Goal: Task Accomplishment & Management: Use online tool/utility

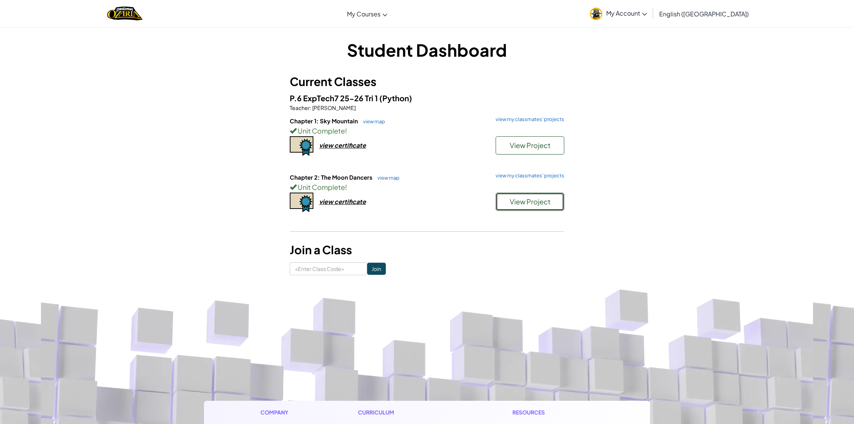
click at [525, 203] on span "View Project" at bounding box center [529, 201] width 41 height 9
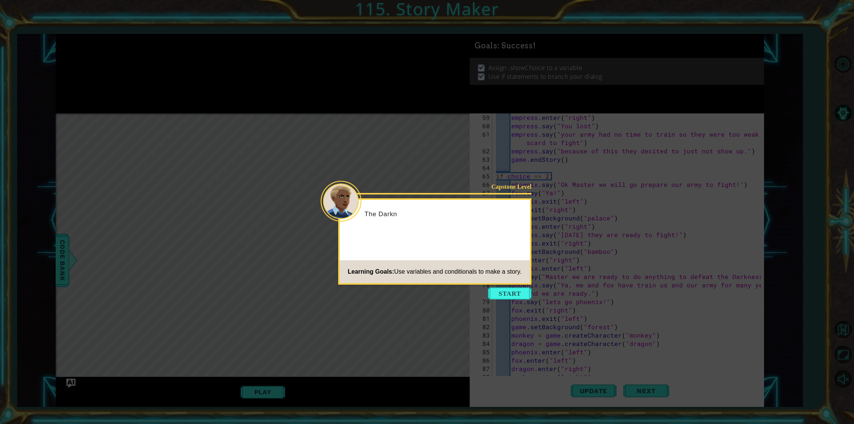
scroll to position [771, 0]
click at [517, 298] on button "Start" at bounding box center [509, 294] width 43 height 12
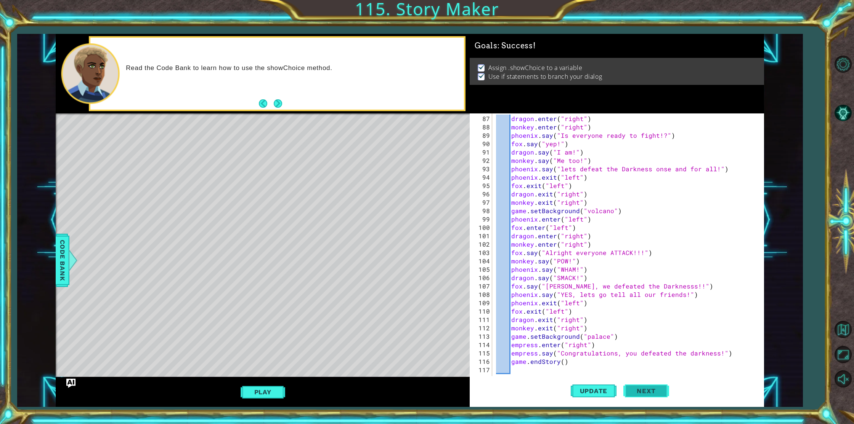
click at [638, 382] on button "Next" at bounding box center [646, 390] width 46 height 29
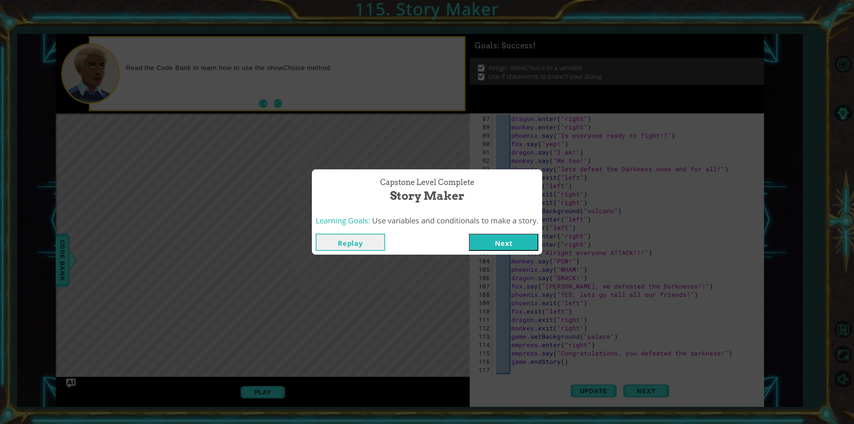
click at [488, 247] on button "Next" at bounding box center [503, 242] width 69 height 17
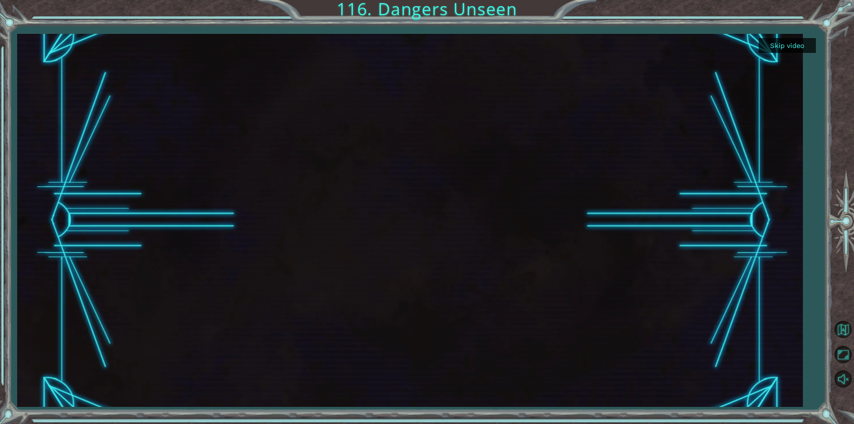
click at [771, 45] on button "Skip video" at bounding box center [786, 45] width 57 height 15
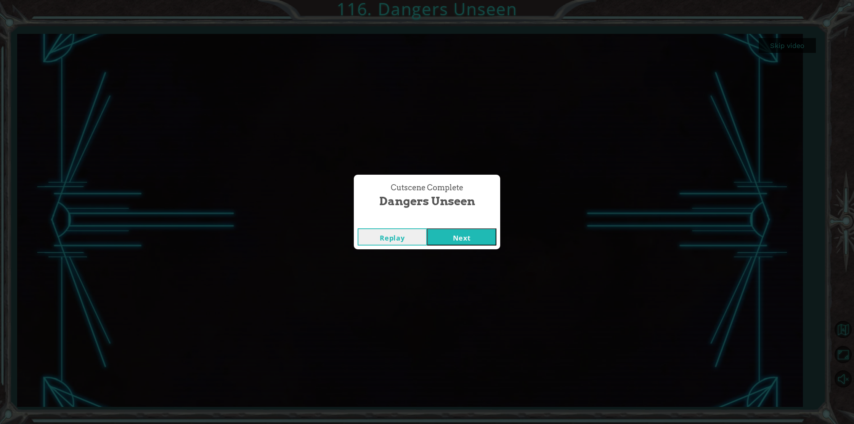
click at [460, 237] on button "Next" at bounding box center [461, 237] width 69 height 17
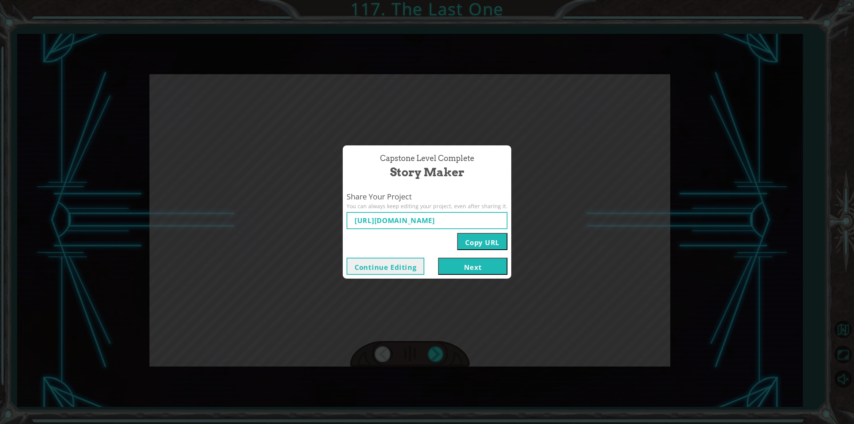
type input "https://www.ozaria.com/play/game-dev-level/1upcapstone/68e6c5c2e889eccf7a177a06…"
click at [482, 272] on button "Next" at bounding box center [472, 266] width 69 height 17
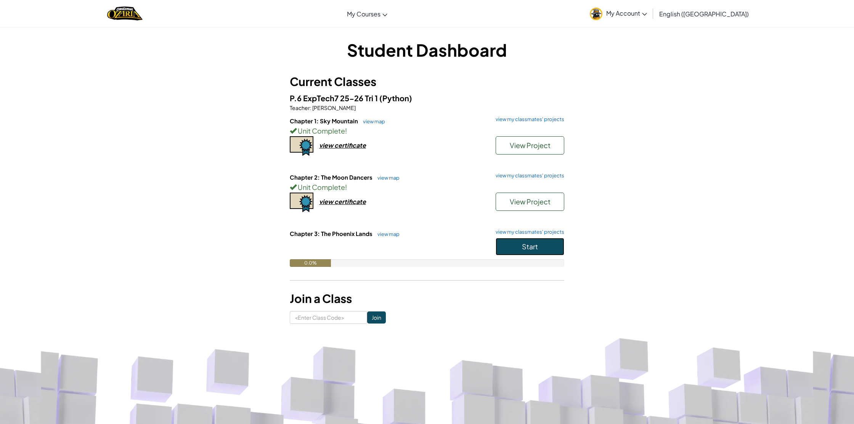
click at [547, 248] on button "Start" at bounding box center [529, 247] width 69 height 18
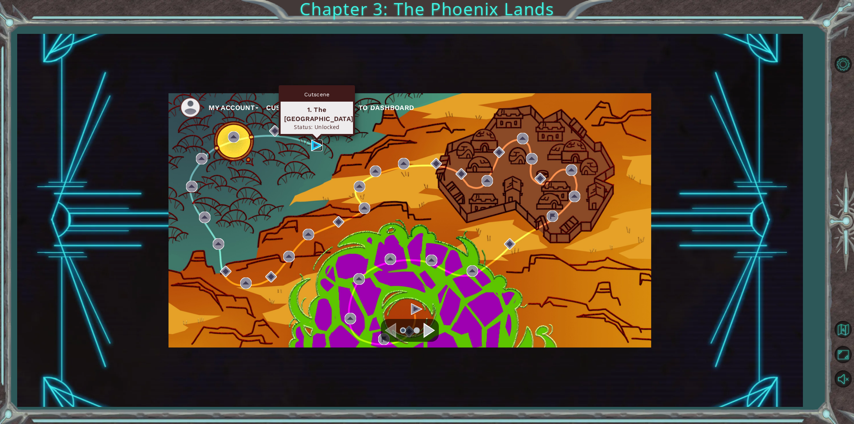
click at [315, 146] on img at bounding box center [316, 145] width 11 height 11
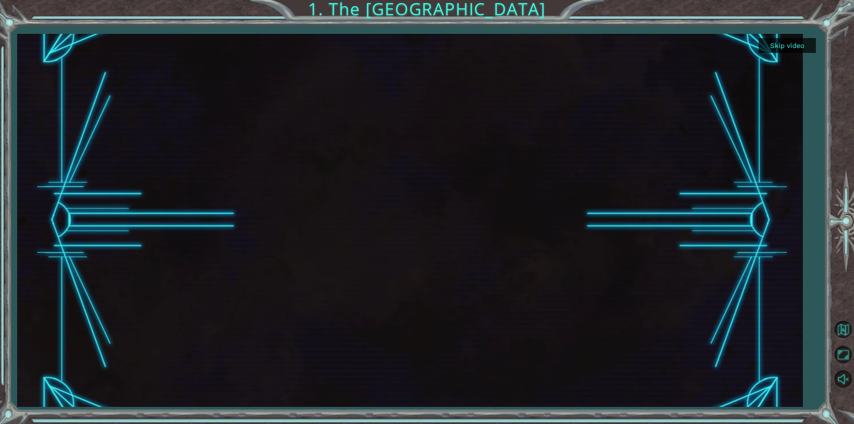
click at [762, 40] on button "Skip video" at bounding box center [786, 45] width 57 height 15
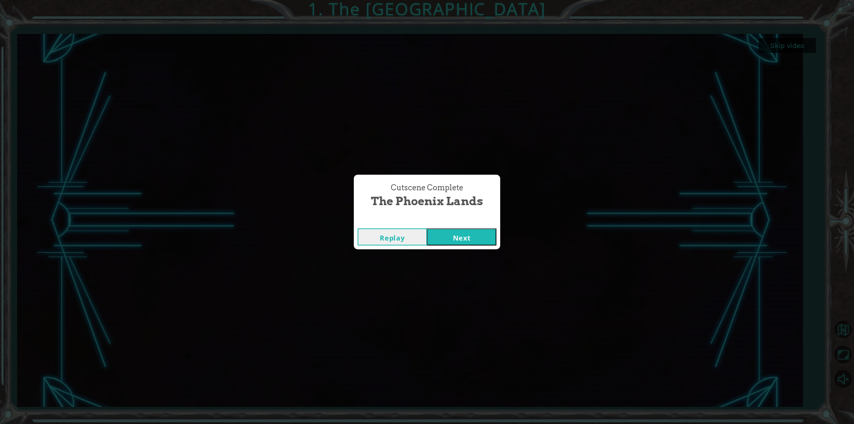
click at [476, 237] on button "Next" at bounding box center [461, 237] width 69 height 17
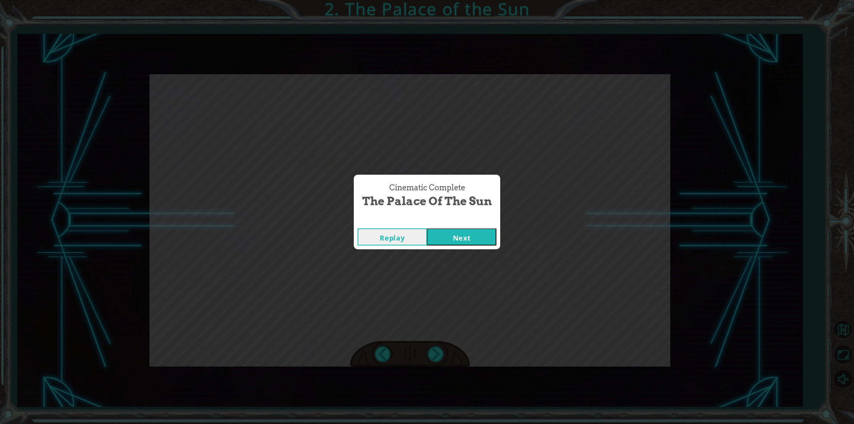
click at [453, 242] on button "Next" at bounding box center [461, 237] width 69 height 17
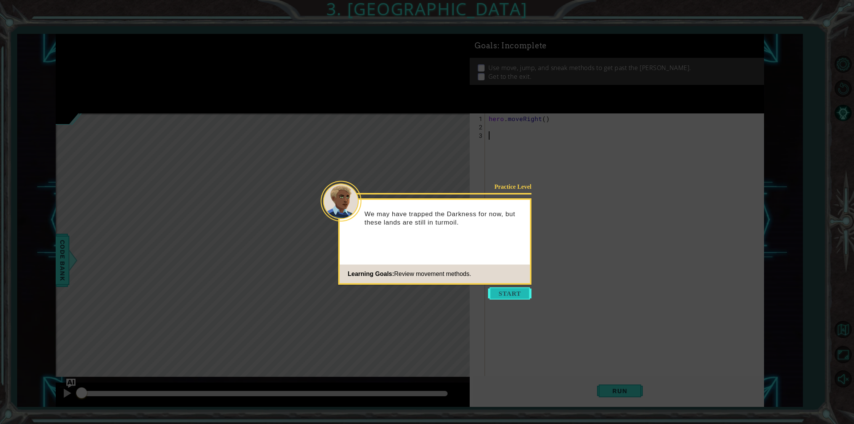
click at [506, 292] on button "Start" at bounding box center [509, 294] width 43 height 12
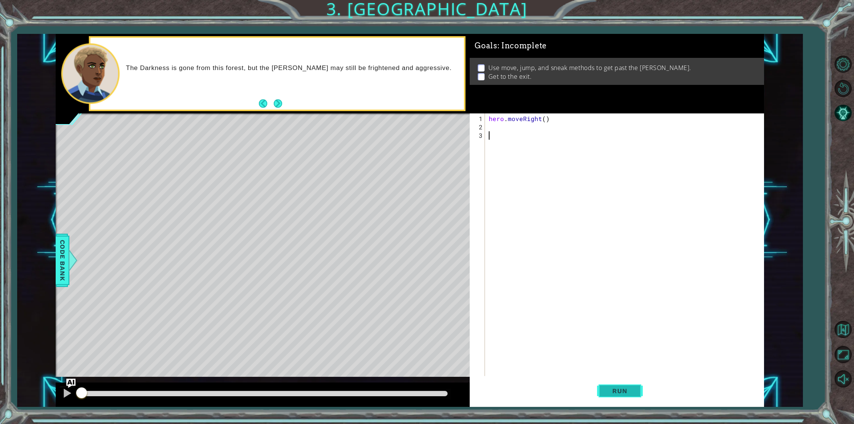
click at [608, 394] on span "Run" at bounding box center [619, 392] width 30 height 8
click at [486, 127] on div "1 2 3 hero . moveRight ( ) הההההההההההההההההההההההההההההההההההההההההההההההההההה…" at bounding box center [614, 252] width 291 height 277
click at [489, 128] on div "hero . moveRight ( )" at bounding box center [625, 261] width 277 height 293
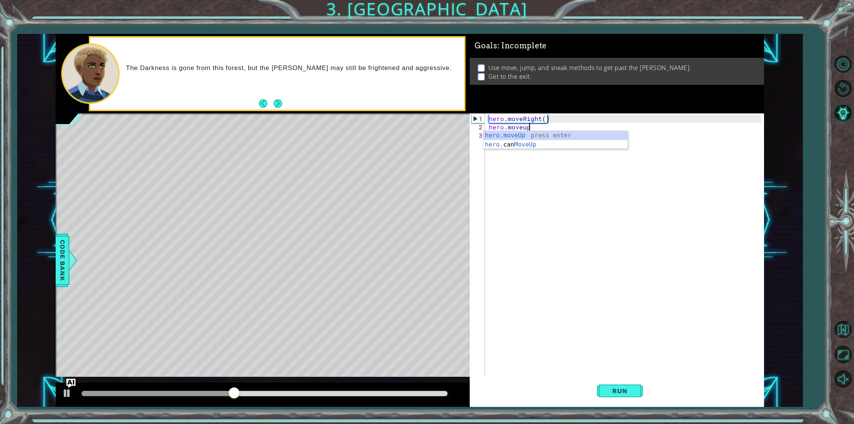
scroll to position [0, 2]
click at [526, 127] on div "hero . moveRight ( ) hero . moveup (" at bounding box center [625, 261] width 277 height 293
click at [525, 128] on div "hero . moveRight ( ) hero . moveup (" at bounding box center [625, 261] width 277 height 293
click at [525, 130] on div "hero . moveRight ( ) hero . moveup (" at bounding box center [625, 261] width 277 height 293
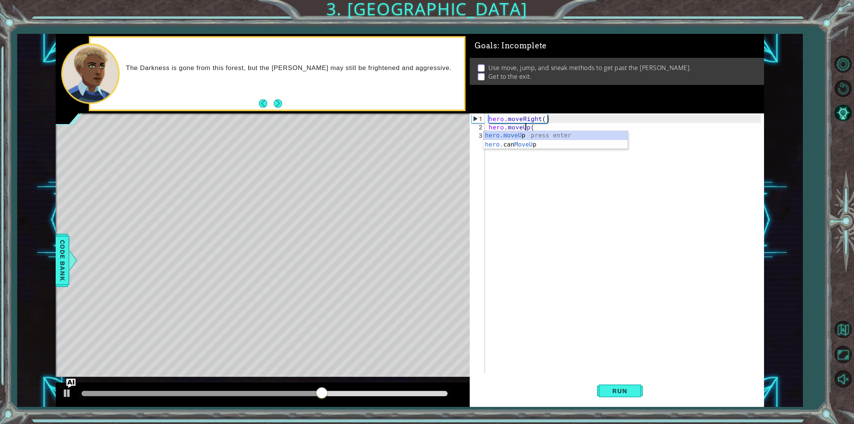
click at [548, 124] on div "hero . moveRight ( ) hero . moveUp (" at bounding box center [625, 253] width 277 height 277
click at [522, 127] on div "hero . moveRight ( ) hero . moveUp (" at bounding box center [625, 253] width 277 height 277
click at [548, 125] on div "hero . moveRight ( ) hero . sneakUp (" at bounding box center [625, 253] width 277 height 277
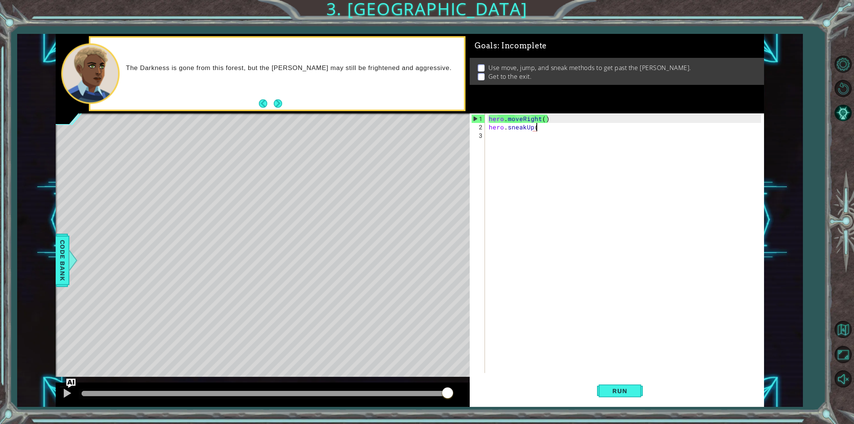
scroll to position [0, 3]
click at [614, 391] on span "Run" at bounding box center [619, 392] width 30 height 8
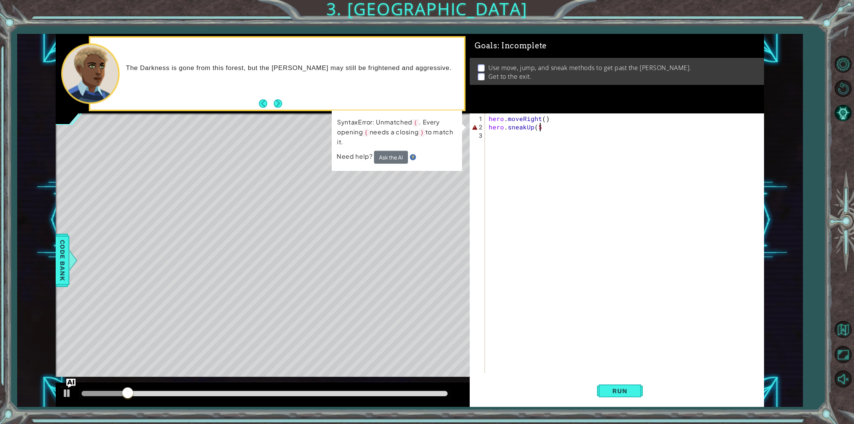
scroll to position [0, 3]
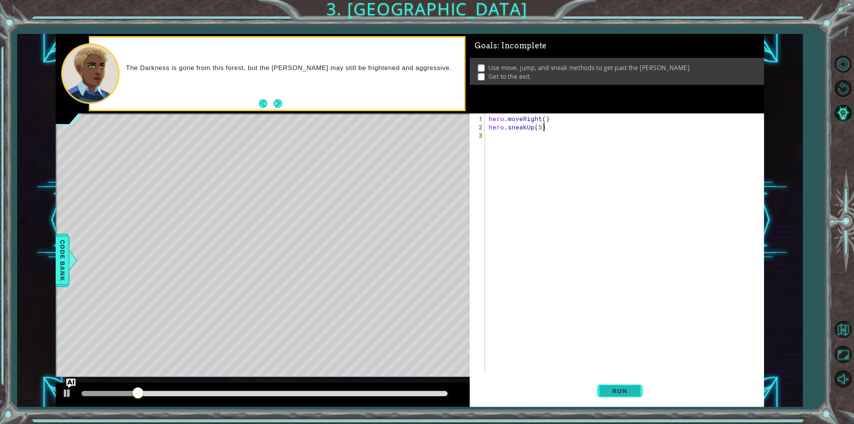
type textarea "hero.sneakUp(5)"
click at [620, 389] on span "Run" at bounding box center [619, 392] width 30 height 8
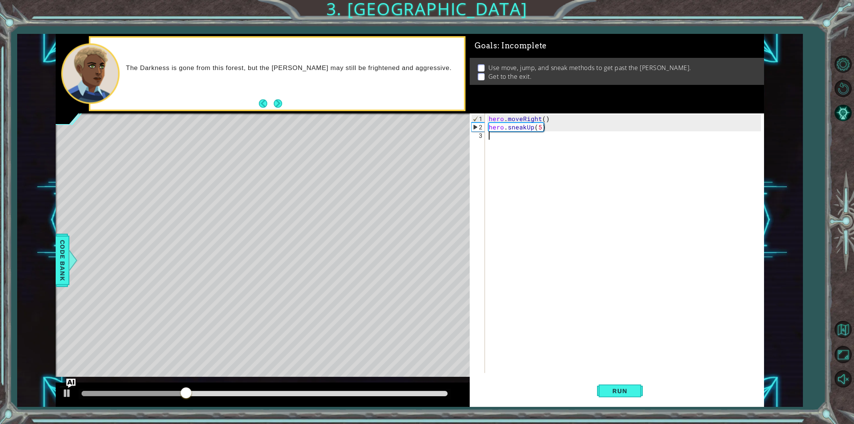
drag, startPoint x: 495, startPoint y: 136, endPoint x: 513, endPoint y: 192, distance: 59.3
click at [495, 136] on div "hero . moveRight ( ) hero . sneakUp ( 5 )" at bounding box center [625, 253] width 277 height 277
type textarea "jump"
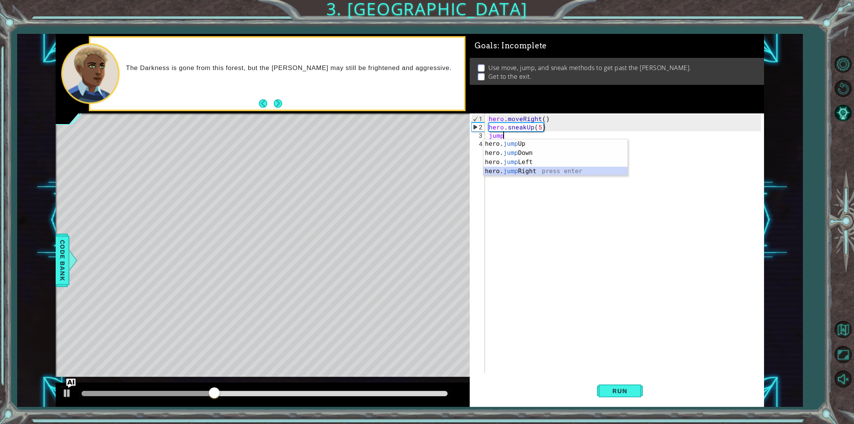
click at [508, 171] on div "hero. jump Up press enter hero. jump Down press enter hero. jump Left press ent…" at bounding box center [555, 166] width 144 height 55
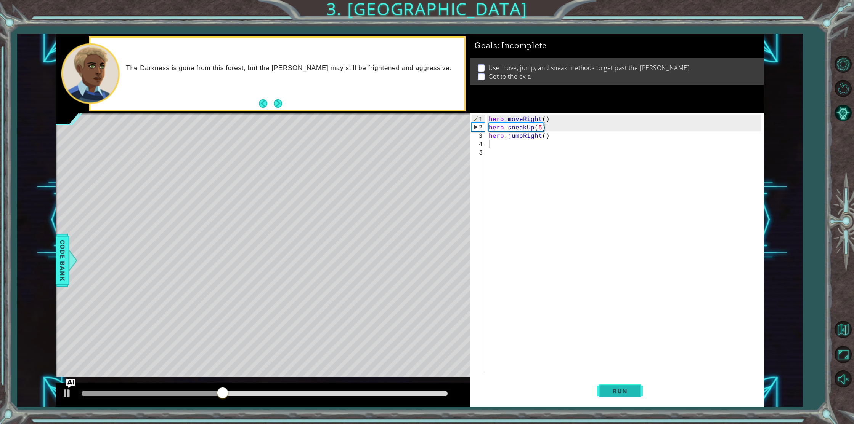
click at [624, 389] on span "Run" at bounding box center [619, 392] width 30 height 8
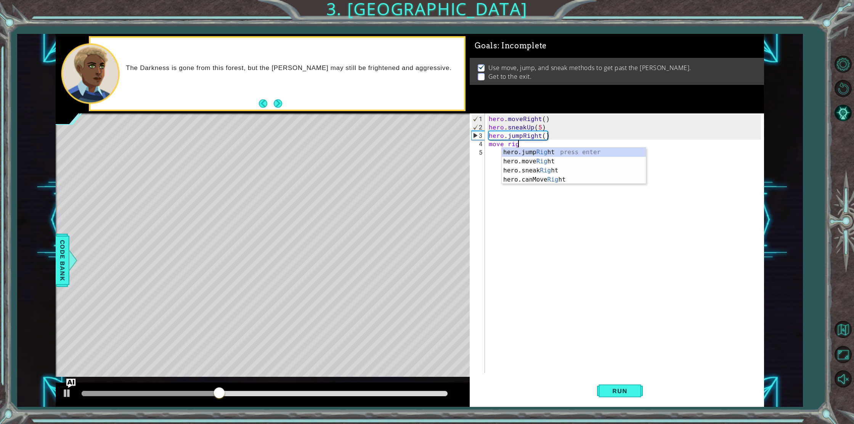
type textarea "move right"
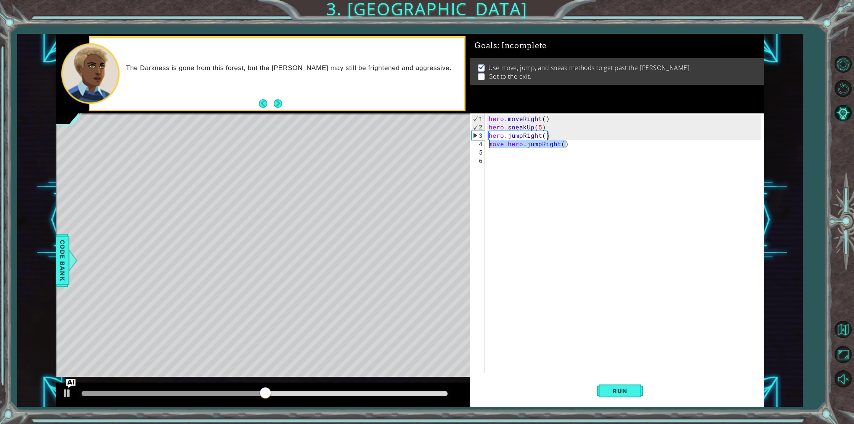
drag, startPoint x: 565, startPoint y: 143, endPoint x: 485, endPoint y: 143, distance: 80.4
click at [485, 143] on div "1 2 3 4 5 6 hero . moveRight ( ) hero . sneakUp ( 5 ) hero . jumpRight ( ) move…" at bounding box center [614, 244] width 291 height 260
type textarea "move hero.jumpRight()"
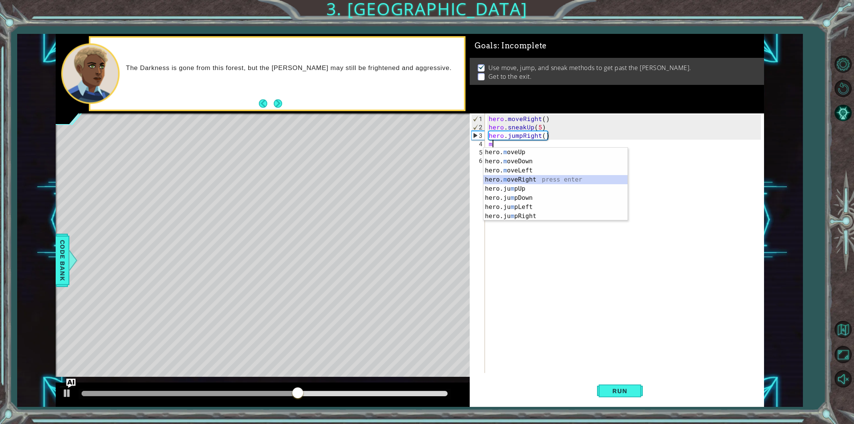
click at [511, 179] on div "hero. m oveUp press enter hero. m oveDown press enter hero. m oveLeft press ent…" at bounding box center [555, 193] width 144 height 91
type textarea "hero.moveRight(1)"
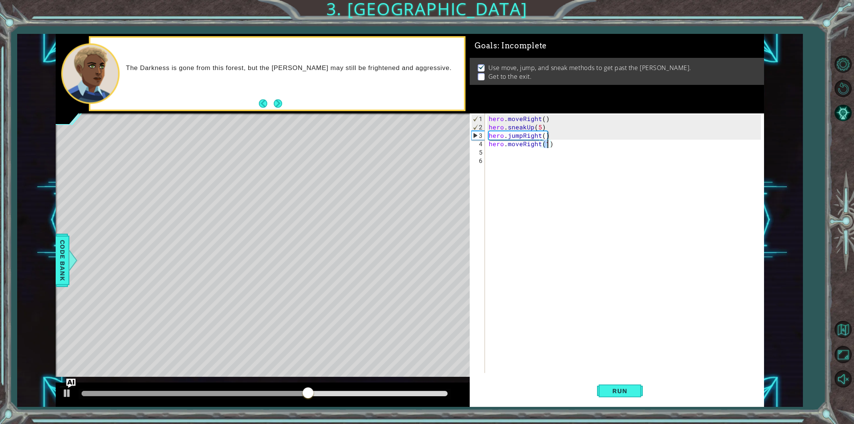
click at [496, 152] on div "hero . moveRight ( ) hero . sneakUp ( 5 ) hero . jumpRight ( ) hero . moveRight…" at bounding box center [625, 253] width 277 height 277
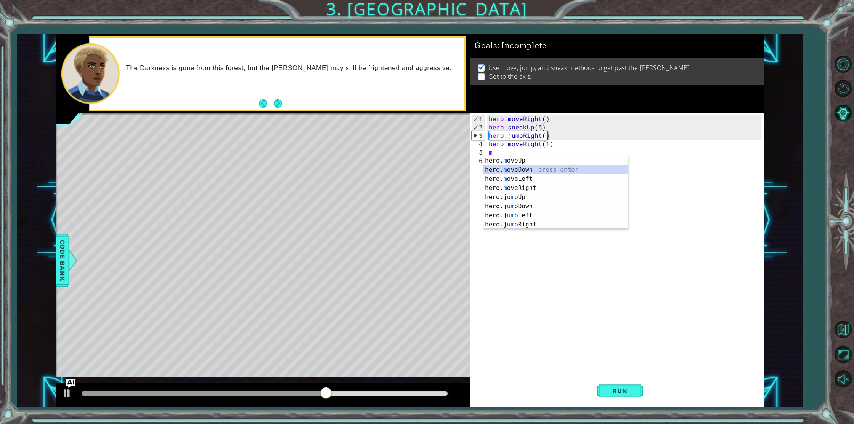
click at [506, 167] on div "hero. m oveUp press enter hero. m oveDown press enter hero. m oveLeft press ent…" at bounding box center [555, 201] width 144 height 91
type textarea "hero.moveDown(1)"
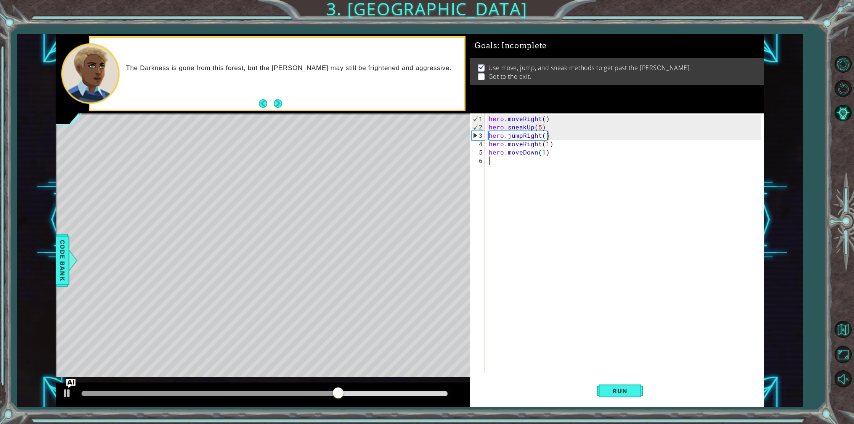
click at [489, 159] on div "hero . moveRight ( ) hero . sneakUp ( 5 ) hero . jumpRight ( ) hero . moveRight…" at bounding box center [625, 253] width 277 height 277
type textarea "ju"
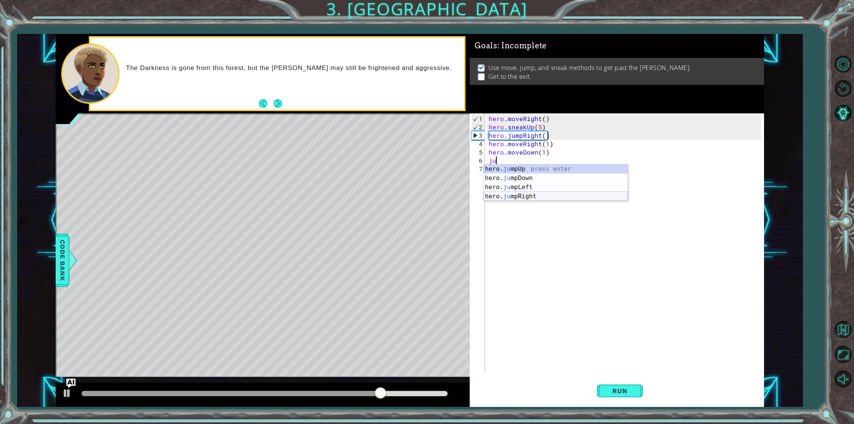
click at [511, 195] on div "hero. ju mpUp press enter hero. ju mpDown press enter hero. ju mpLeft press ent…" at bounding box center [555, 192] width 144 height 55
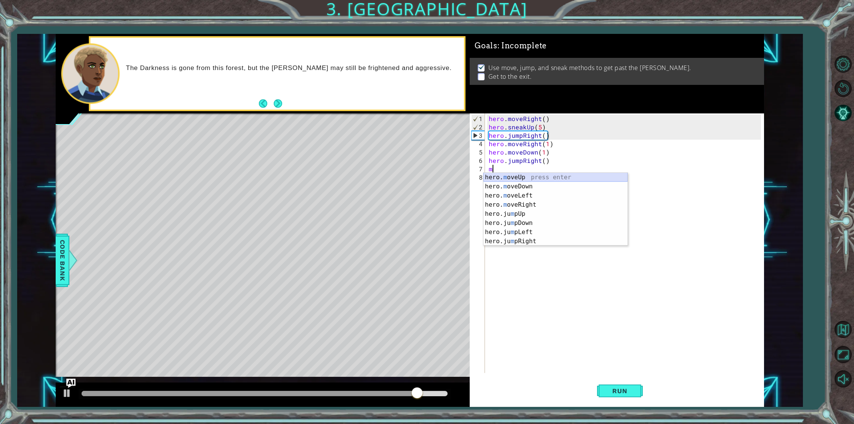
click at [511, 179] on div "hero. m oveUp press enter hero. m oveDown press enter hero. m oveLeft press ent…" at bounding box center [555, 218] width 144 height 91
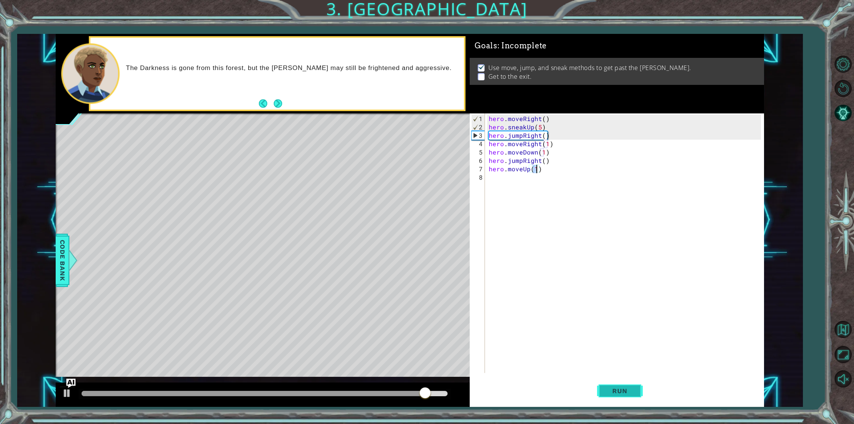
type textarea "hero.moveUp(1)"
click at [609, 389] on span "Run" at bounding box center [619, 392] width 30 height 8
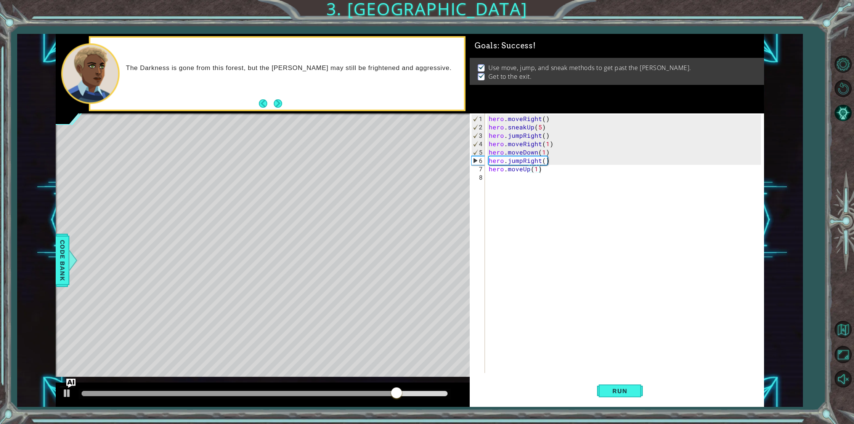
click at [276, 97] on div "The Darkness is gone from this forest, but the Tengshe may still be frightened …" at bounding box center [276, 74] width 373 height 72
click at [279, 103] on button "Next" at bounding box center [278, 103] width 8 height 8
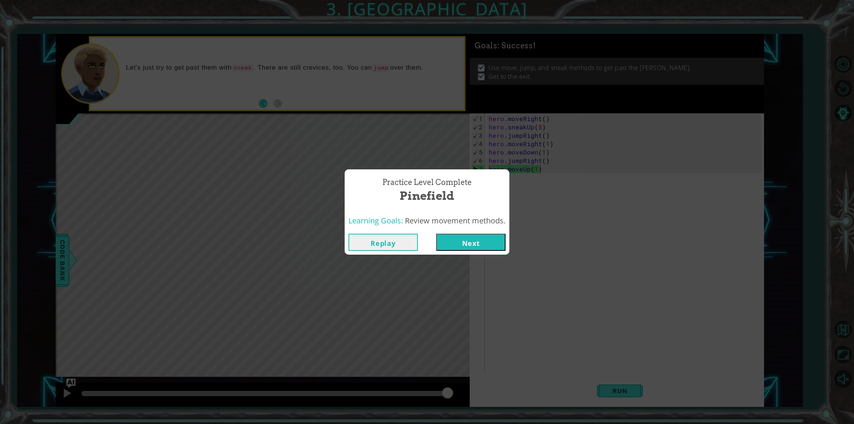
click at [490, 245] on button "Next" at bounding box center [470, 242] width 69 height 17
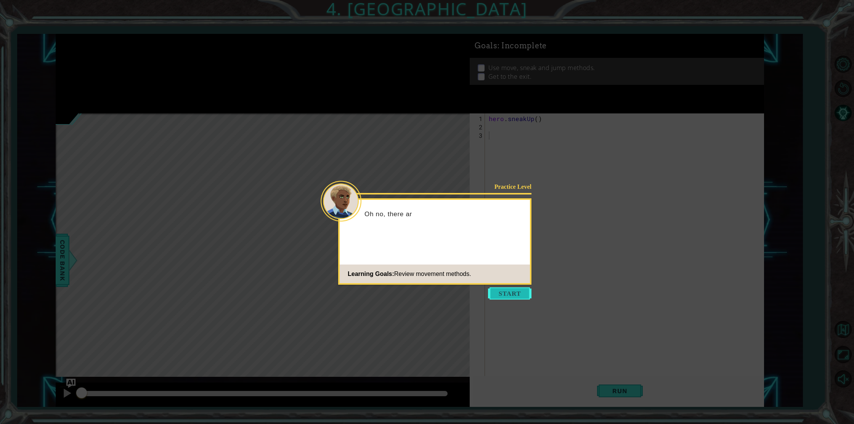
click at [493, 289] on button "Start" at bounding box center [509, 294] width 43 height 12
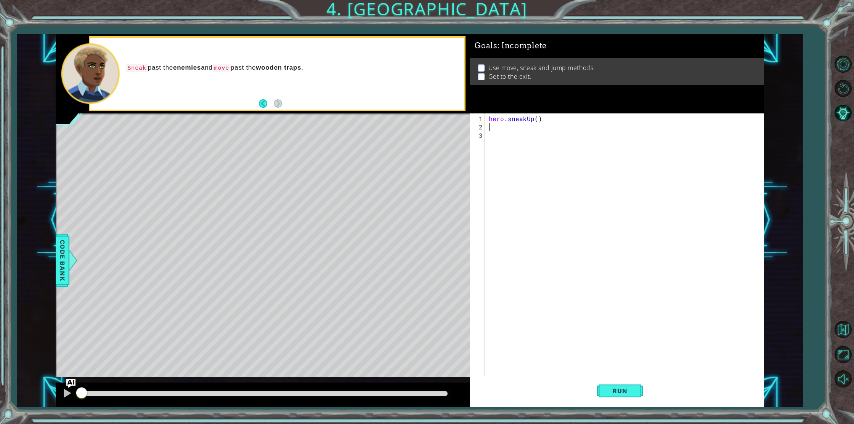
click at [502, 130] on div "hero . sneakUp ( )" at bounding box center [625, 261] width 277 height 293
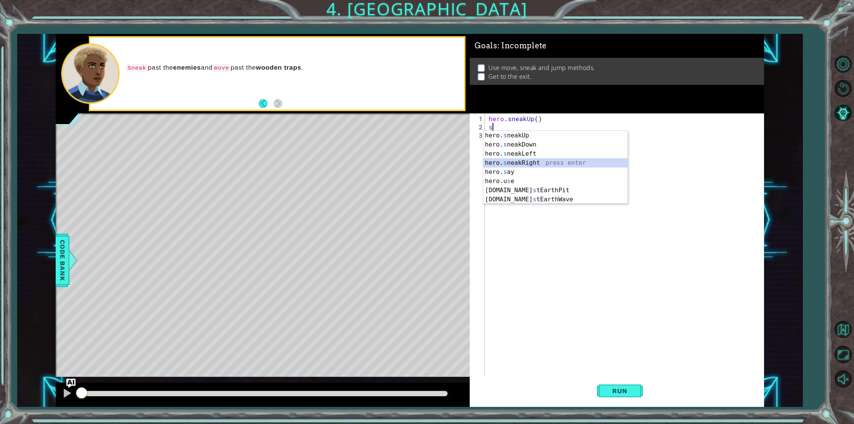
click at [516, 159] on div "hero. s neakUp press enter hero. s neakDown press enter hero. s neakLeft press …" at bounding box center [555, 176] width 144 height 91
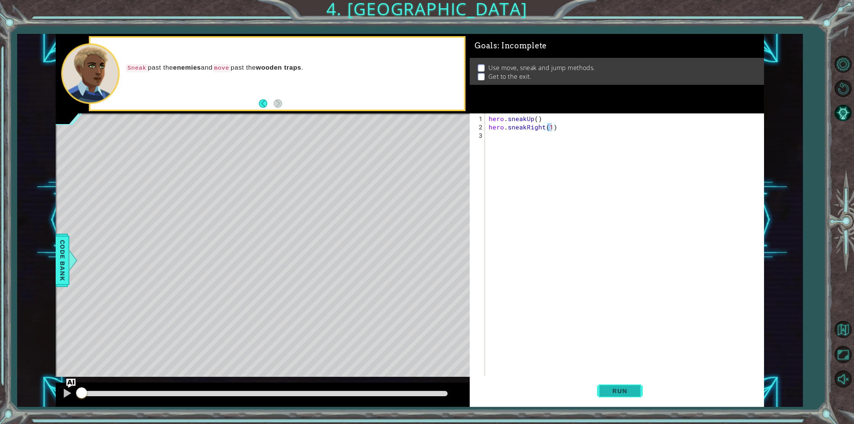
click at [624, 391] on span "Run" at bounding box center [619, 392] width 30 height 8
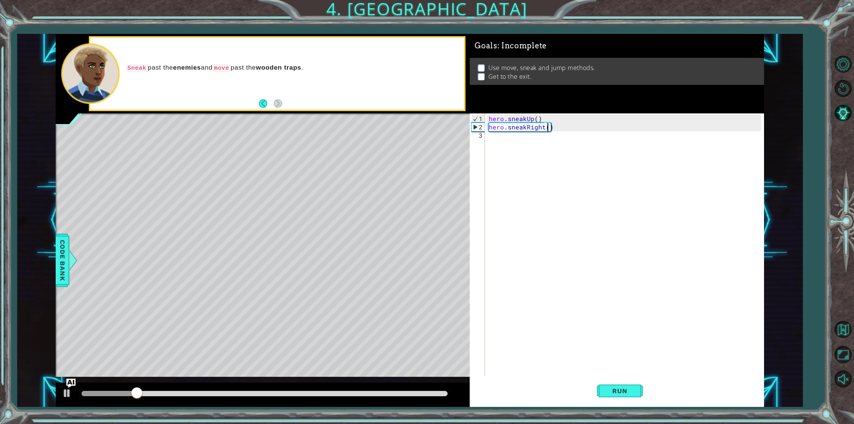
scroll to position [0, 4]
click at [623, 388] on span "Run" at bounding box center [619, 392] width 30 height 8
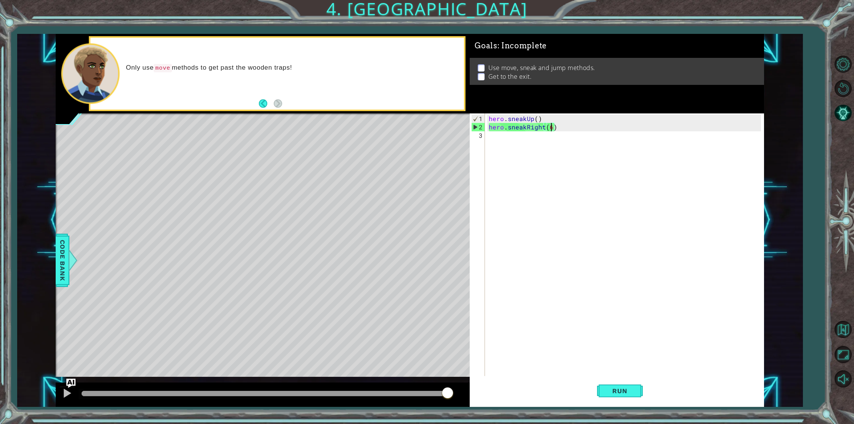
type textarea "hero.sneakRight()"
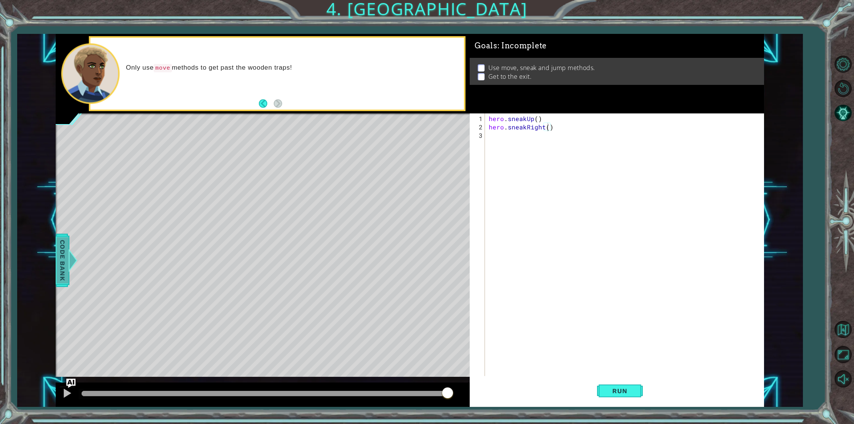
click at [72, 255] on div at bounding box center [73, 260] width 10 height 23
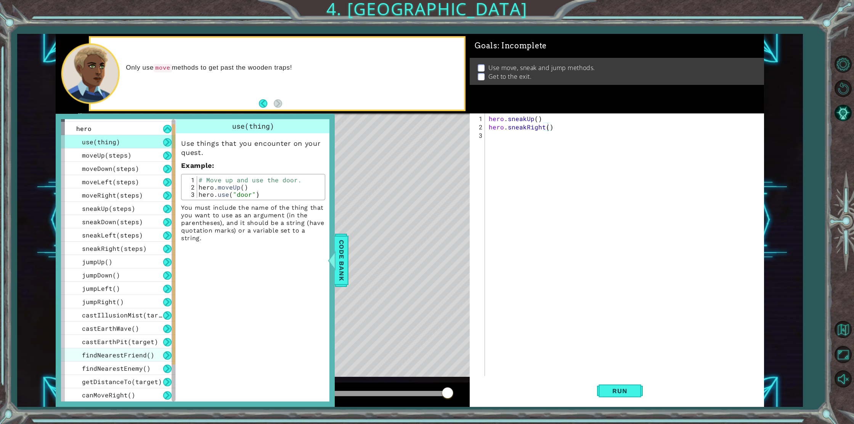
scroll to position [0, 0]
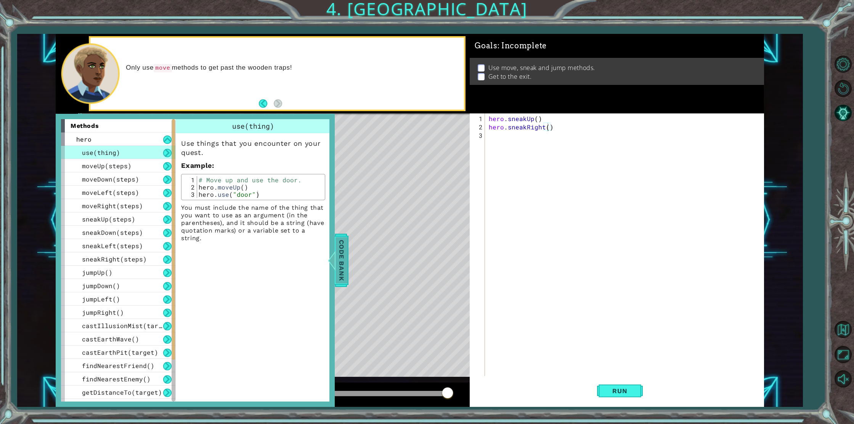
click at [327, 261] on div at bounding box center [332, 260] width 10 height 23
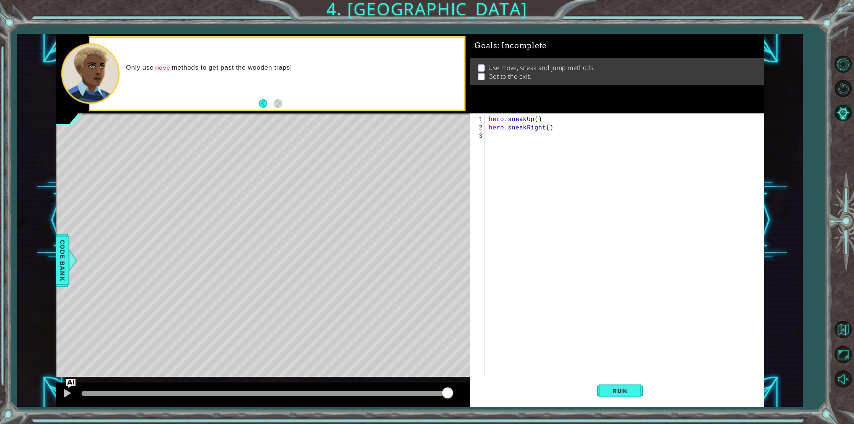
click at [492, 137] on div "hero . sneakUp ( ) hero . sneakRight ( )" at bounding box center [625, 261] width 277 height 293
click at [547, 130] on div "hero . sneakUp ( ) hero . sneakRight ( )" at bounding box center [625, 261] width 277 height 293
type textarea "hero.sneakRight(2)"
click at [621, 395] on button "Run" at bounding box center [620, 390] width 46 height 29
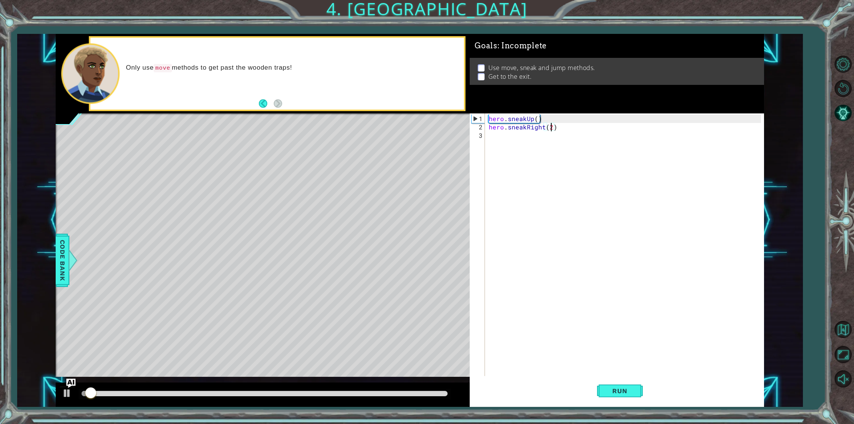
click at [501, 143] on div "hero . sneakUp ( ) hero . sneakRight ( 2 )" at bounding box center [625, 261] width 277 height 293
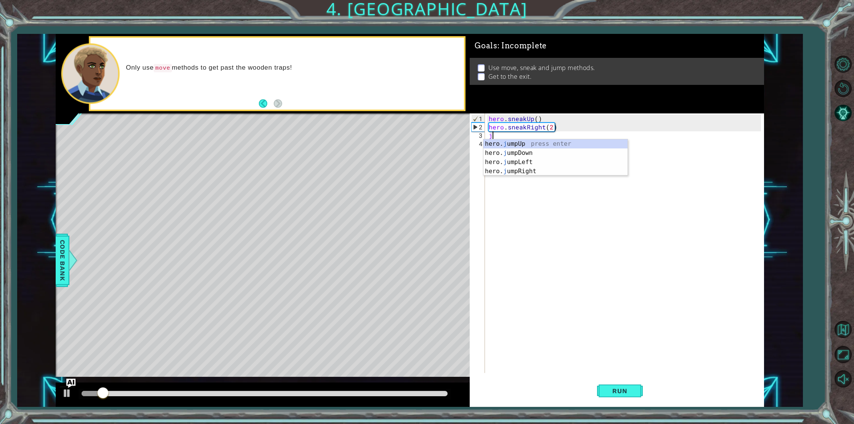
click at [538, 175] on body "1 ההההההההההההההההההההההההההההההההההההההההההההההההההההההההההההההההההההההההההההה…" at bounding box center [427, 212] width 854 height 424
click at [496, 135] on div "hero . sneakUp ( ) hero . sneakRight ( 2 ) j" at bounding box center [625, 253] width 277 height 277
type textarea "ju"
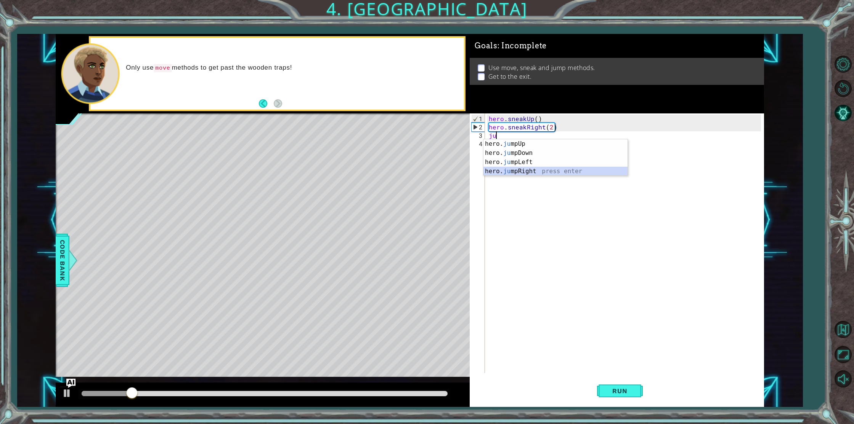
drag, startPoint x: 533, startPoint y: 168, endPoint x: 552, endPoint y: 230, distance: 64.5
click at [533, 170] on div "hero. ju mpUp press enter hero. ju mpDown press enter hero. ju mpLeft press ent…" at bounding box center [555, 166] width 144 height 55
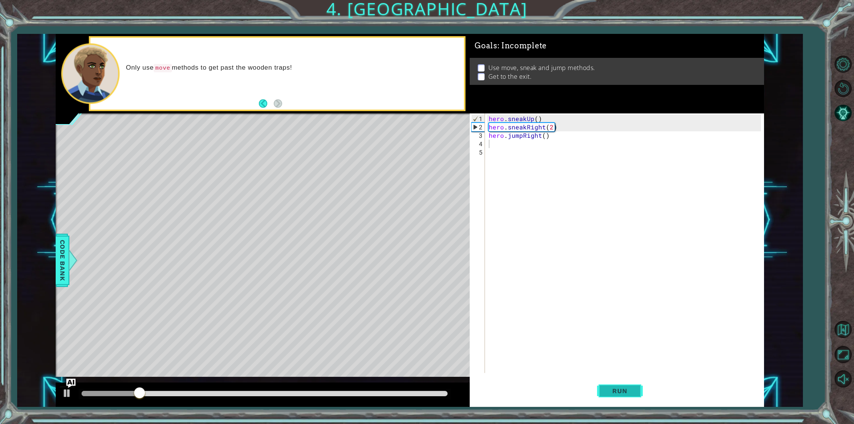
click at [611, 392] on span "Run" at bounding box center [619, 392] width 30 height 8
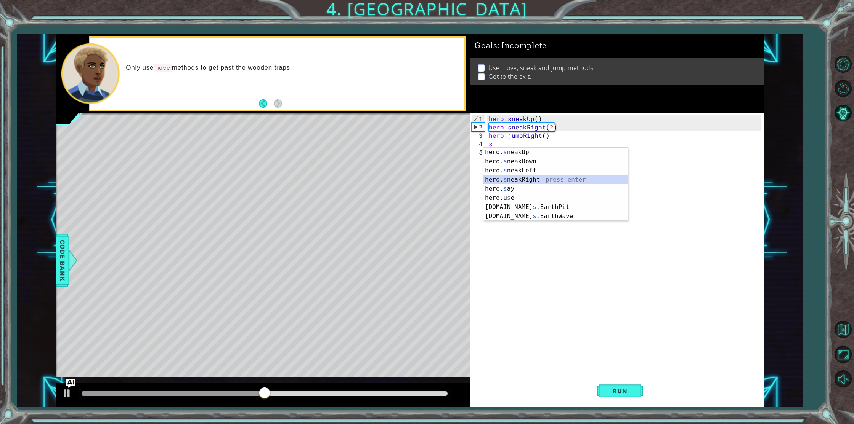
drag, startPoint x: 521, startPoint y: 176, endPoint x: 499, endPoint y: 223, distance: 51.6
click at [517, 180] on div "hero. s neakUp press enter hero. s neakDown press enter hero. s neakLeft press …" at bounding box center [555, 193] width 144 height 91
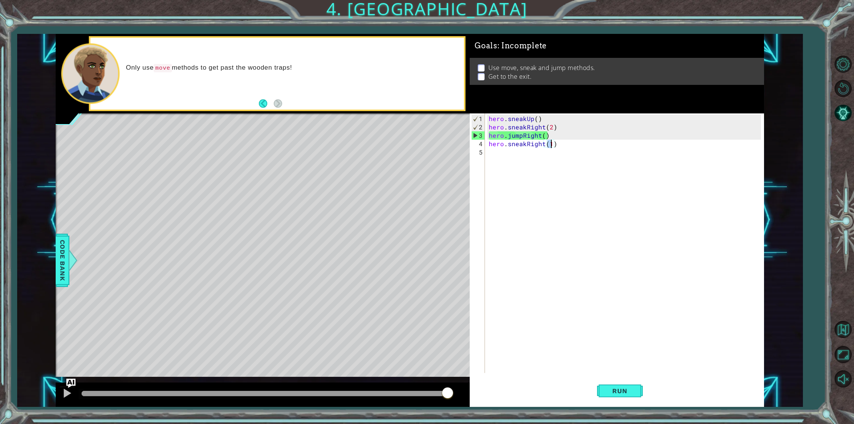
click at [551, 127] on div "hero . sneakUp ( ) hero . sneakRight ( 2 ) hero . jumpRight ( ) hero . sneakRig…" at bounding box center [625, 253] width 277 height 277
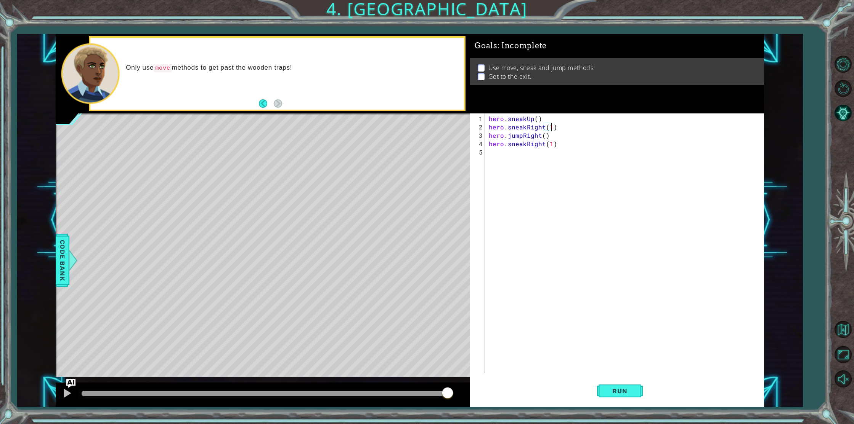
scroll to position [0, 4]
click at [633, 391] on span "Run" at bounding box center [619, 392] width 30 height 8
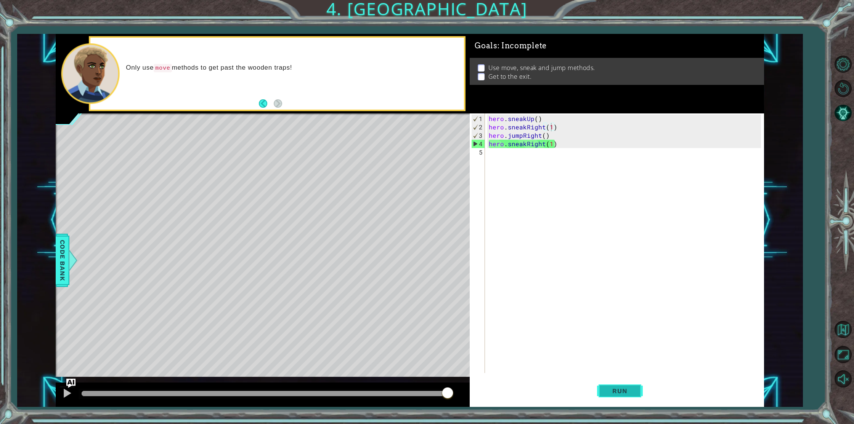
click at [628, 393] on span "Run" at bounding box center [619, 392] width 30 height 8
click at [549, 144] on div "hero . sneakUp ( ) hero . sneakRight ( 1 ) hero . jumpRight ( ) hero . sneakRig…" at bounding box center [625, 253] width 277 height 277
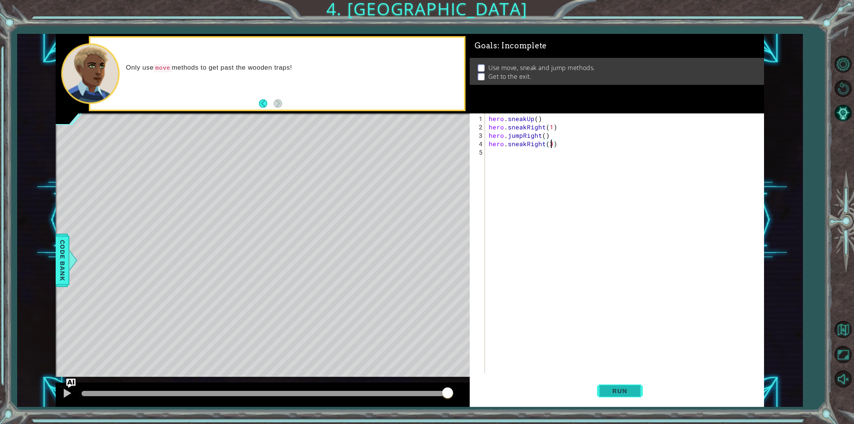
type textarea "hero.sneakRight(3)"
click at [607, 394] on span "Run" at bounding box center [619, 392] width 30 height 8
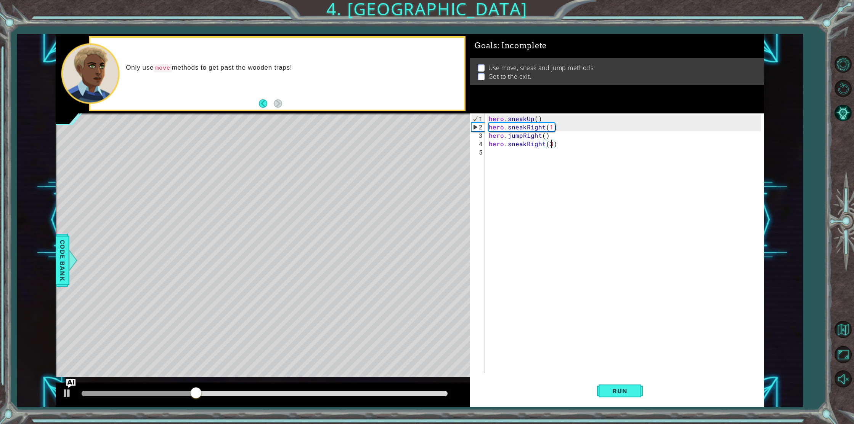
click at [487, 143] on div "hero . sneakUp ( ) hero . sneakRight ( 1 ) hero . jumpRight ( ) hero . sneakRig…" at bounding box center [625, 253] width 277 height 277
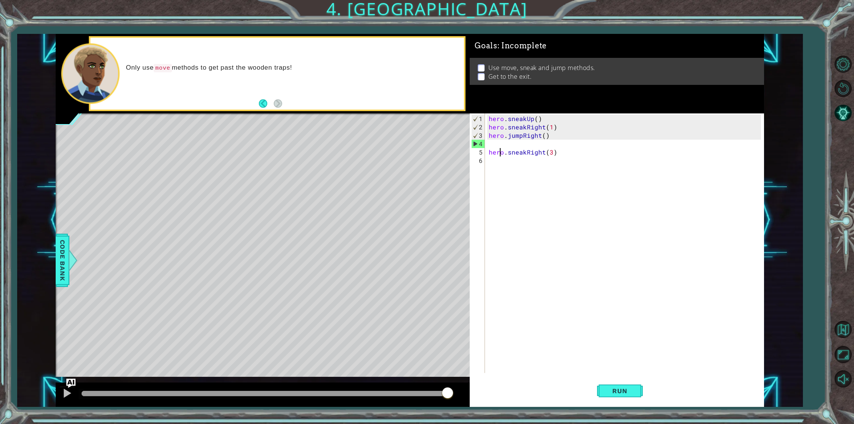
click at [499, 147] on div "hero . sneakUp ( ) hero . sneakRight ( 1 ) hero . jumpRight ( ) hero . sneakRig…" at bounding box center [625, 253] width 277 height 277
click at [498, 145] on div "hero . sneakUp ( ) hero . sneakRight ( 1 ) hero . jumpRight ( ) hero . sneakRig…" at bounding box center [625, 253] width 277 height 277
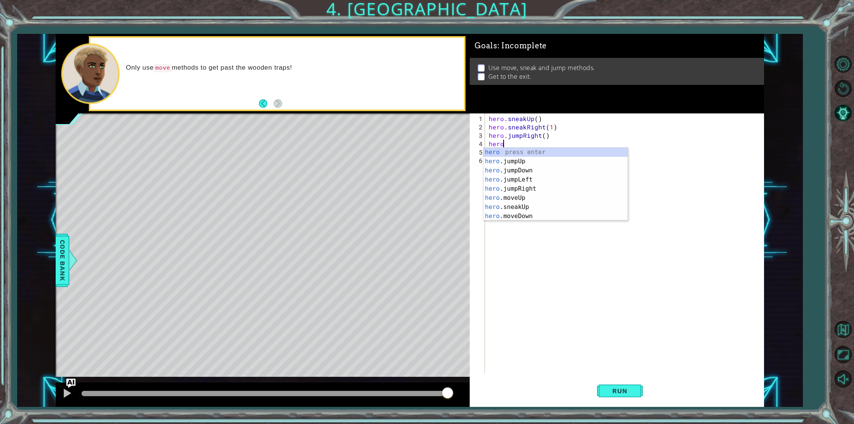
type textarea "hero."
click at [537, 261] on div "hero . sneakUp ( ) hero . sneakRight ( 1 ) hero . jumpRight ( ) hero . hero . s…" at bounding box center [625, 253] width 277 height 277
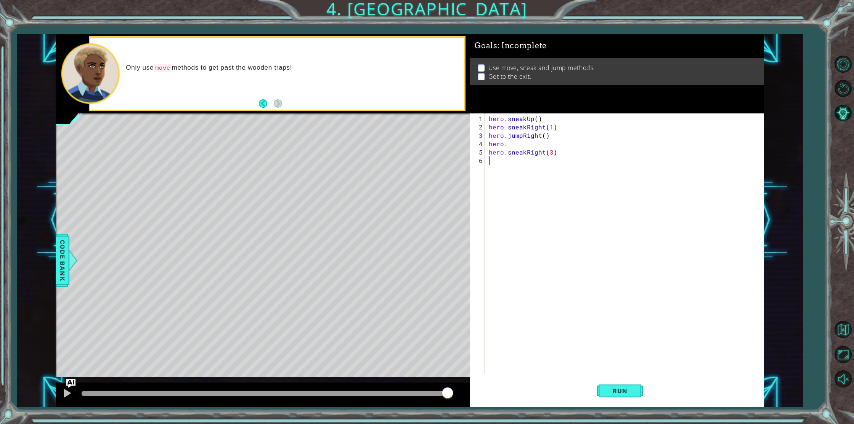
scroll to position [0, 0]
click at [509, 145] on div "hero . sneakUp ( ) hero . sneakRight ( 1 ) hero . jumpRight ( ) hero . hero . s…" at bounding box center [625, 253] width 277 height 277
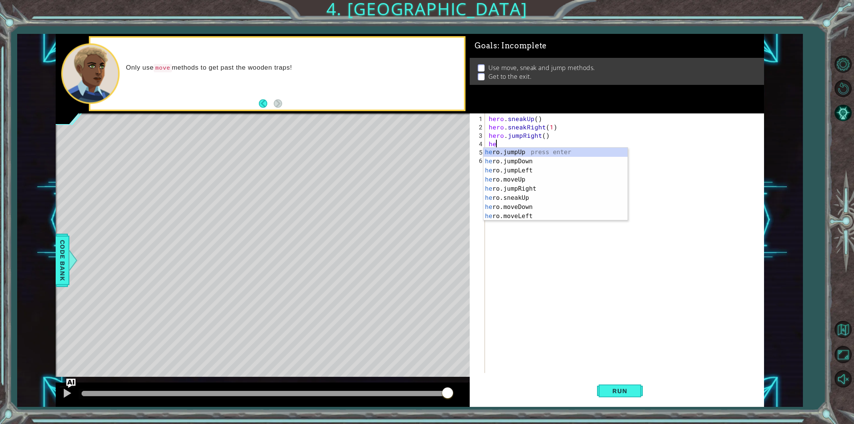
type textarea "h"
type textarea "hero.jumpRight()"
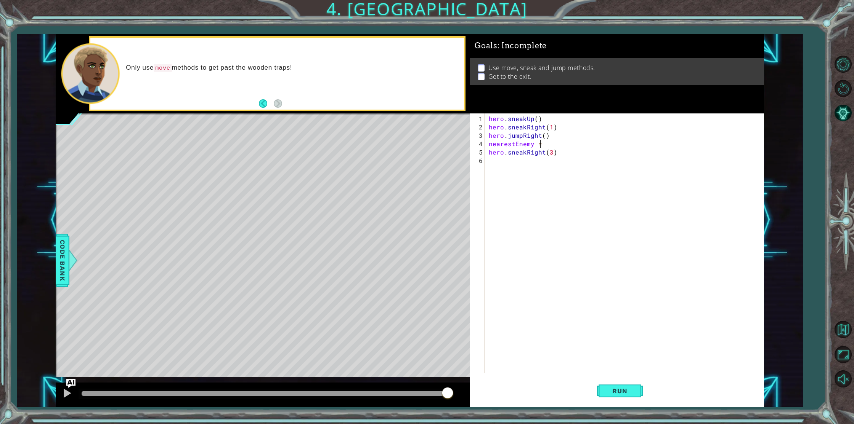
scroll to position [0, 3]
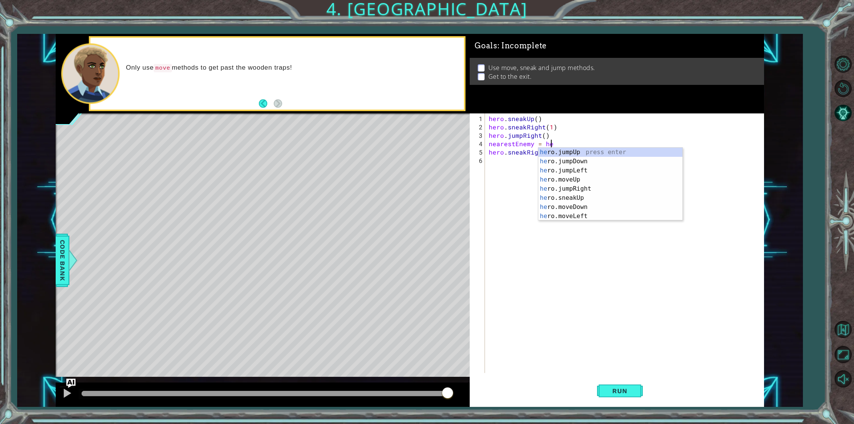
type textarea "nearestEnemy = hero"
click at [581, 187] on div "hero .canMoveLeft press enter hero .canMoveRight press enter hero .castEarthWav…" at bounding box center [610, 193] width 144 height 91
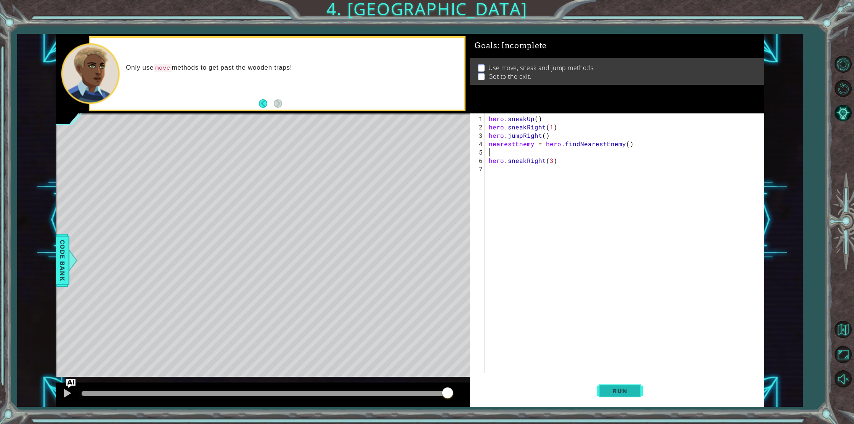
click at [605, 381] on button "Run" at bounding box center [620, 390] width 46 height 29
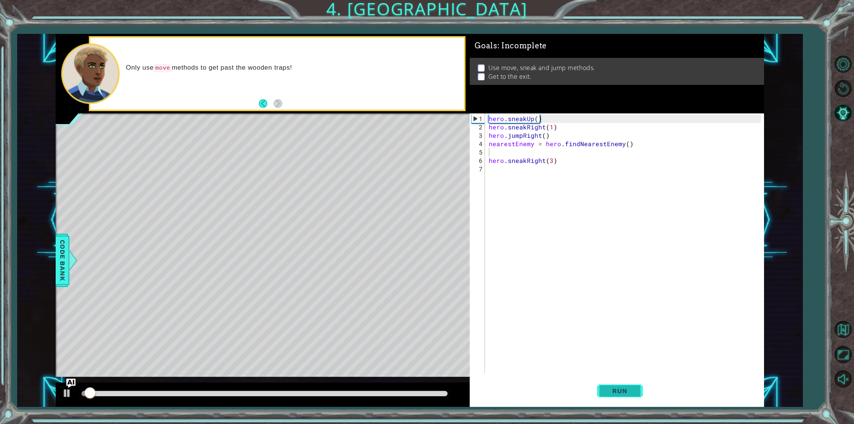
click at [612, 388] on span "Run" at bounding box center [619, 392] width 30 height 8
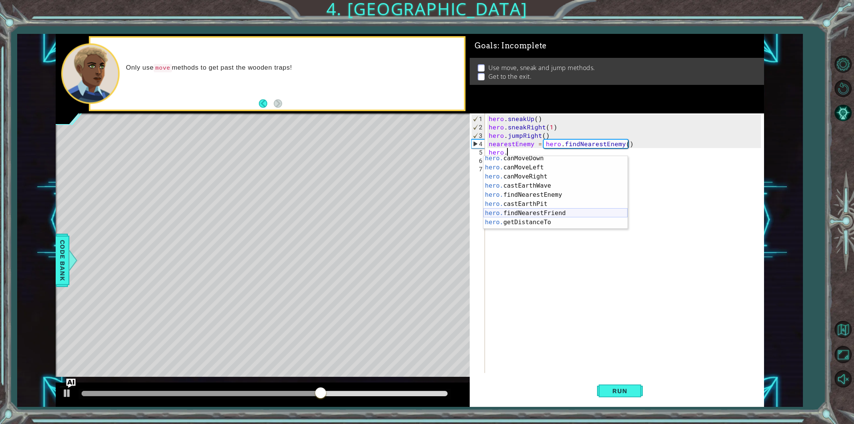
scroll to position [146, 0]
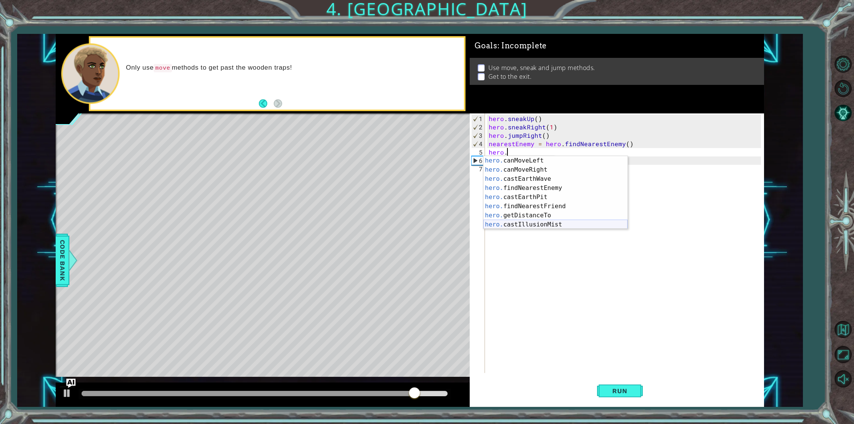
click at [524, 223] on div "hero. canMoveLeft press enter hero. canMoveRight press enter hero. castEarthWav…" at bounding box center [555, 201] width 144 height 91
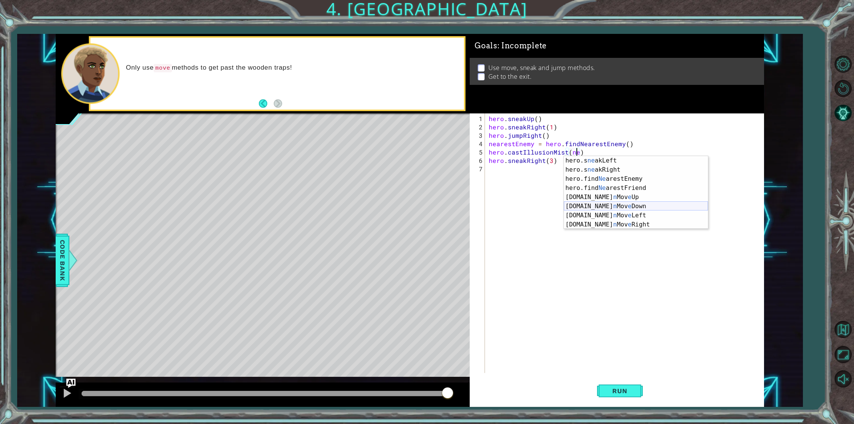
scroll to position [16, 0]
click at [490, 144] on div "hero . sneakUp ( ) hero . sneakRight ( 1 ) hero . jumpRight ( ) nearestEnemy = …" at bounding box center [625, 253] width 277 height 277
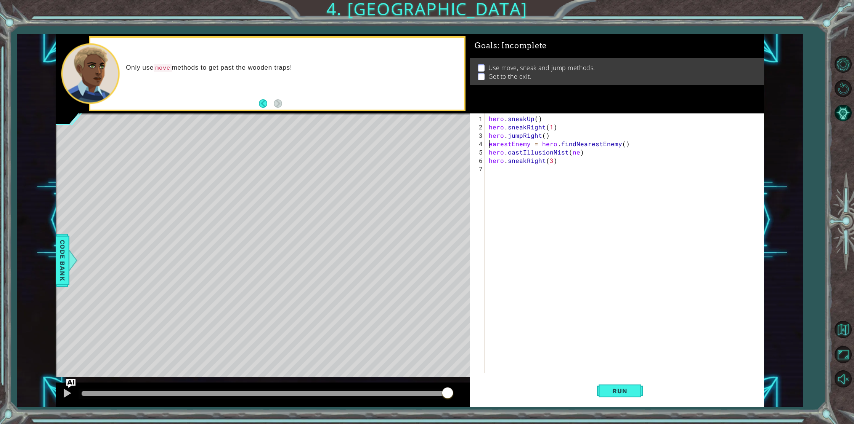
type textarea "NearestEnemy = hero.findNearestEnemy()"
click at [577, 153] on div "hero . sneakUp ( ) hero . sneakRight ( 1 ) hero . jumpRight ( ) earestEnemy = h…" at bounding box center [625, 253] width 277 height 277
click at [489, 147] on div "hero . sneakUp ( ) hero . sneakRight ( 1 ) hero . jumpRight ( ) earestEnemy = h…" at bounding box center [625, 253] width 277 height 277
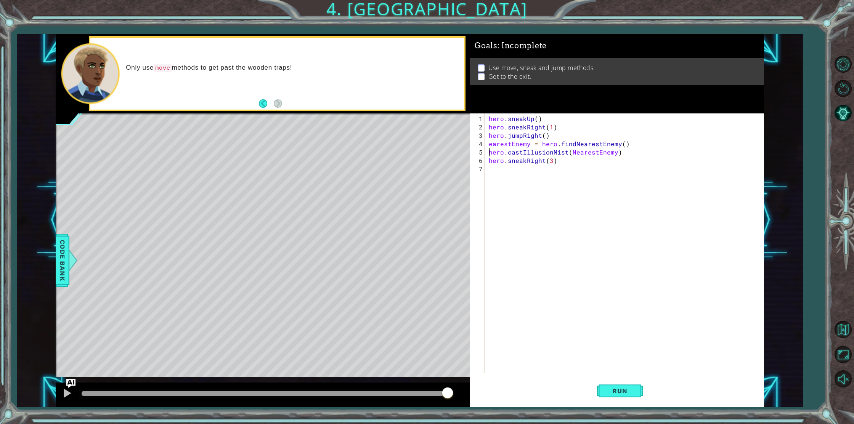
click at [489, 143] on div "hero . sneakUp ( ) hero . sneakRight ( 1 ) hero . jumpRight ( ) earestEnemy = h…" at bounding box center [625, 253] width 277 height 277
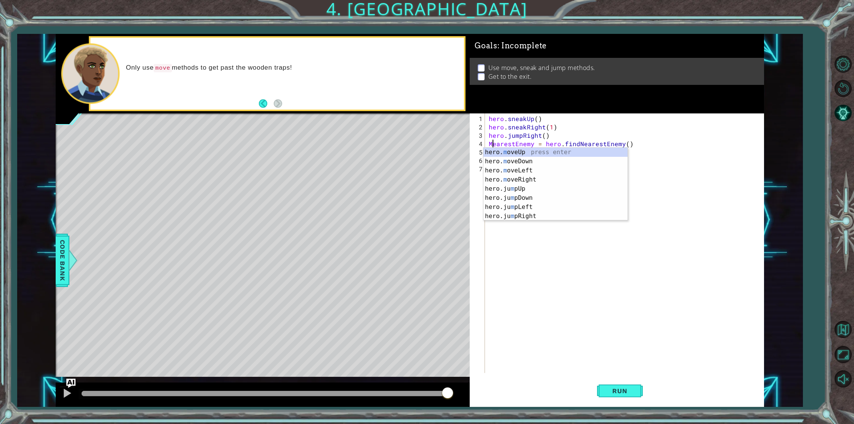
scroll to position [0, 0]
type textarea "NearestEnemy = hero.findNearestEnemy()"
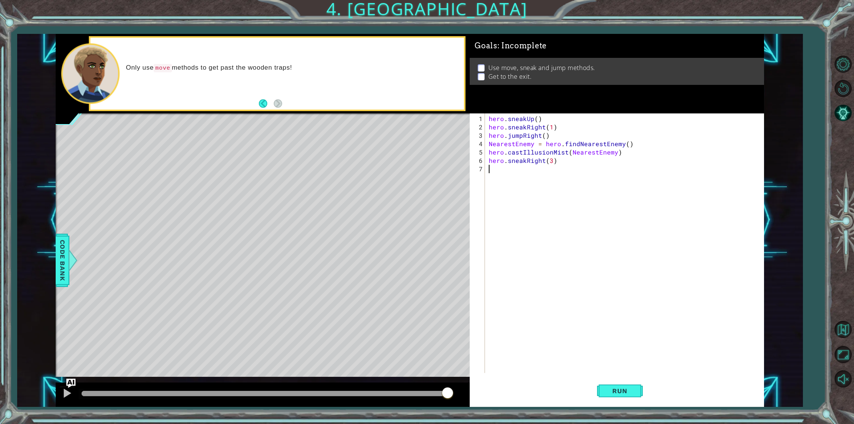
scroll to position [0, 0]
click at [617, 389] on span "Run" at bounding box center [619, 392] width 30 height 8
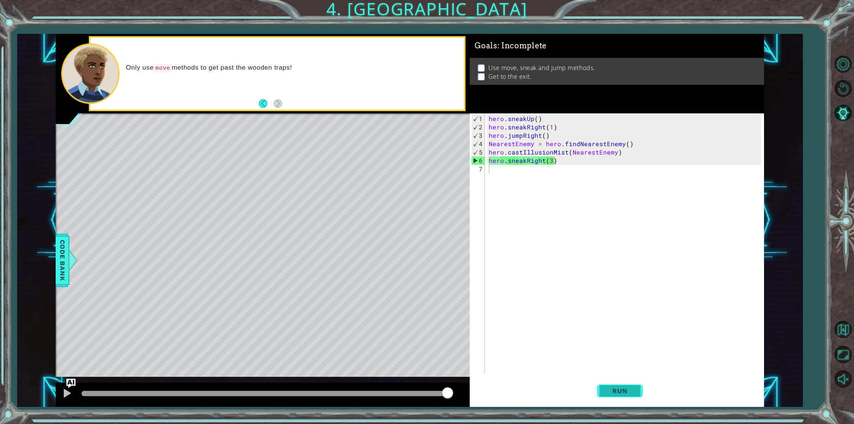
click at [612, 393] on span "Run" at bounding box center [619, 392] width 30 height 8
click at [530, 160] on div "hero . sneakUp ( ) hero . sneakRight ( 1 ) hero . jumpRight ( ) NearestEnemy = …" at bounding box center [625, 253] width 277 height 277
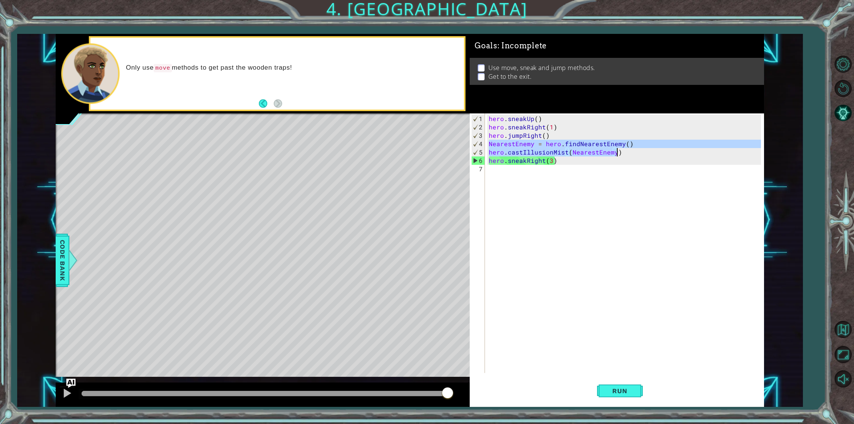
drag, startPoint x: 487, startPoint y: 143, endPoint x: 621, endPoint y: 160, distance: 134.4
click at [620, 160] on div "hero . sneakUp ( ) hero . sneakRight ( 1 ) hero . jumpRight ( ) NearestEnemy = …" at bounding box center [625, 253] width 277 height 277
type textarea "hero.castIllusionMist(NearestEnemy) hero.sneakRight(3)"
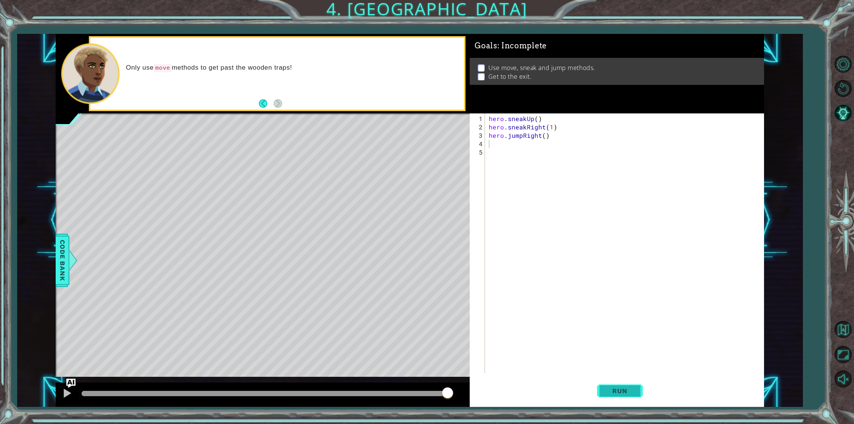
click at [634, 385] on button "Run" at bounding box center [620, 390] width 46 height 29
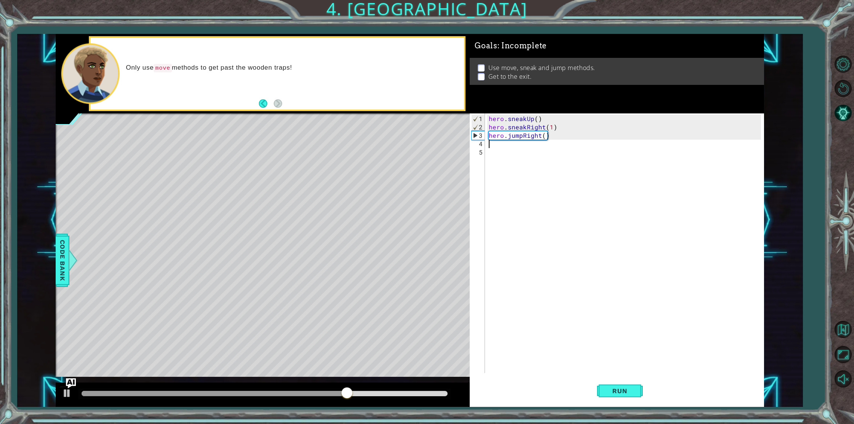
click at [68, 380] on img "Ask AI" at bounding box center [71, 384] width 10 height 10
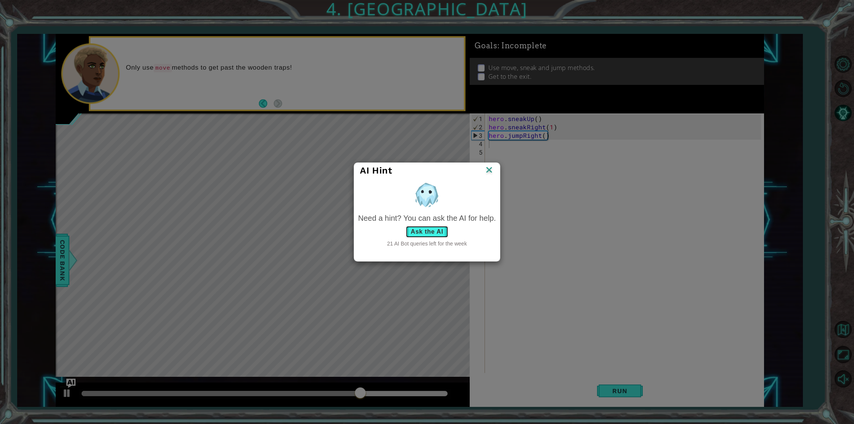
click at [433, 231] on button "Ask the AI" at bounding box center [426, 232] width 42 height 12
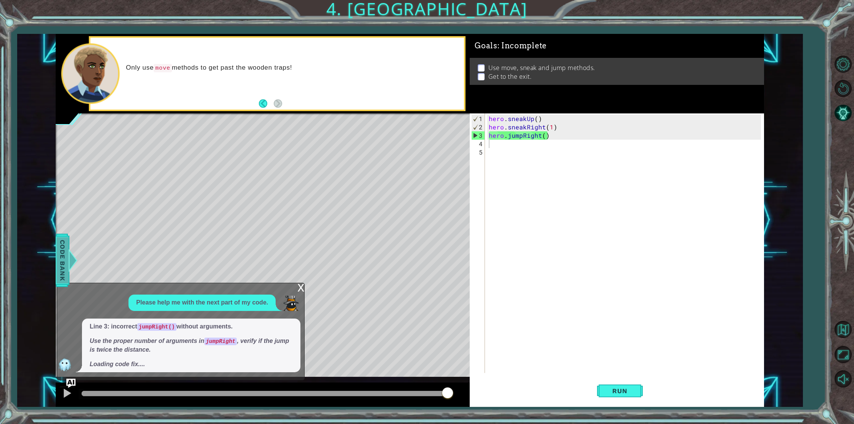
click at [62, 266] on span "Code Bank" at bounding box center [62, 260] width 12 height 46
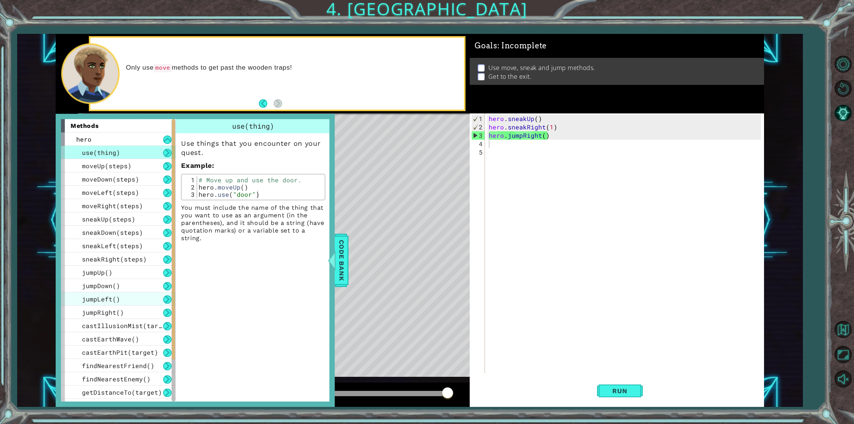
click at [127, 305] on div "jumpLeft()" at bounding box center [118, 299] width 114 height 13
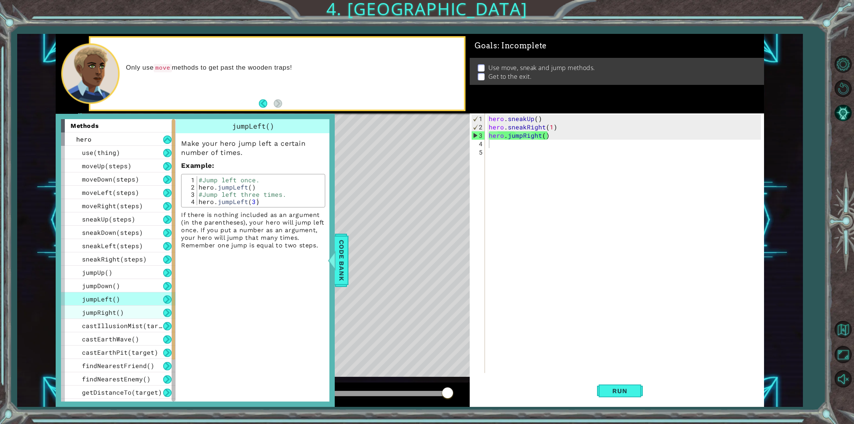
click at [127, 310] on div "jumpRight()" at bounding box center [118, 312] width 114 height 13
click at [326, 257] on div "jumpRight() Make your hero jump right a certain number of times. Example : 1 2 …" at bounding box center [253, 190] width 155 height 142
click at [337, 258] on span "Code Bank" at bounding box center [341, 260] width 12 height 46
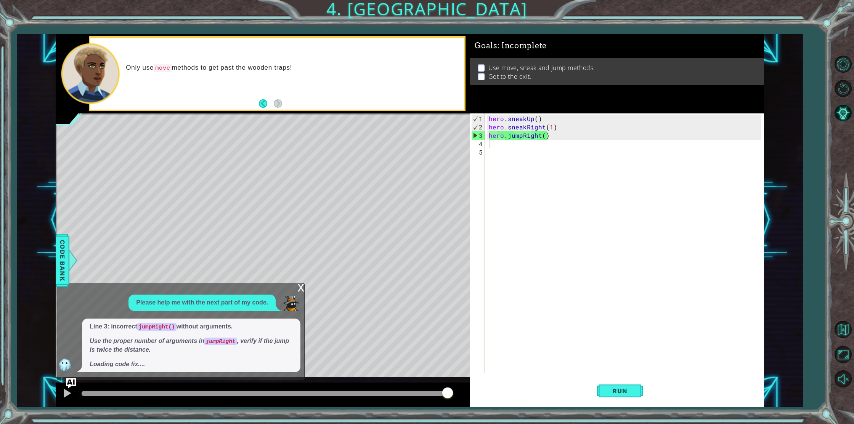
click at [70, 381] on img "Ask AI" at bounding box center [71, 384] width 10 height 10
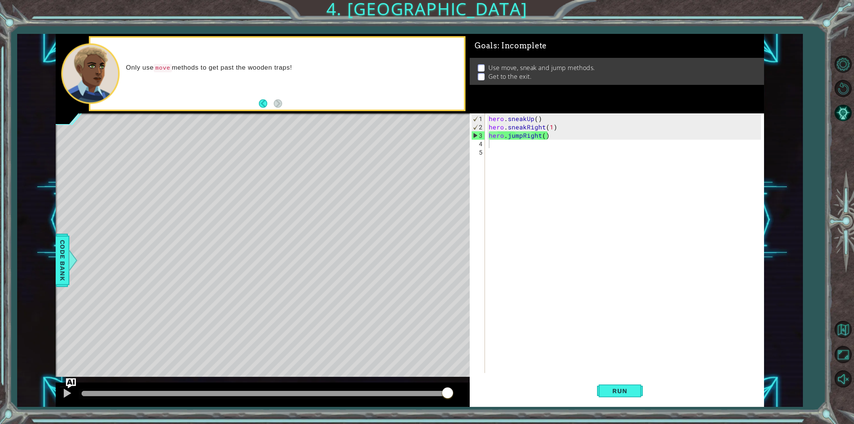
click at [68, 381] on img "Ask AI" at bounding box center [71, 384] width 10 height 10
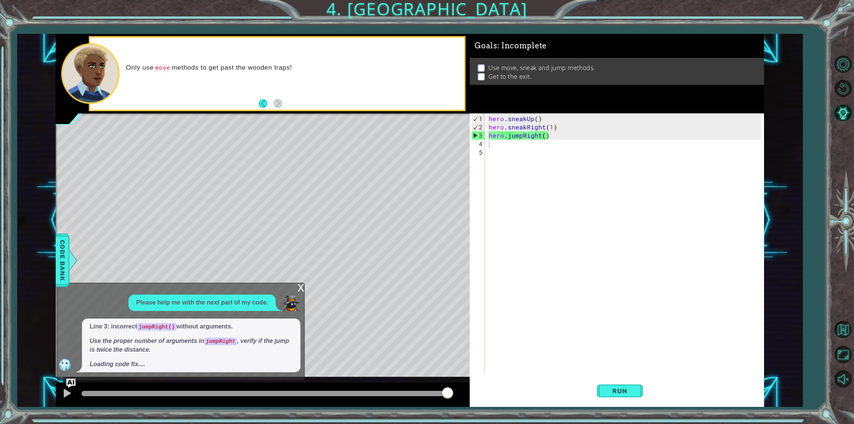
click at [231, 296] on div "Please help me with the next part of my code." at bounding box center [201, 303] width 147 height 16
click at [542, 136] on div "hero . sneakUp ( ) hero . sneakRight ( 1 ) hero . jumpRight ( )" at bounding box center [625, 253] width 277 height 277
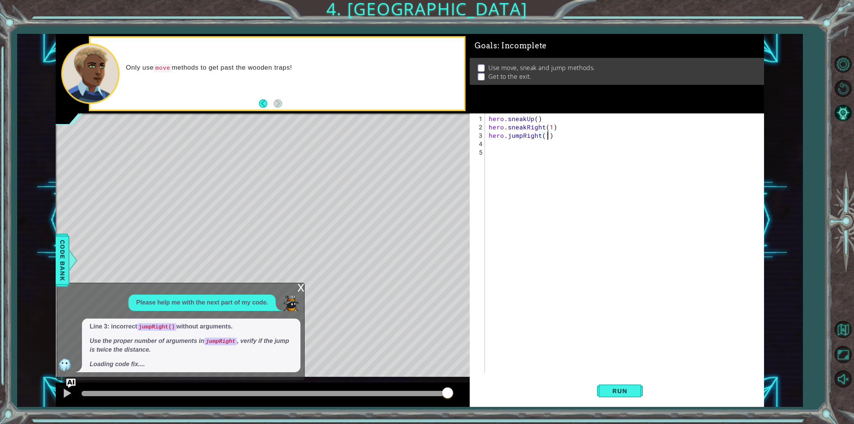
scroll to position [0, 3]
click at [616, 384] on button "Run" at bounding box center [620, 390] width 46 height 29
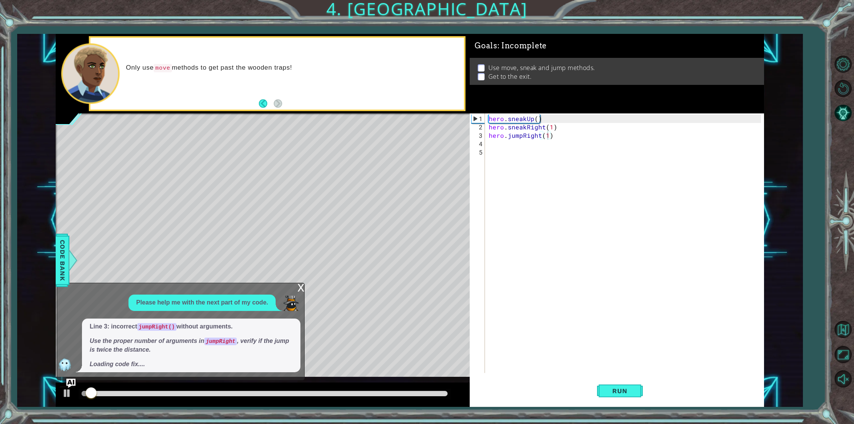
click at [297, 287] on div "x" at bounding box center [300, 288] width 7 height 8
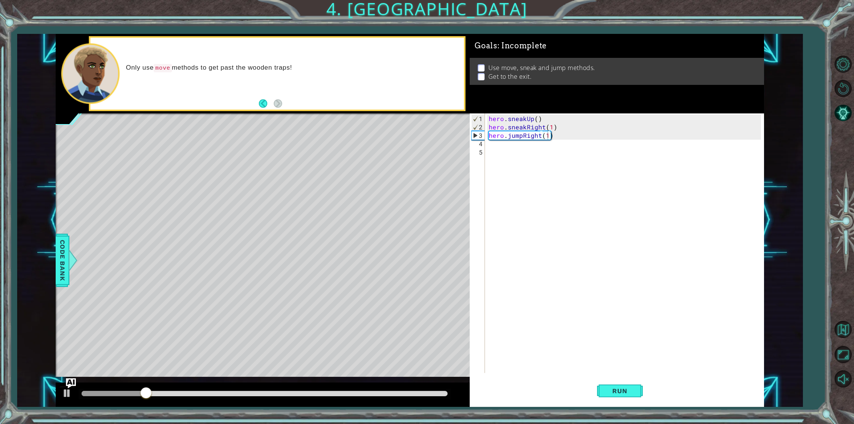
click at [73, 383] on img "Ask AI" at bounding box center [71, 384] width 10 height 10
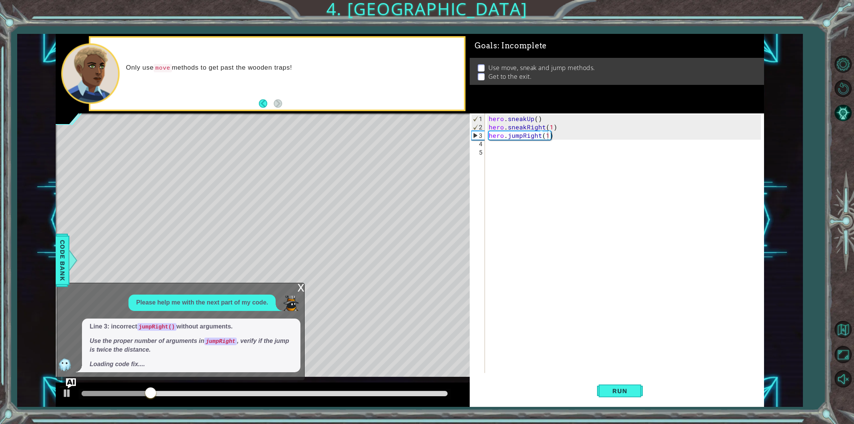
click at [74, 383] on img "Ask AI" at bounding box center [71, 384] width 10 height 10
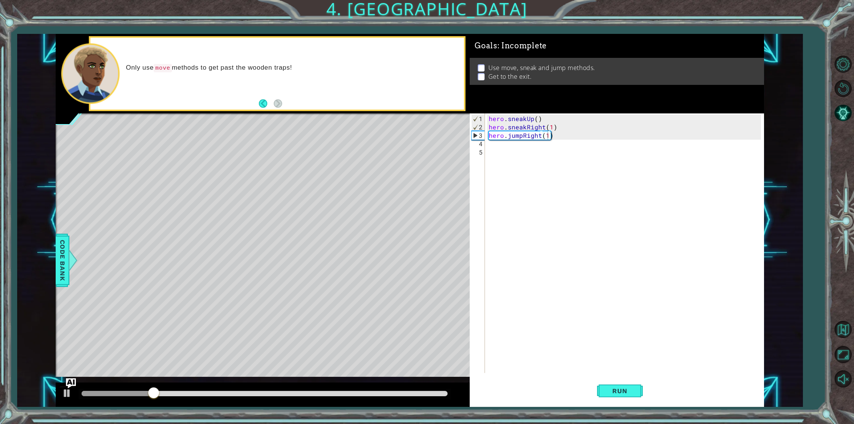
click at [74, 383] on img "Ask AI" at bounding box center [71, 384] width 10 height 10
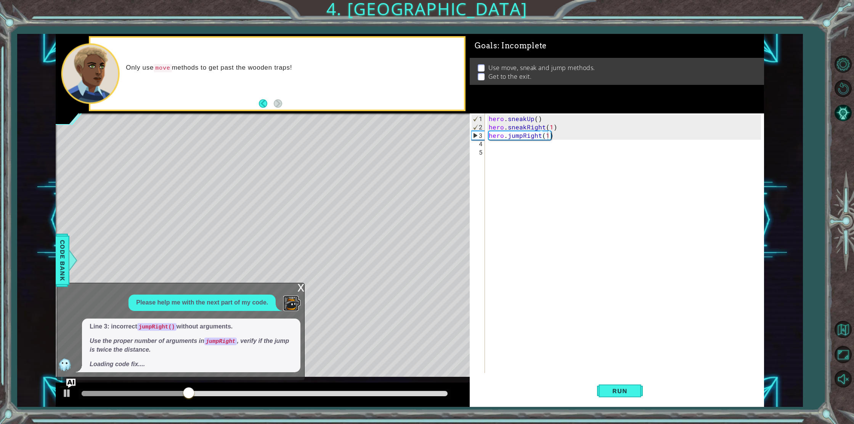
click at [288, 304] on img at bounding box center [290, 303] width 15 height 15
click at [288, 305] on img at bounding box center [290, 303] width 15 height 15
click at [293, 301] on img at bounding box center [290, 303] width 15 height 15
click at [63, 359] on img at bounding box center [64, 364] width 15 height 15
click at [68, 381] on img "Ask AI" at bounding box center [71, 384] width 10 height 10
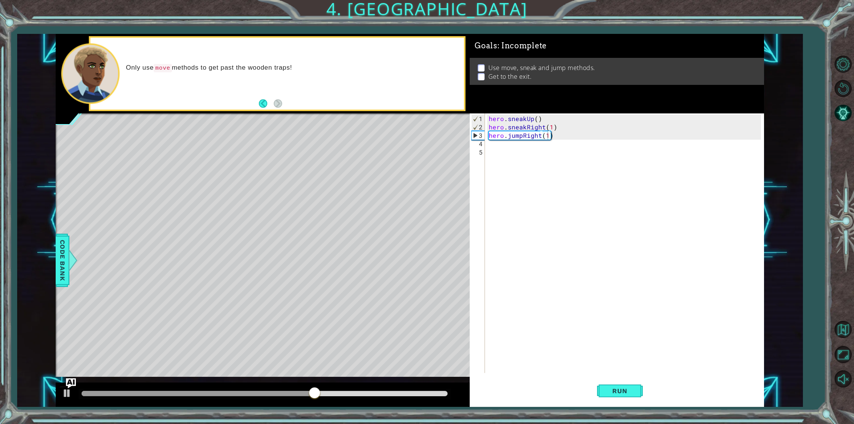
click at [68, 382] on img "Ask AI" at bounding box center [71, 384] width 10 height 10
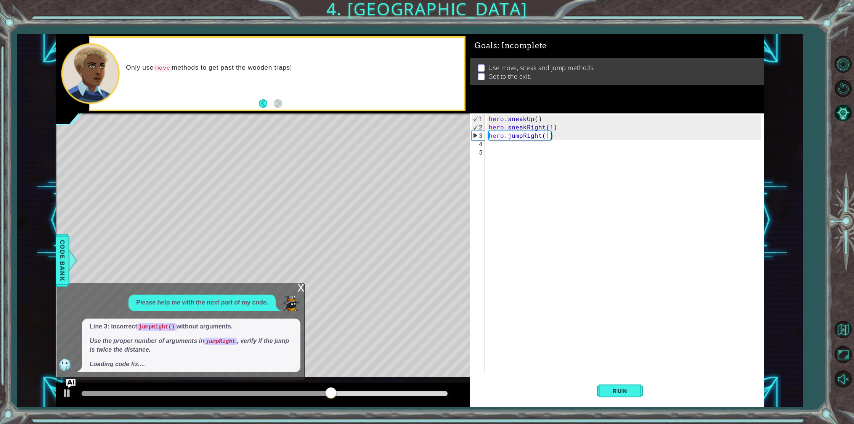
click at [159, 326] on code "jumpRight()" at bounding box center [156, 328] width 39 height 8
click at [67, 364] on img at bounding box center [64, 364] width 15 height 15
click at [285, 307] on img at bounding box center [290, 303] width 15 height 15
click at [301, 287] on div "x" at bounding box center [300, 288] width 7 height 8
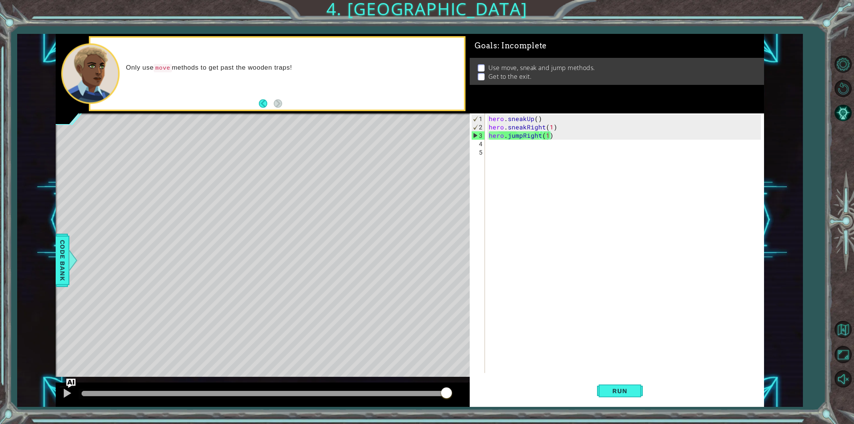
click at [551, 128] on div "hero . sneakUp ( ) hero . sneakRight ( 1 ) hero . jumpRight ( 1 )" at bounding box center [625, 253] width 277 height 277
click at [555, 138] on div "hero . sneakUp ( ) hero . sneakRight ( 1 ) hero . jumpRight ( 1 )" at bounding box center [625, 253] width 277 height 277
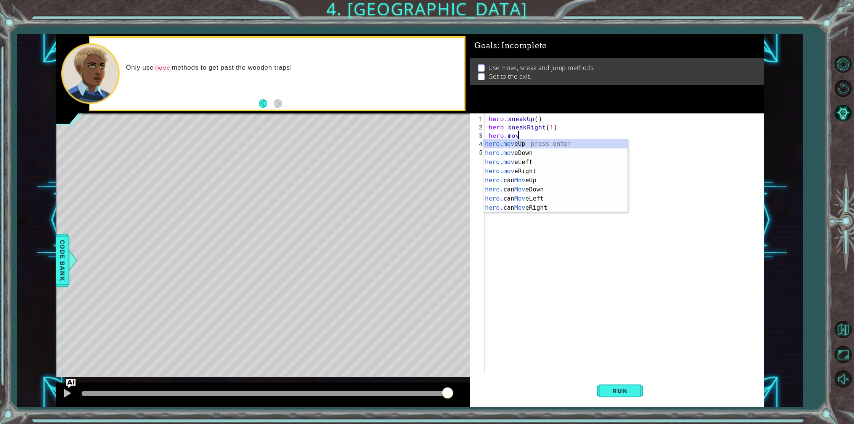
scroll to position [0, 2]
click at [536, 168] on div "hero.move Up press enter hero.move Down press enter hero.move Left press enter …" at bounding box center [555, 184] width 144 height 91
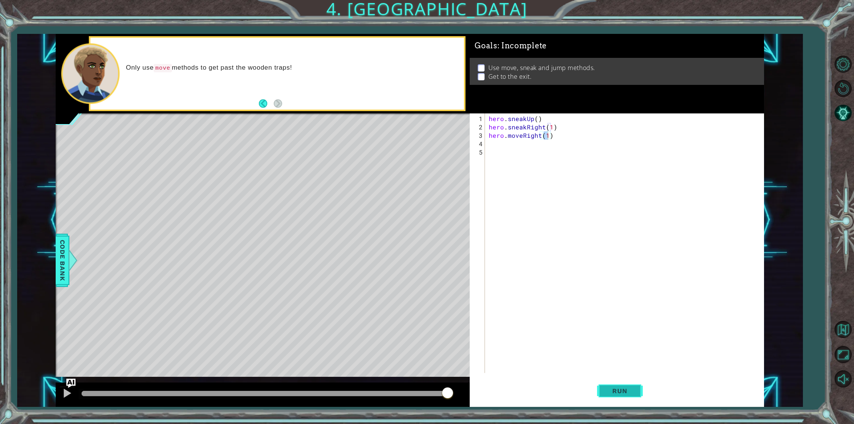
click at [623, 383] on button "Run" at bounding box center [620, 390] width 46 height 29
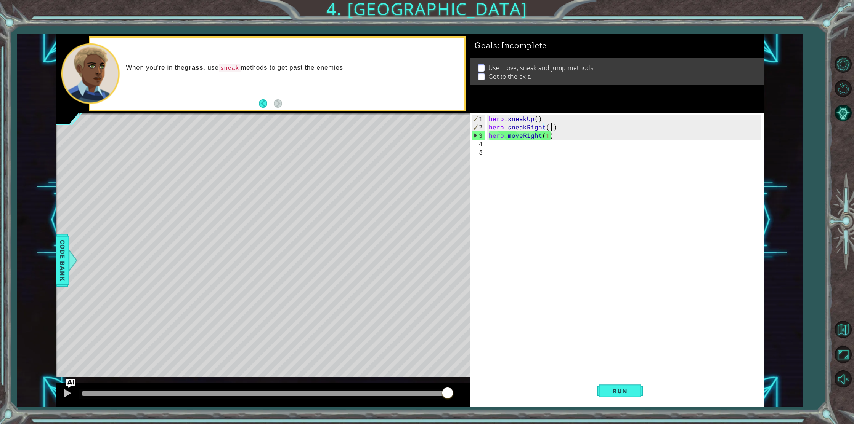
click at [550, 126] on div "hero . sneakUp ( ) hero . sneakRight ( 1 ) hero . moveRight ( 1 )" at bounding box center [625, 253] width 277 height 277
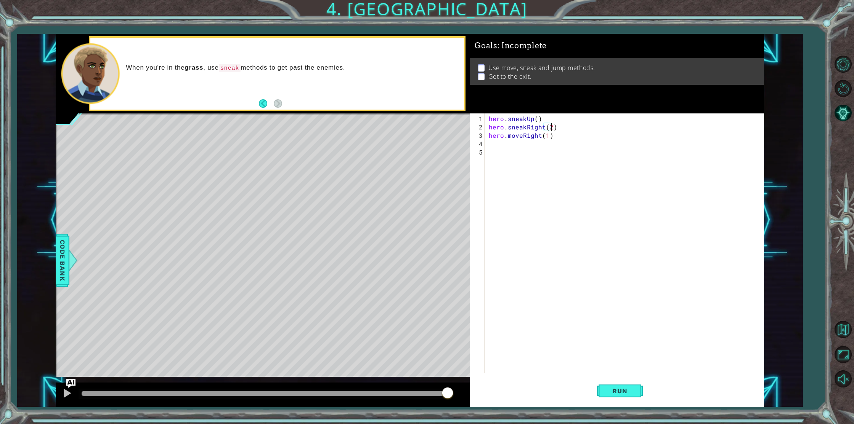
scroll to position [0, 4]
type textarea "hero.sneakRight(2)"
click at [625, 392] on span "Run" at bounding box center [619, 392] width 30 height 8
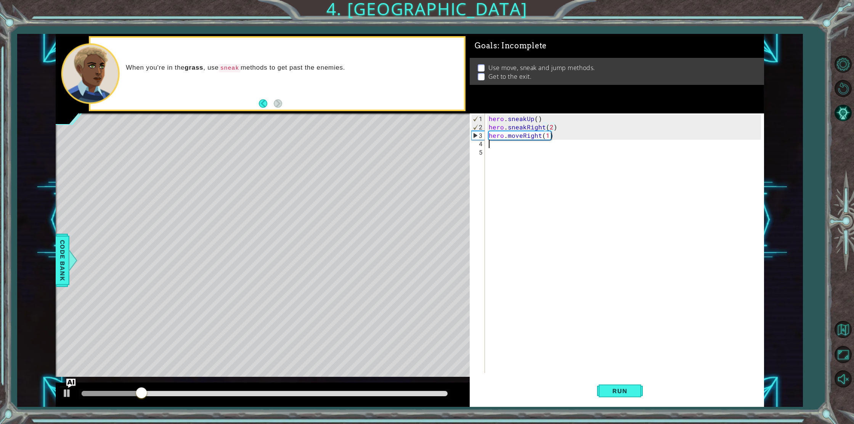
click at [498, 146] on div "hero . sneakUp ( ) hero . sneakRight ( 2 ) hero . moveRight ( 1 )" at bounding box center [625, 253] width 277 height 277
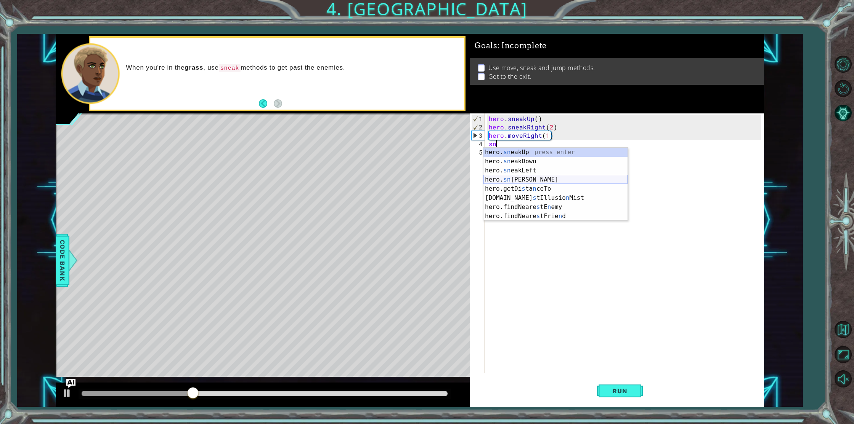
click at [509, 177] on div "hero. sn eakUp press enter hero. sn eakDown press enter hero. sn eakLeft press …" at bounding box center [555, 193] width 144 height 91
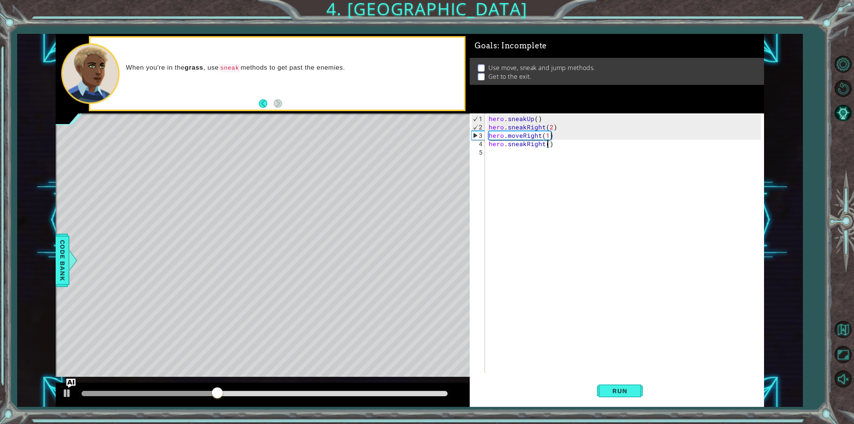
scroll to position [0, 4]
click at [609, 390] on span "Run" at bounding box center [619, 392] width 30 height 8
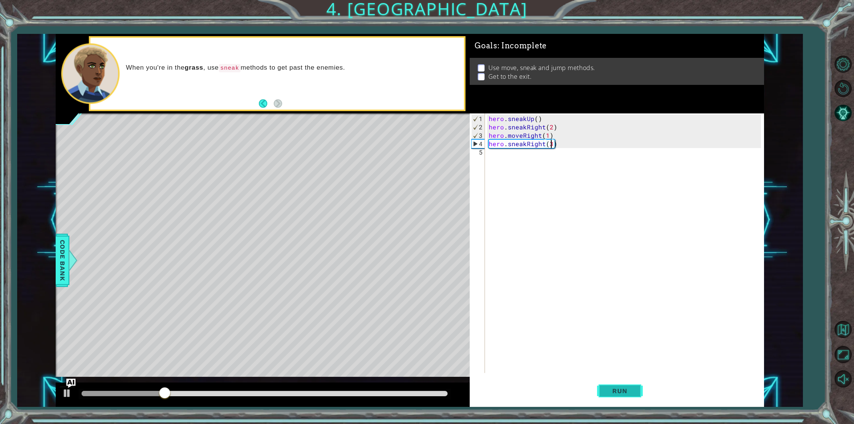
type textarea "hero.sneakRight(3)"
click at [616, 388] on span "Run" at bounding box center [619, 392] width 30 height 8
click at [492, 151] on div "hero . sneakUp ( ) hero . sneakRight ( 2 ) hero . moveRight ( 1 ) hero . sneakR…" at bounding box center [625, 253] width 277 height 277
type textarea "j"
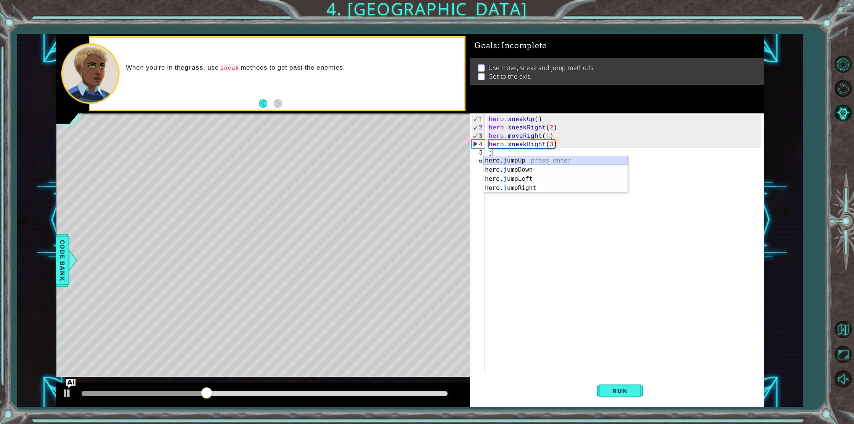
click at [507, 160] on div "hero. j umpUp press enter hero. j umpDown press enter hero. j umpLeft press ent…" at bounding box center [555, 183] width 144 height 55
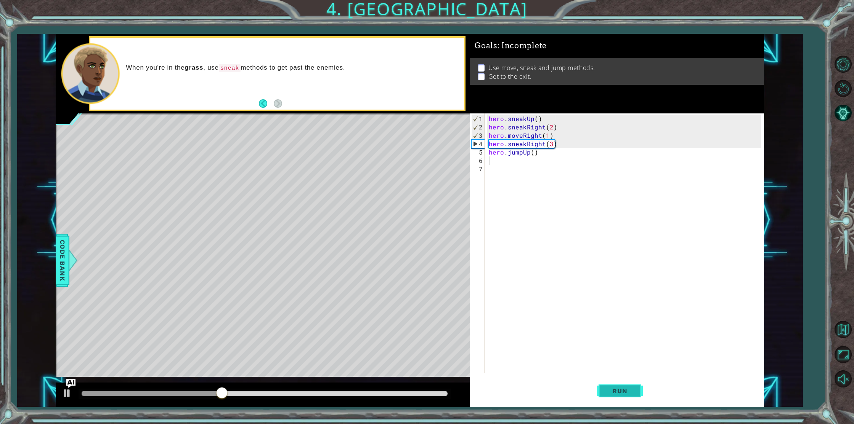
drag, startPoint x: 622, startPoint y: 386, endPoint x: 597, endPoint y: 383, distance: 25.7
click at [622, 385] on button "Run" at bounding box center [620, 390] width 46 height 29
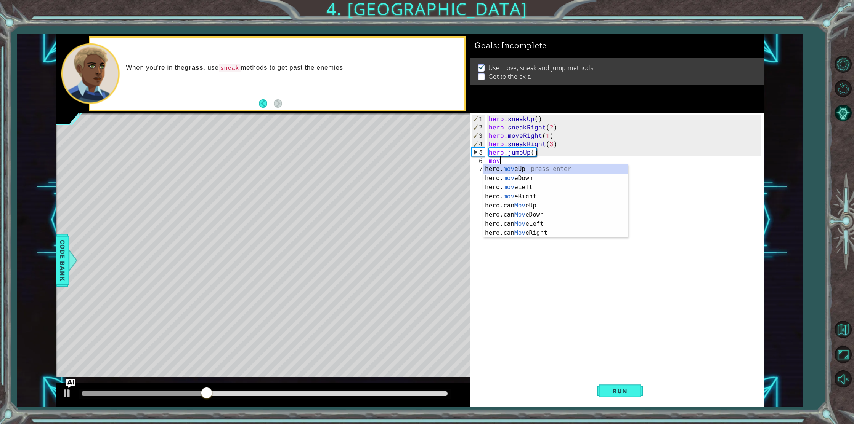
scroll to position [0, 0]
click at [525, 169] on div "hero. move Up press enter hero. move Down press enter hero. move Left press ent…" at bounding box center [555, 210] width 144 height 91
type textarea "hero.moveUp(1)"
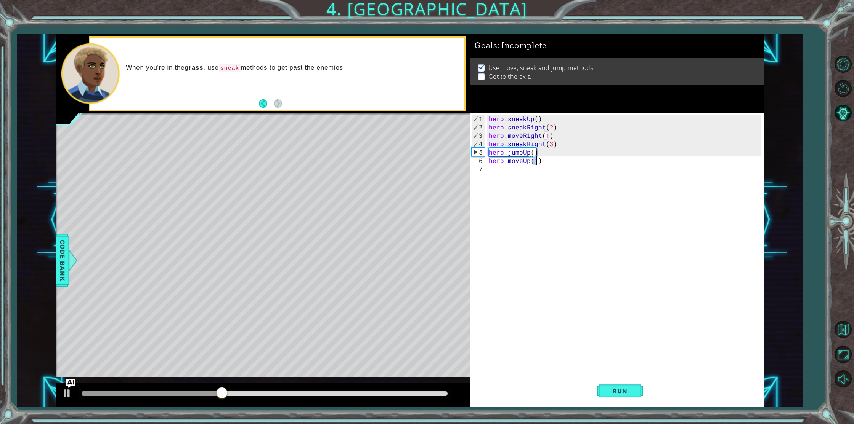
click at [497, 168] on div "hero . sneakUp ( ) hero . sneakRight ( 2 ) hero . moveRight ( 1 ) hero . sneakR…" at bounding box center [625, 253] width 277 height 277
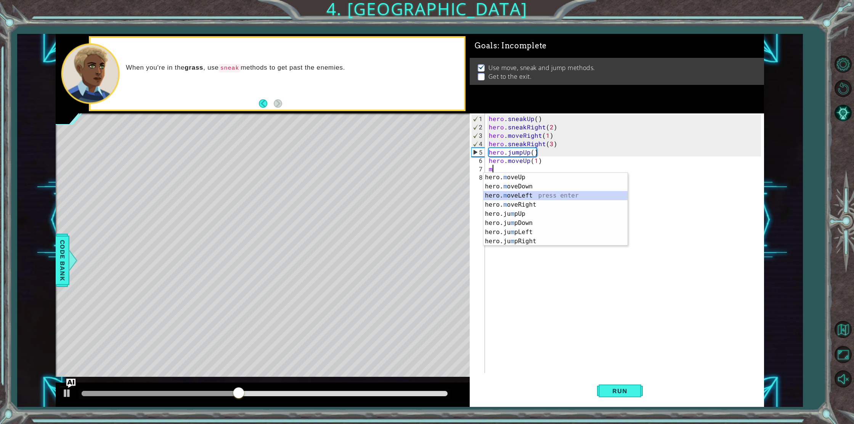
click at [525, 196] on div "hero. m oveUp press enter hero. m oveDown press enter hero. m oveLeft press ent…" at bounding box center [555, 218] width 144 height 91
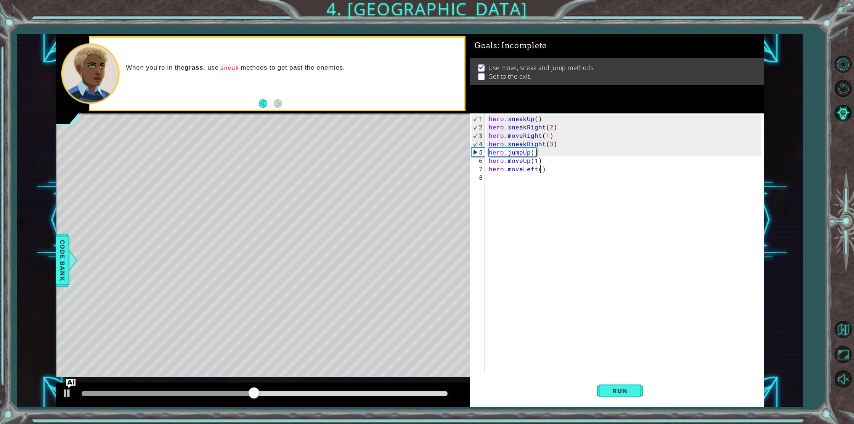
type textarea "hero.moveLeft(4)"
click at [498, 179] on div "hero . sneakUp ( ) hero . sneakRight ( 2 ) hero . moveRight ( 1 ) hero . sneakR…" at bounding box center [625, 253] width 277 height 277
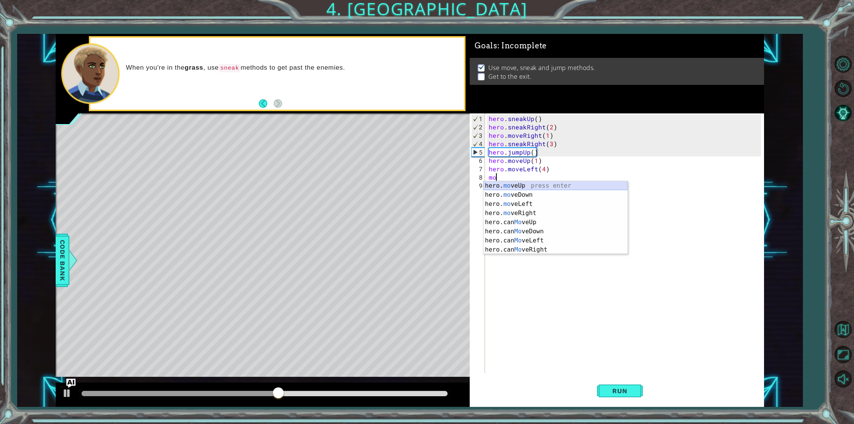
click at [510, 186] on div "hero. mo veUp press enter hero. mo veDown press enter hero. mo veLeft press ent…" at bounding box center [555, 226] width 144 height 91
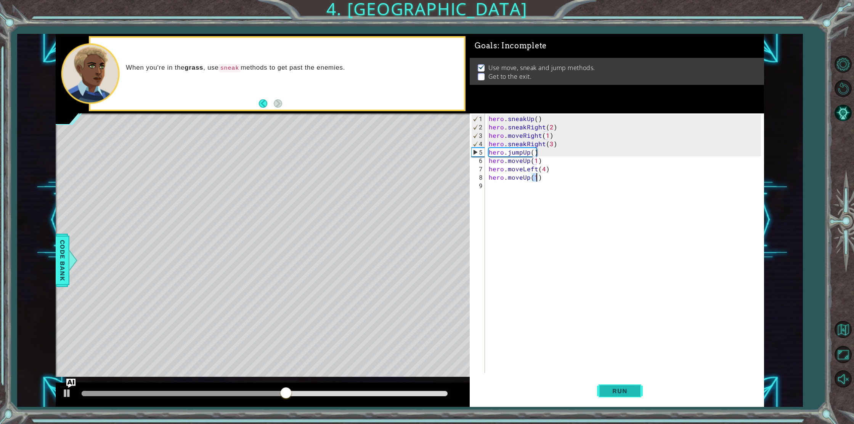
drag, startPoint x: 624, startPoint y: 391, endPoint x: 618, endPoint y: 392, distance: 5.8
click at [624, 391] on span "Run" at bounding box center [619, 392] width 30 height 8
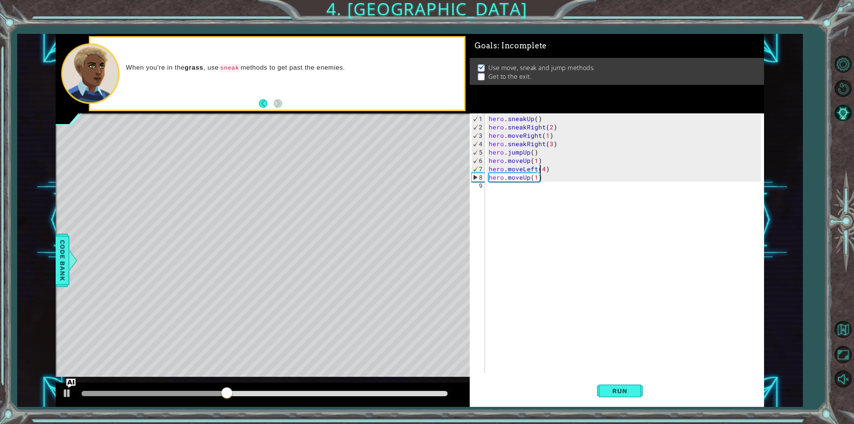
click at [543, 169] on div "hero . sneakUp ( ) hero . sneakRight ( 2 ) hero . moveRight ( 1 ) hero . sneakR…" at bounding box center [625, 253] width 277 height 277
click at [545, 169] on div "hero . sneakUp ( ) hero . sneakRight ( 2 ) hero . moveRight ( 1 ) hero . sneakR…" at bounding box center [625, 253] width 277 height 277
type textarea "hero.moveLeft(3)"
click at [623, 390] on span "Run" at bounding box center [619, 392] width 30 height 8
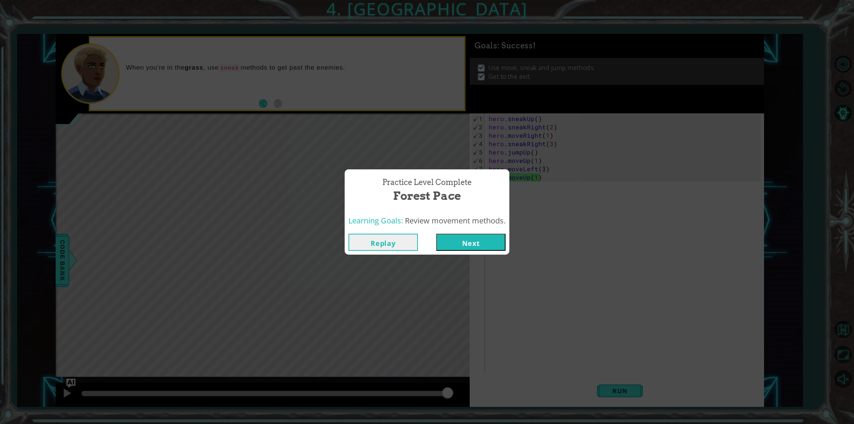
click at [462, 243] on button "Next" at bounding box center [470, 242] width 69 height 17
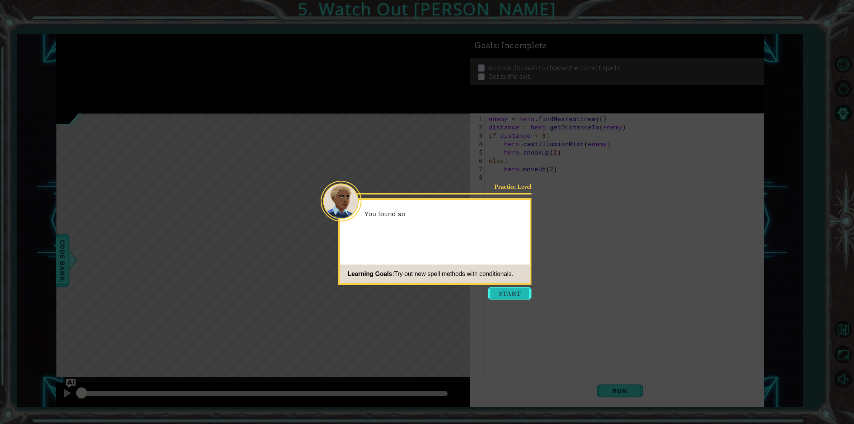
click at [505, 290] on button "Start" at bounding box center [509, 294] width 43 height 12
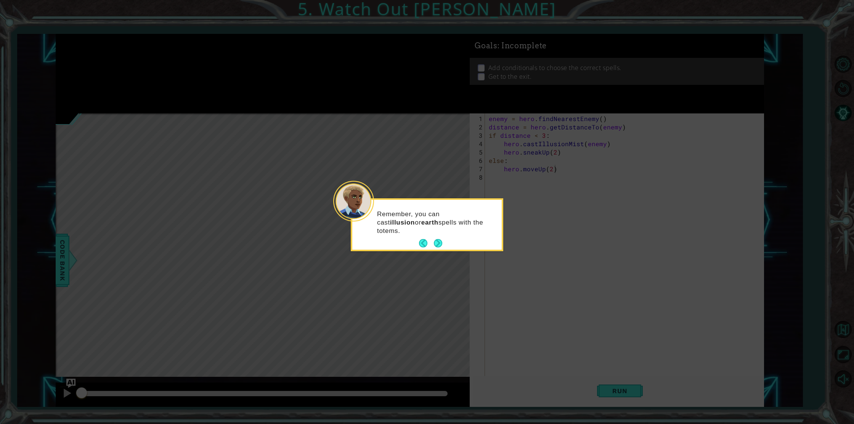
click at [434, 244] on button "Next" at bounding box center [438, 243] width 8 height 8
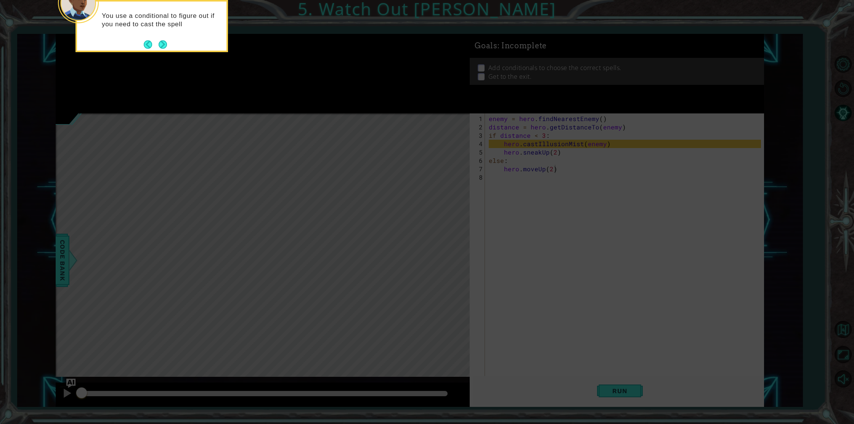
click at [161, 48] on footer at bounding box center [155, 44] width 23 height 11
click at [160, 44] on button "Next" at bounding box center [163, 44] width 8 height 8
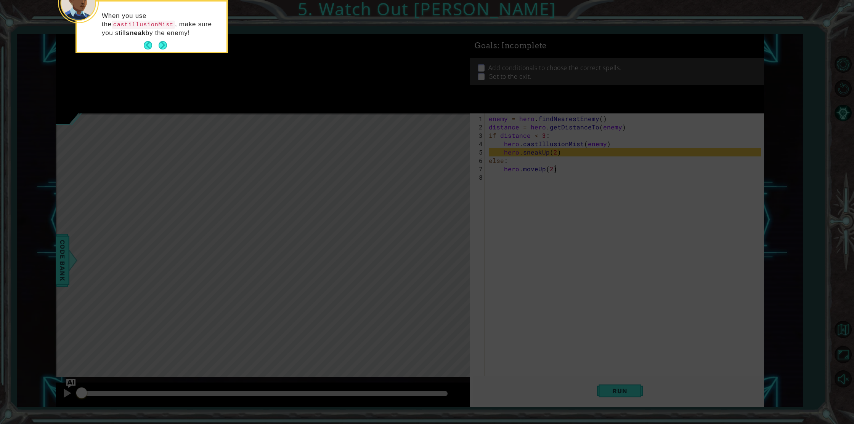
drag, startPoint x: 160, startPoint y: 48, endPoint x: 151, endPoint y: 59, distance: 14.9
click at [159, 49] on button "Next" at bounding box center [163, 46] width 10 height 10
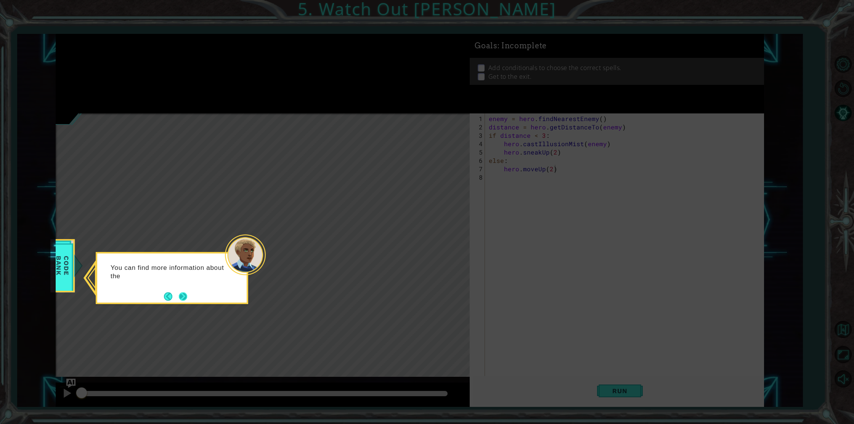
click at [185, 295] on button "Next" at bounding box center [183, 297] width 8 height 8
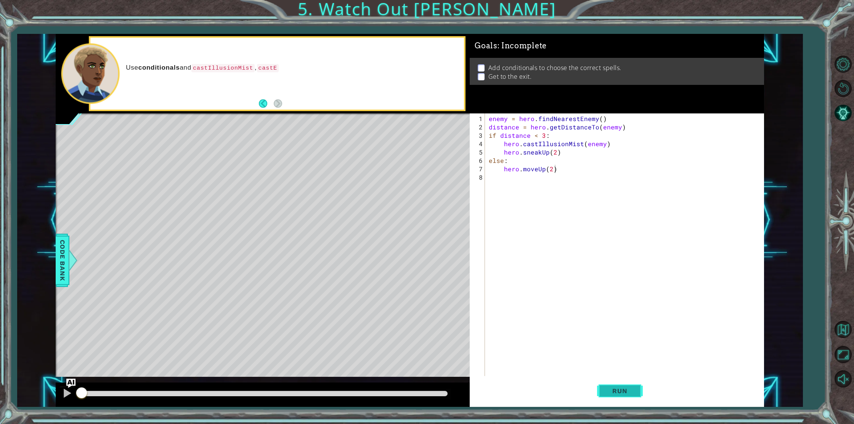
click at [619, 394] on span "Run" at bounding box center [619, 392] width 30 height 8
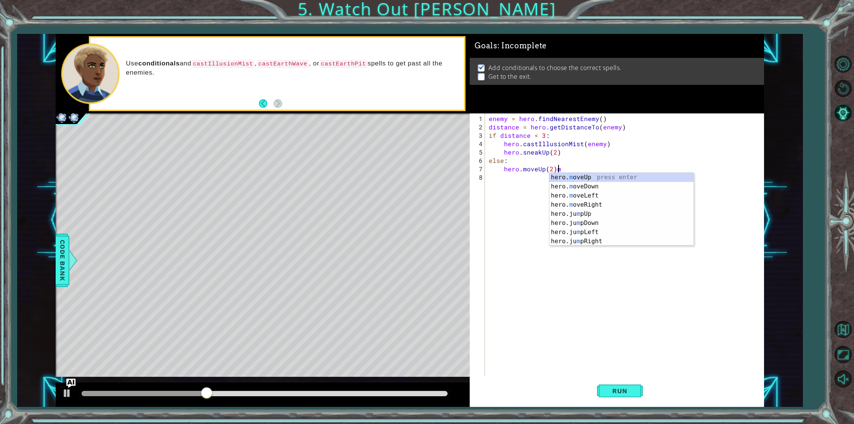
scroll to position [0, 4]
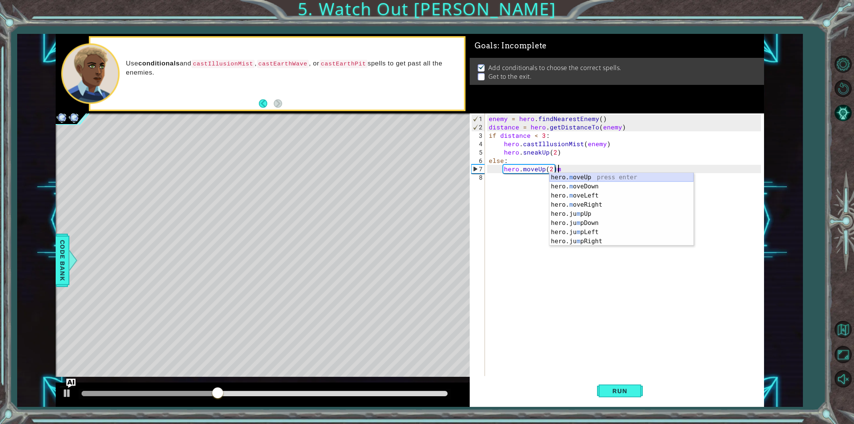
click at [565, 176] on div "hero. m oveUp press enter hero. m oveDown press enter hero. m oveLeft press ent…" at bounding box center [621, 218] width 144 height 91
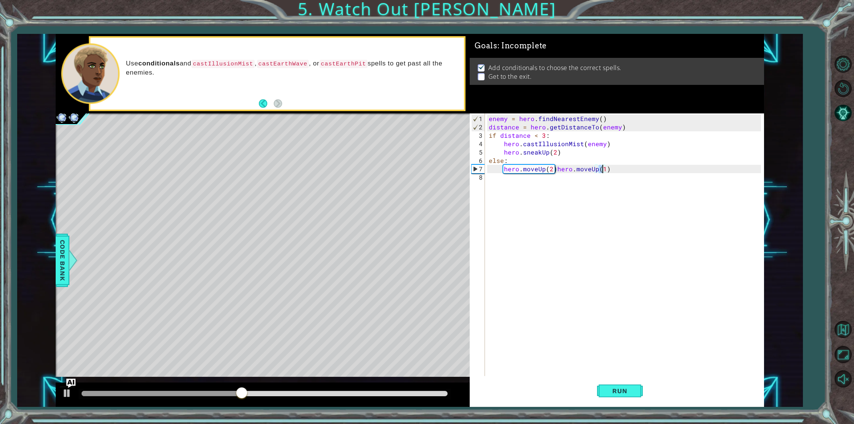
scroll to position [0, 7]
click at [554, 168] on div "enemy = hero . findNearestEnemy ( ) distance = hero . getDistanceTo ( enemy ) i…" at bounding box center [625, 261] width 277 height 293
click at [629, 385] on button "Run" at bounding box center [620, 390] width 46 height 29
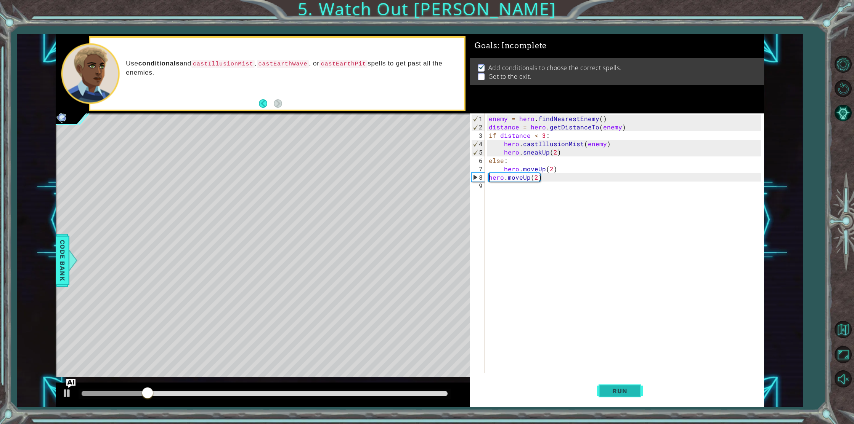
click at [629, 385] on button "Run" at bounding box center [620, 390] width 46 height 29
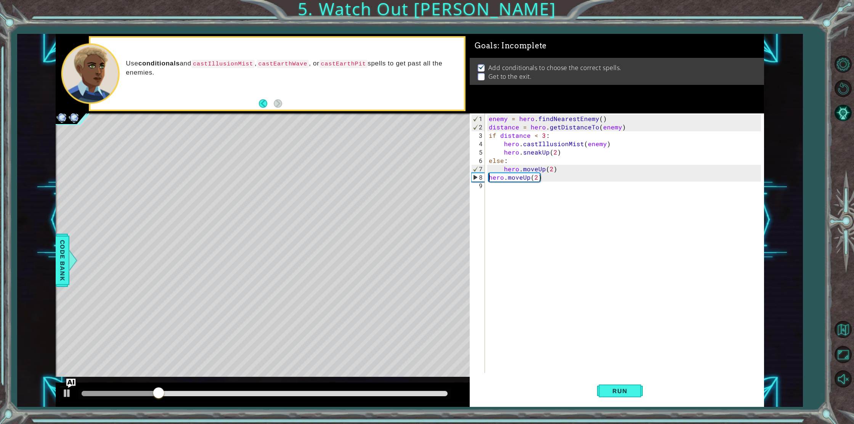
click at [537, 178] on div "enemy = hero . findNearestEnemy ( ) distance = hero . getDistanceTo ( enemy ) i…" at bounding box center [625, 253] width 277 height 277
click at [628, 385] on button "Run" at bounding box center [620, 390] width 46 height 29
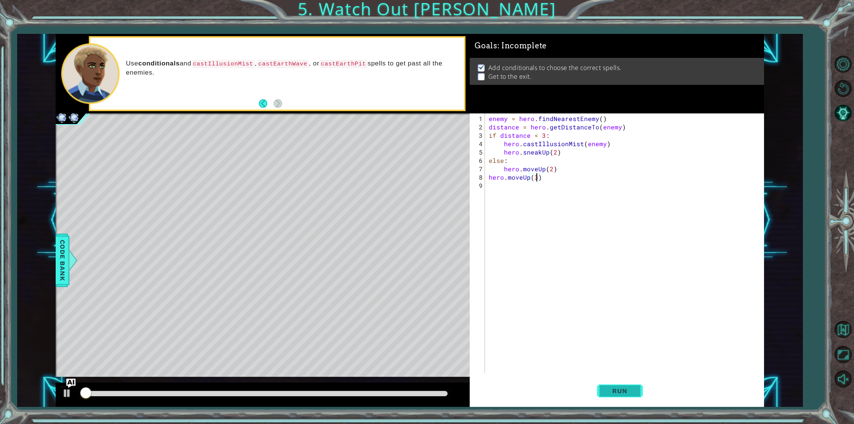
click at [626, 385] on button "Run" at bounding box center [620, 390] width 46 height 29
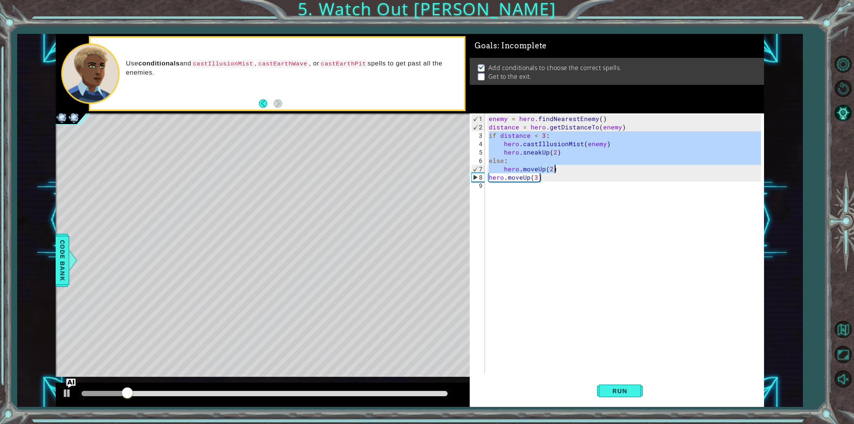
drag, startPoint x: 488, startPoint y: 136, endPoint x: 596, endPoint y: 166, distance: 112.0
click at [596, 166] on div "enemy = hero . findNearestEnemy ( ) distance = hero . getDistanceTo ( enemy ) i…" at bounding box center [625, 253] width 277 height 277
type textarea "else: hero.moveUp(2)"
click at [497, 190] on div "enemy = hero . findNearestEnemy ( ) distance = hero . getDistanceTo ( enemy ) i…" at bounding box center [625, 253] width 277 height 277
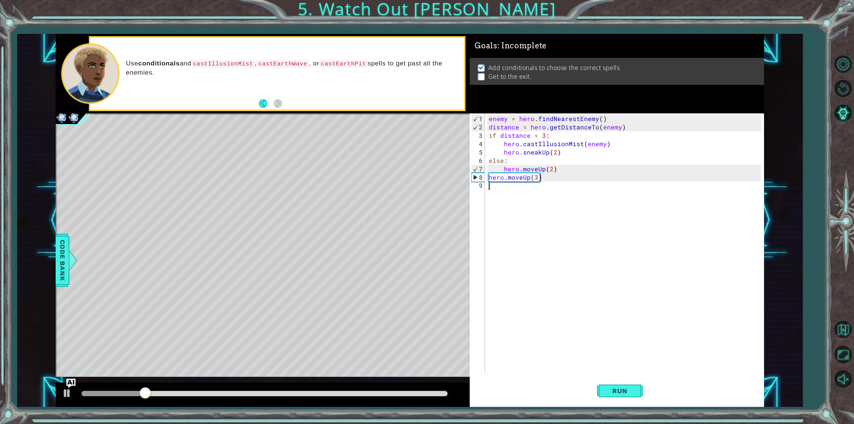
scroll to position [0, 0]
paste textarea "hero.moveUp(2)"
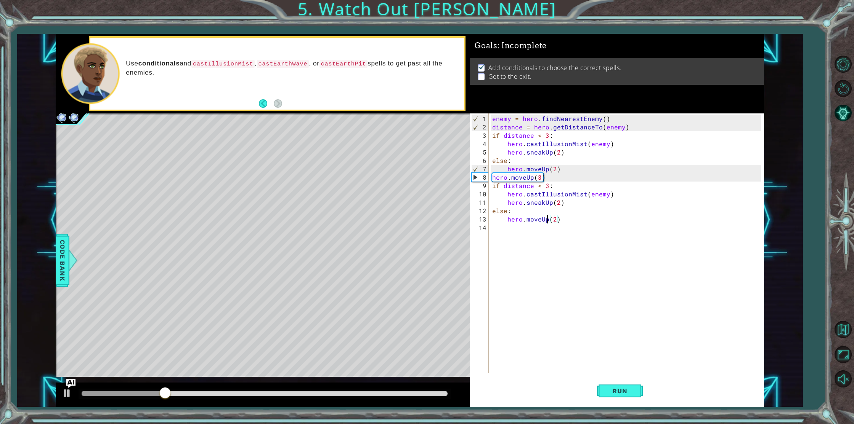
click at [546, 221] on div "enemy = hero . findNearestEnemy ( ) distance = hero . getDistanceTo ( enemy ) i…" at bounding box center [627, 253] width 274 height 277
type textarea "hero.move(2)"
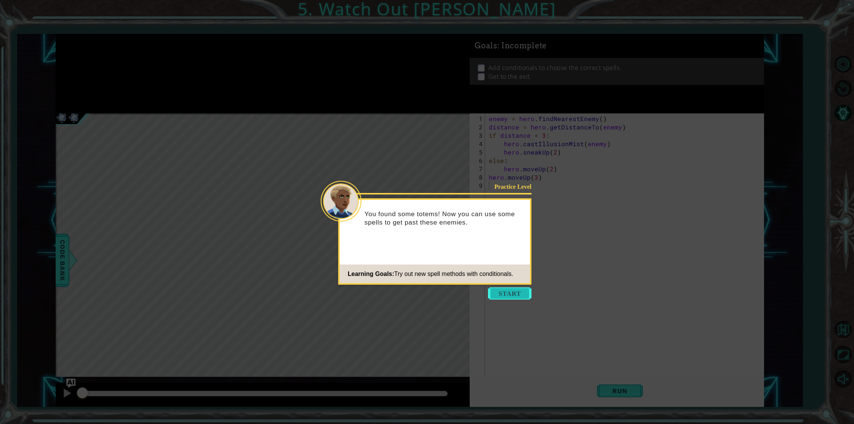
click at [495, 293] on button "Start" at bounding box center [509, 294] width 43 height 12
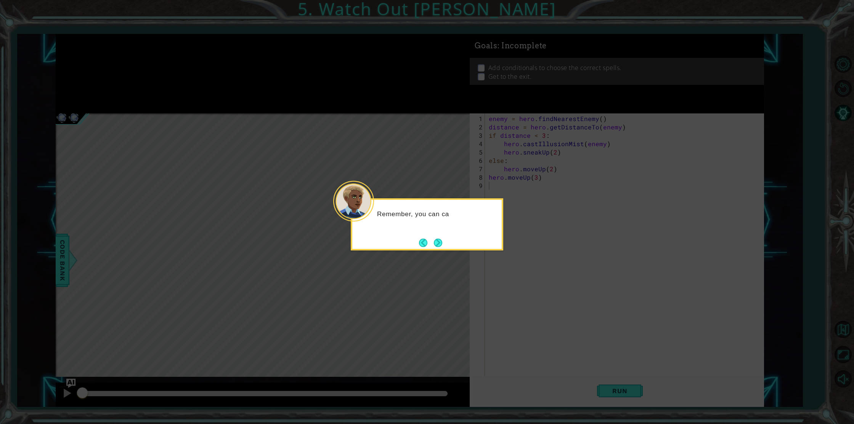
click at [439, 246] on button "Next" at bounding box center [438, 243] width 8 height 8
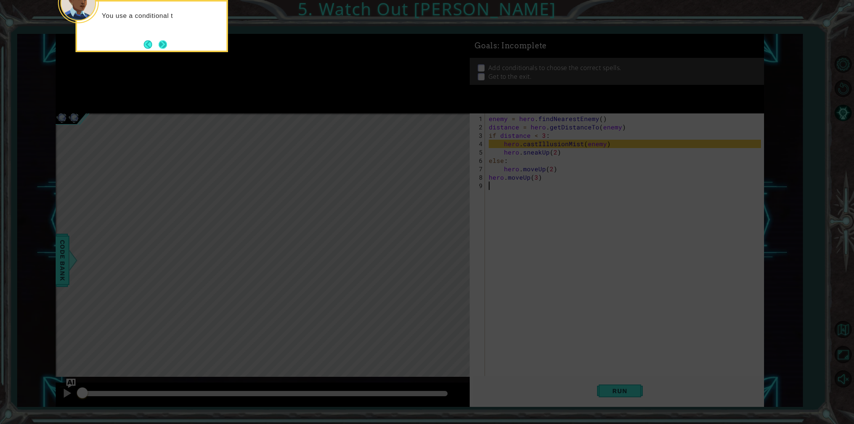
click at [159, 43] on button "Next" at bounding box center [163, 44] width 8 height 8
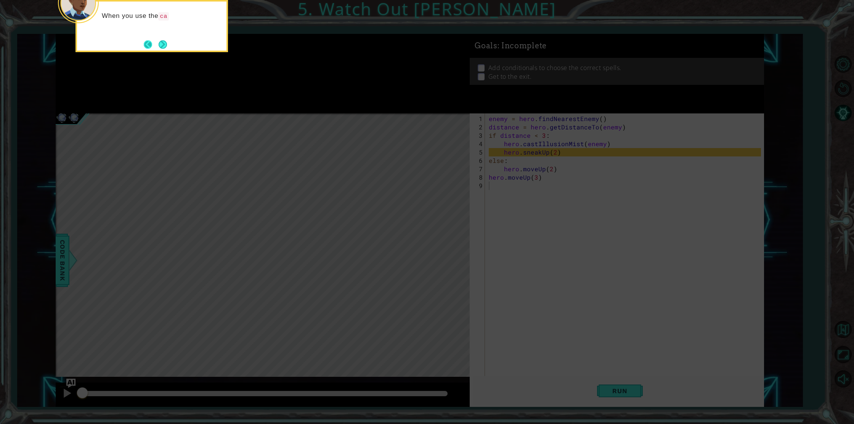
click at [155, 40] on button "Back" at bounding box center [151, 44] width 15 height 8
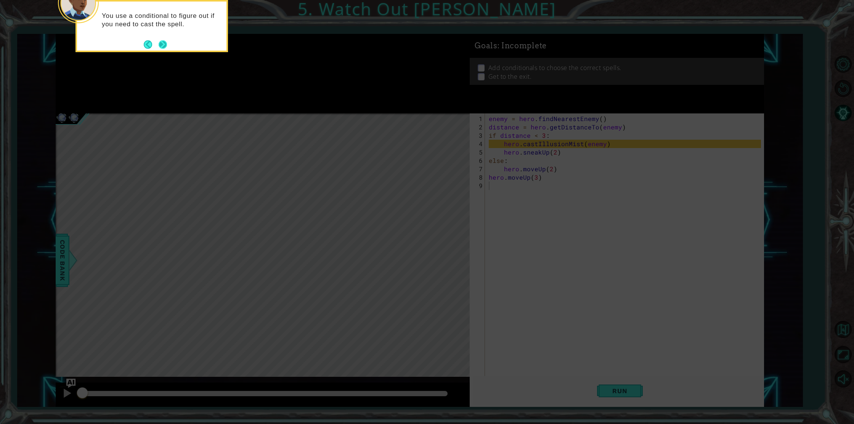
click at [160, 43] on button "Next" at bounding box center [163, 44] width 9 height 9
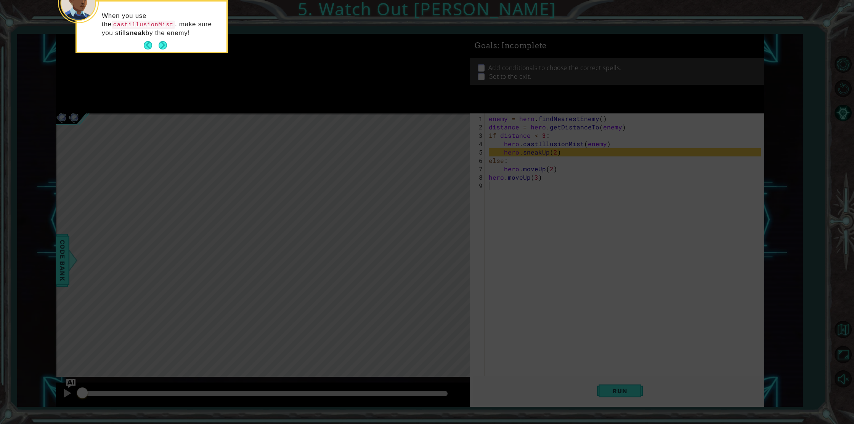
click at [159, 44] on button "Next" at bounding box center [163, 46] width 10 height 10
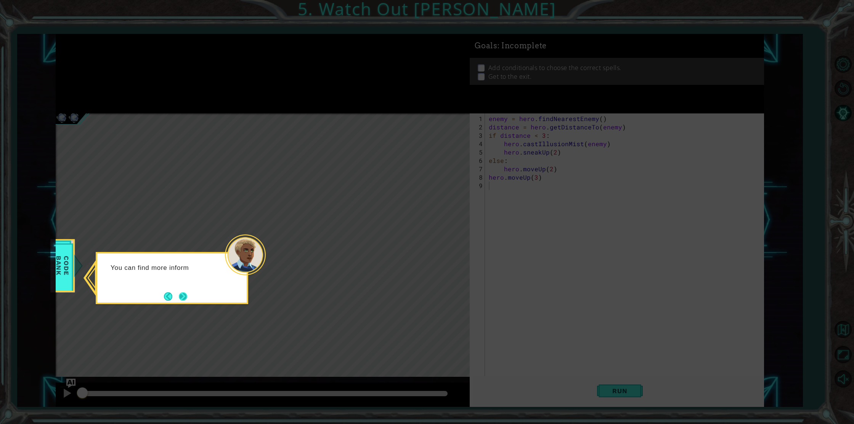
click at [186, 296] on button "Next" at bounding box center [183, 297] width 10 height 10
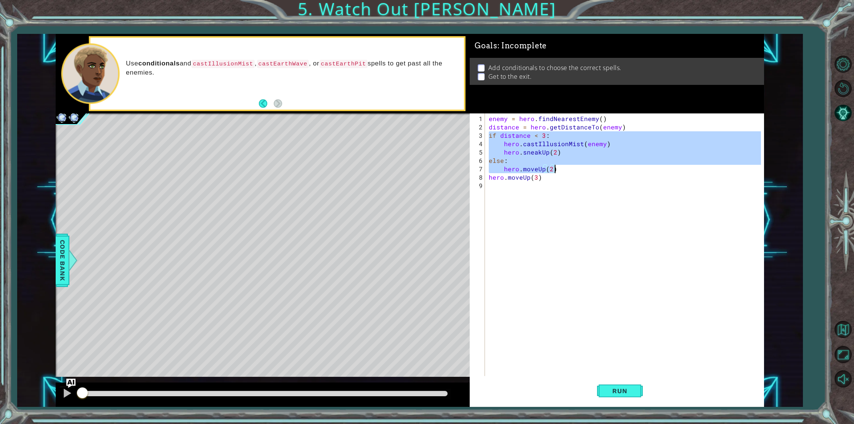
drag, startPoint x: 489, startPoint y: 137, endPoint x: 578, endPoint y: 170, distance: 95.1
click at [578, 170] on div "enemy = hero . findNearestEnemy ( ) distance = hero . getDistanceTo ( enemy ) i…" at bounding box center [625, 261] width 277 height 293
type textarea "else: hero.moveUp(2)"
click at [504, 192] on div "enemy = hero . findNearestEnemy ( ) distance = hero . getDistanceTo ( enemy ) i…" at bounding box center [625, 261] width 277 height 293
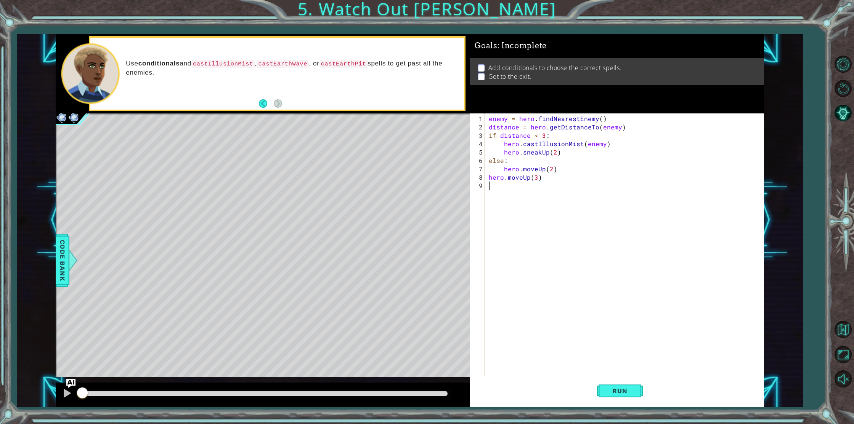
paste textarea "hero.moveUp(2)"
click at [547, 221] on div "enemy = hero . findNearestEnemy ( ) distance = hero . getDistanceTo ( enemy ) i…" at bounding box center [628, 253] width 274 height 277
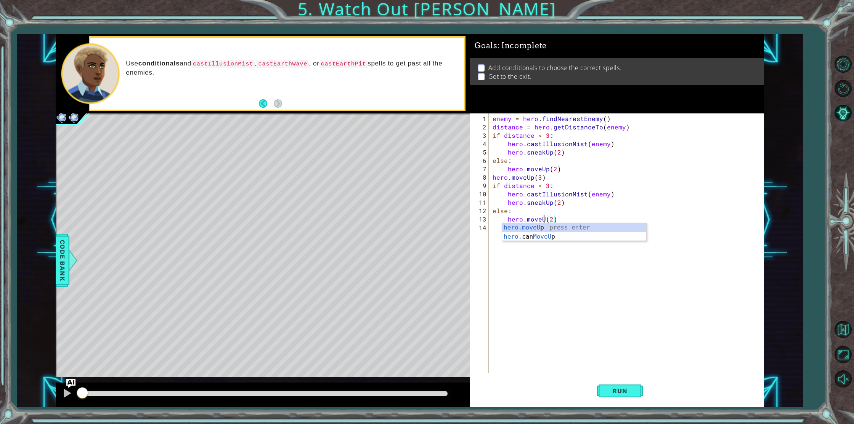
type textarea "hero.move(2)"
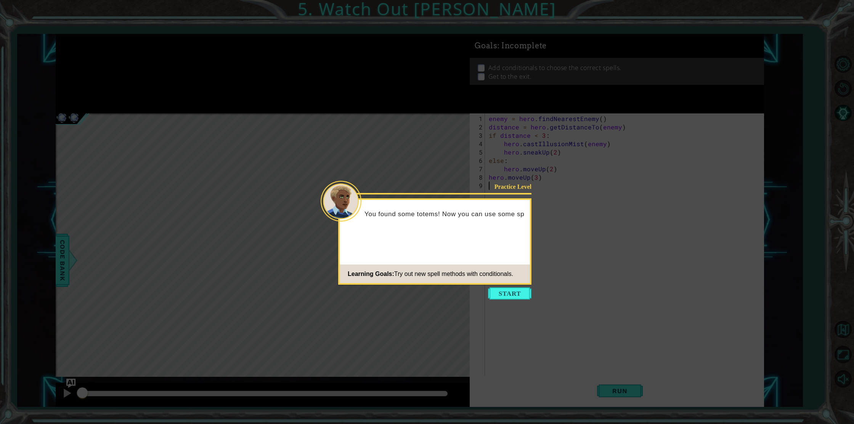
click at [495, 286] on icon at bounding box center [427, 212] width 854 height 424
click at [500, 293] on button "Start" at bounding box center [509, 294] width 43 height 12
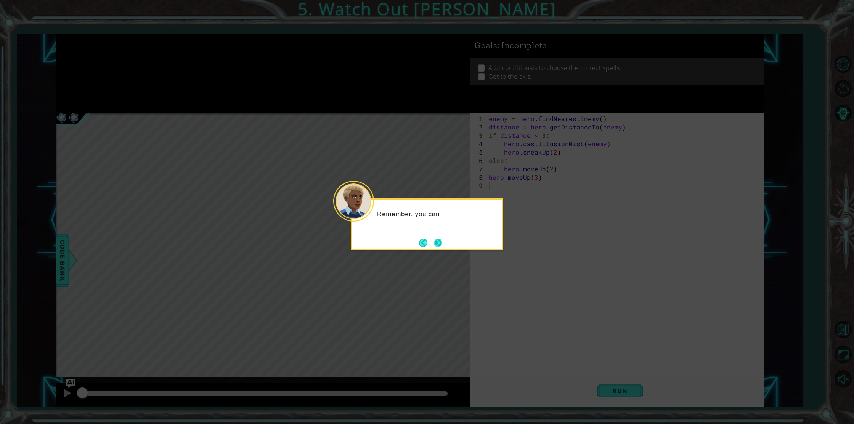
click at [437, 242] on button "Next" at bounding box center [438, 243] width 9 height 9
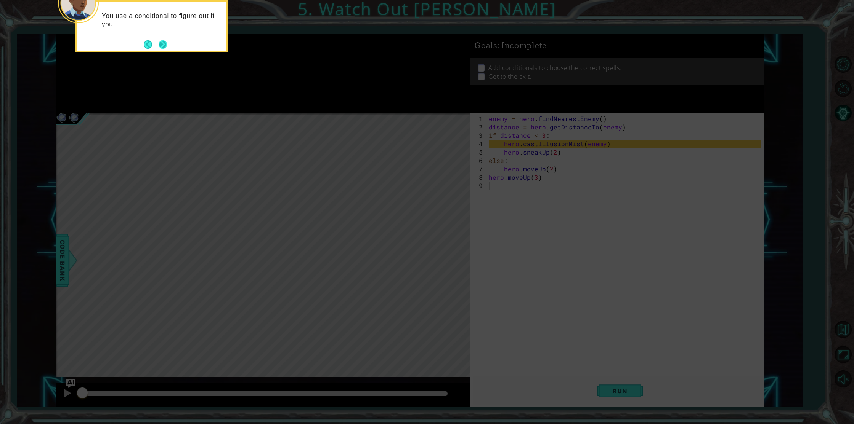
click at [161, 47] on button "Next" at bounding box center [163, 44] width 9 height 9
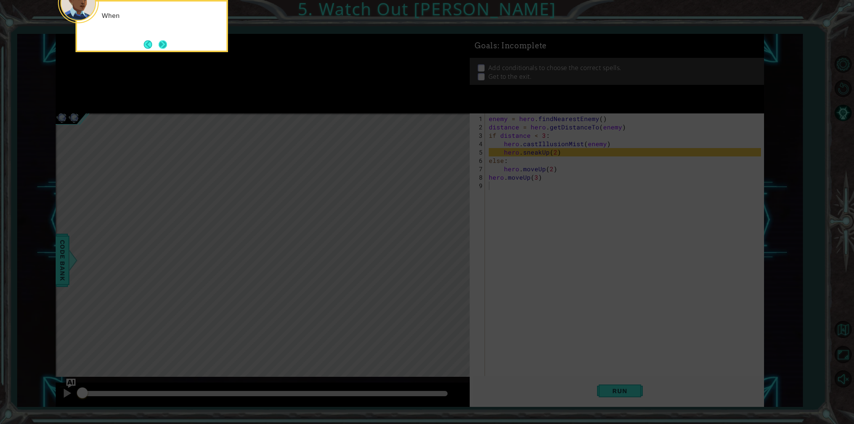
click at [161, 45] on button "Next" at bounding box center [162, 44] width 11 height 11
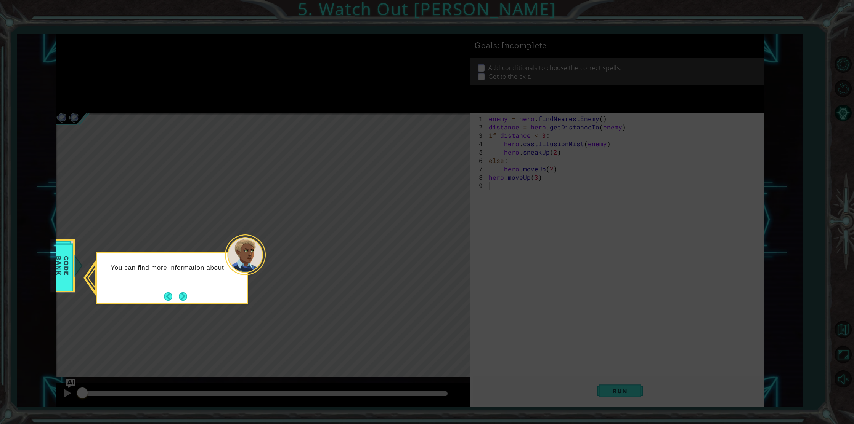
click at [177, 287] on div "You can find more information about" at bounding box center [171, 272] width 149 height 30
click at [179, 296] on button "Next" at bounding box center [182, 296] width 11 height 11
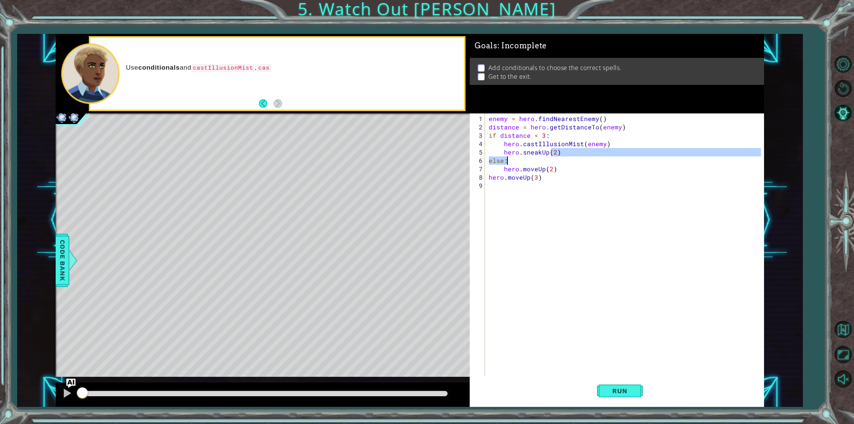
drag, startPoint x: 552, startPoint y: 151, endPoint x: 532, endPoint y: 159, distance: 21.2
click at [535, 159] on div "enemy = hero . findNearestEnemy ( ) distance = hero . getDistanceTo ( enemy ) i…" at bounding box center [625, 261] width 277 height 293
type textarea "hero.sneakUp(2) else:"
click at [628, 217] on div "enemy = hero . findNearestEnemy ( ) distance = hero . getDistanceTo ( enemy ) i…" at bounding box center [625, 261] width 277 height 293
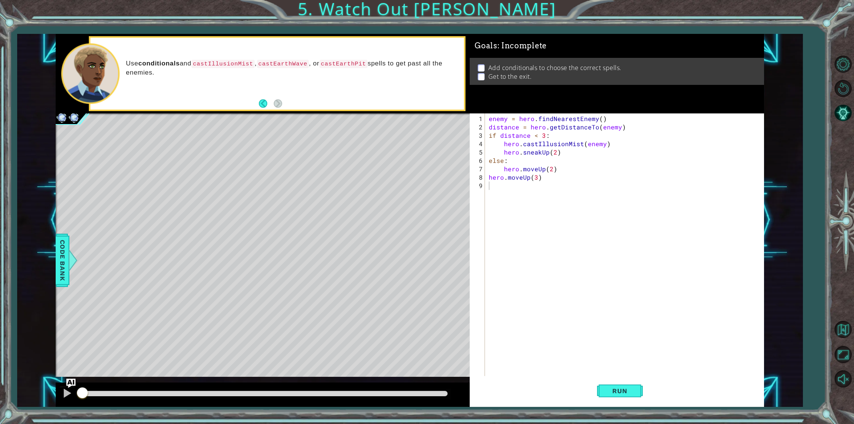
drag, startPoint x: 486, startPoint y: 136, endPoint x: 493, endPoint y: 135, distance: 6.9
click at [493, 135] on div "1 2 3 4 5 6 7 8 9 enemy = hero . findNearestEnemy ( ) distance = hero . getDist…" at bounding box center [614, 252] width 291 height 277
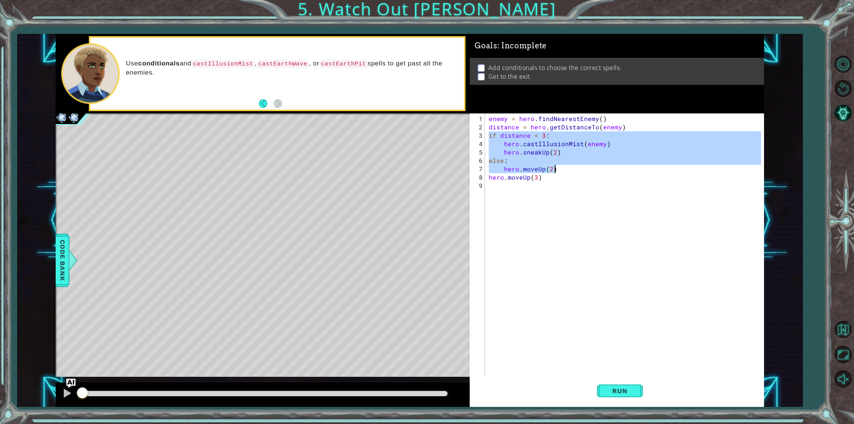
drag, startPoint x: 489, startPoint y: 136, endPoint x: 569, endPoint y: 167, distance: 86.3
click at [569, 167] on div "enemy = hero . findNearestEnemy ( ) distance = hero . getDistanceTo ( enemy ) i…" at bounding box center [625, 261] width 277 height 293
type textarea "else: hero.moveUp(2)"
click at [501, 185] on div "enemy = hero . findNearestEnemy ( ) distance = hero . getDistanceTo ( enemy ) i…" at bounding box center [625, 261] width 277 height 293
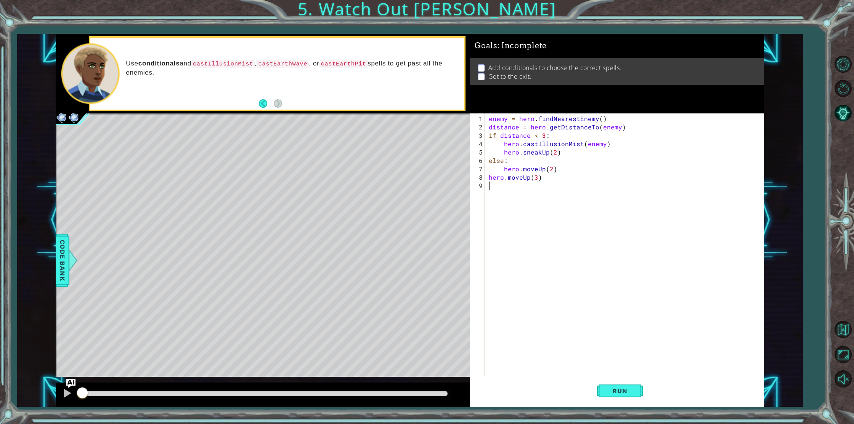
paste textarea "hero.moveUp(2)"
click at [546, 218] on div "enemy = hero . findNearestEnemy ( ) distance = hero . getDistanceTo ( enemy ) i…" at bounding box center [628, 253] width 274 height 277
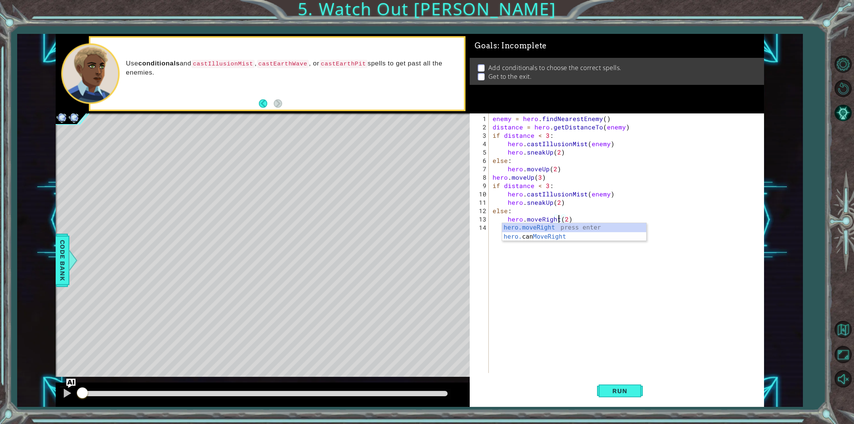
scroll to position [0, 4]
click at [613, 397] on button "Run" at bounding box center [620, 390] width 46 height 29
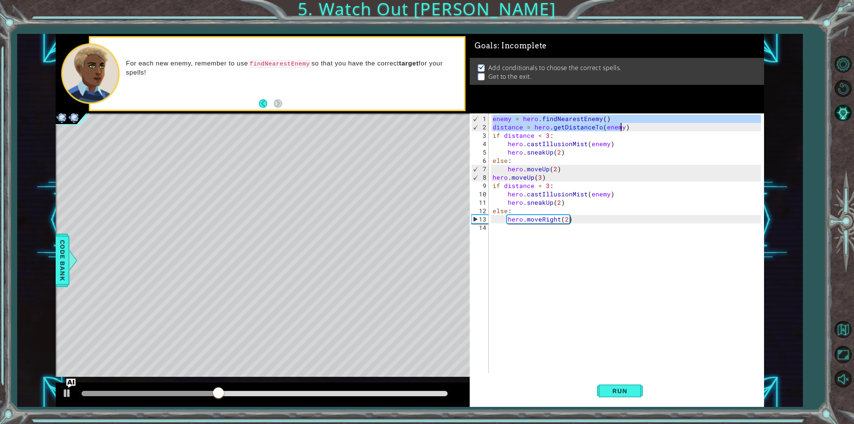
drag, startPoint x: 492, startPoint y: 120, endPoint x: 622, endPoint y: 129, distance: 129.9
click at [622, 129] on div "enemy = hero . findNearestEnemy ( ) distance = hero . getDistanceTo ( enemy ) i…" at bounding box center [628, 253] width 274 height 277
click at [492, 187] on div "enemy = hero . findNearestEnemy ( ) distance = hero . getDistanceTo ( enemy ) i…" at bounding box center [628, 253] width 274 height 277
type textarea "if distance < 3:"
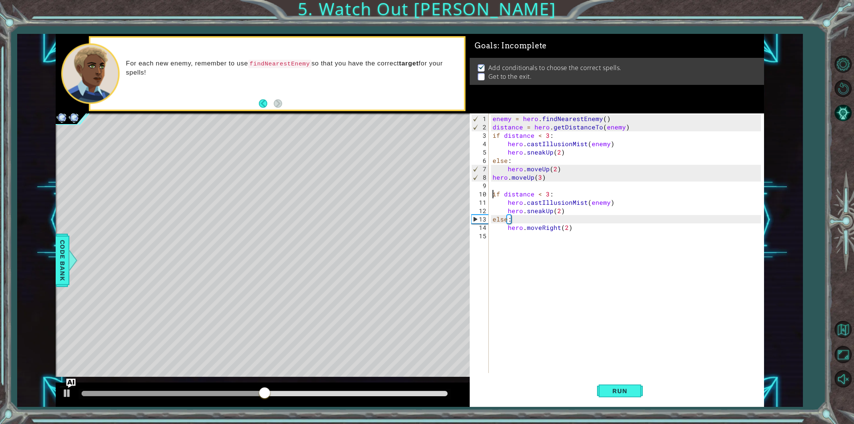
click at [495, 187] on div "enemy = hero . findNearestEnemy ( ) distance = hero . getDistanceTo ( enemy ) i…" at bounding box center [628, 253] width 274 height 277
paste textarea "distance = hero.getDistanceTo(enemy"
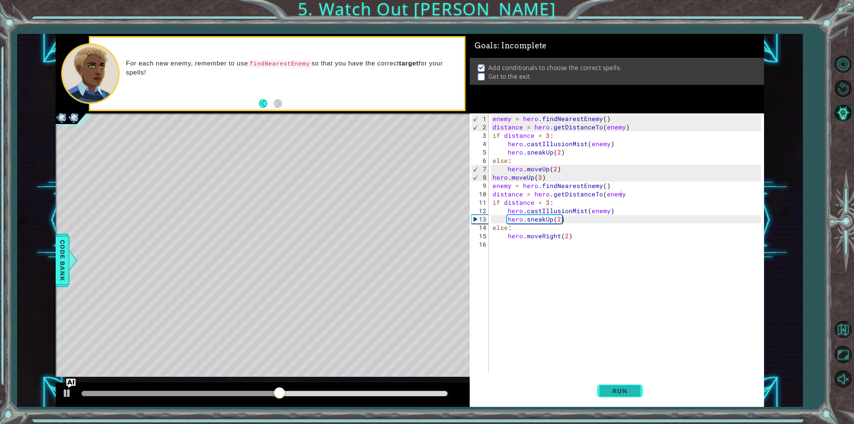
click at [620, 393] on span "Run" at bounding box center [619, 392] width 30 height 8
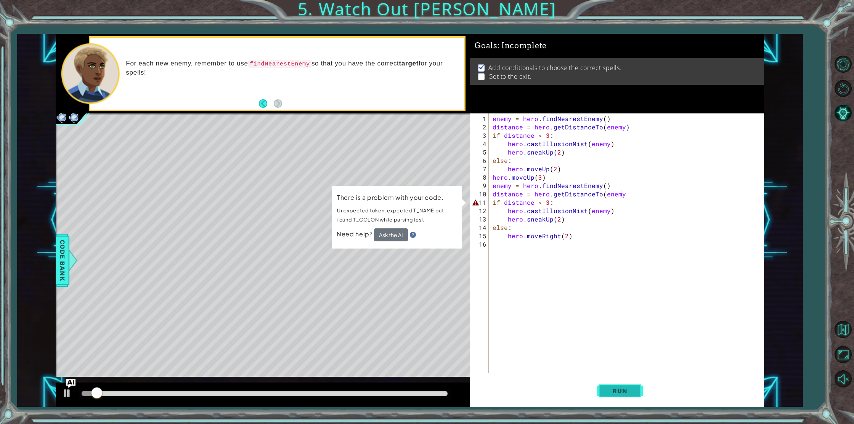
click at [611, 390] on span "Run" at bounding box center [619, 392] width 30 height 8
click at [623, 193] on div "enemy = hero . findNearestEnemy ( ) distance = hero . getDistanceTo ( enemy ) i…" at bounding box center [628, 253] width 274 height 277
click at [602, 237] on div "enemy = hero . findNearestEnemy ( ) distance = hero . getDistanceTo ( enemy ) i…" at bounding box center [628, 253] width 274 height 277
click at [626, 195] on div "enemy = hero . findNearestEnemy ( ) distance = hero . getDistanceTo ( enemy ) i…" at bounding box center [628, 253] width 274 height 277
click at [553, 203] on div "enemy = hero . findNearestEnemy ( ) distance = hero . getDistanceTo ( enemy ) i…" at bounding box center [628, 253] width 274 height 277
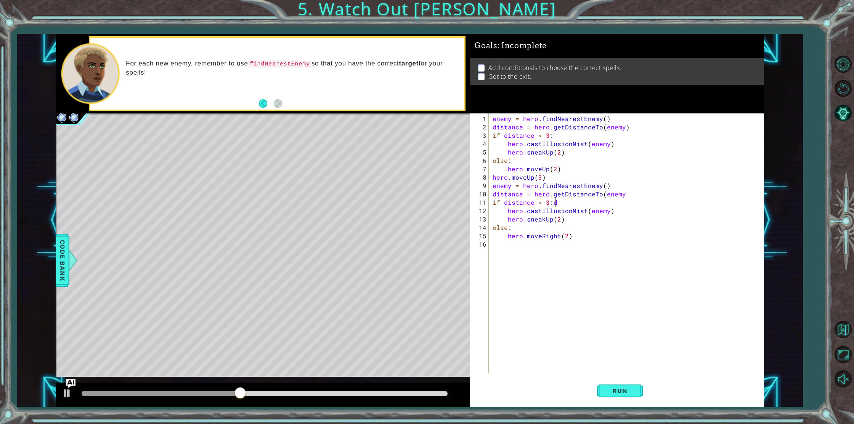
scroll to position [0, 3]
click at [627, 190] on div "enemy = hero . findNearestEnemy ( ) distance = hero . getDistanceTo ( enemy ) i…" at bounding box center [628, 253] width 274 height 277
click at [605, 386] on button "Run" at bounding box center [620, 390] width 46 height 29
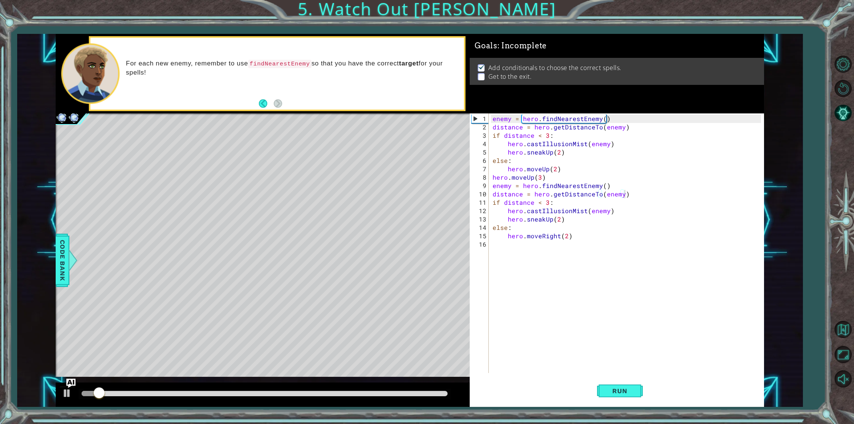
click at [591, 379] on div "Run" at bounding box center [620, 390] width 294 height 29
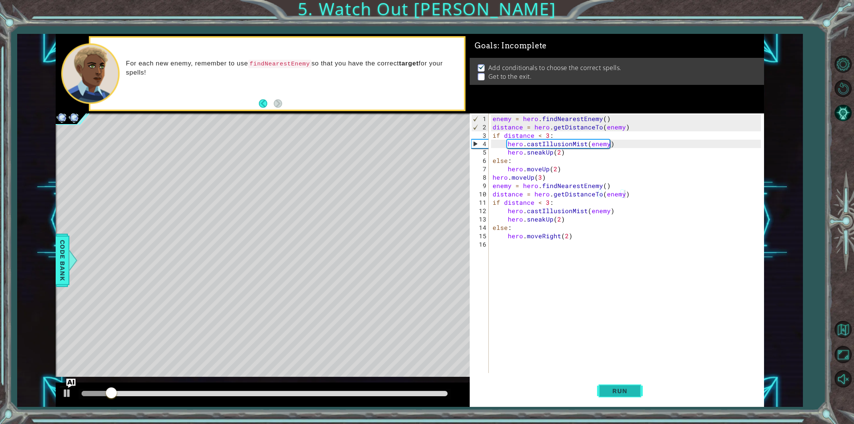
click at [604, 382] on button "Run" at bounding box center [620, 390] width 46 height 29
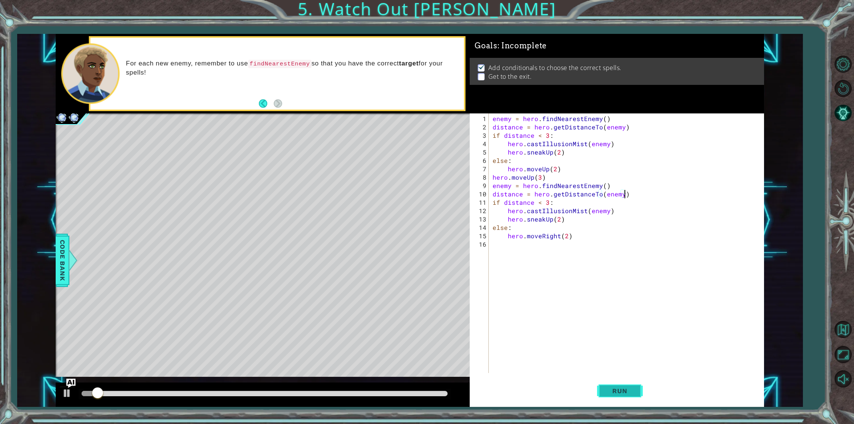
click at [604, 383] on button "Run" at bounding box center [620, 390] width 46 height 29
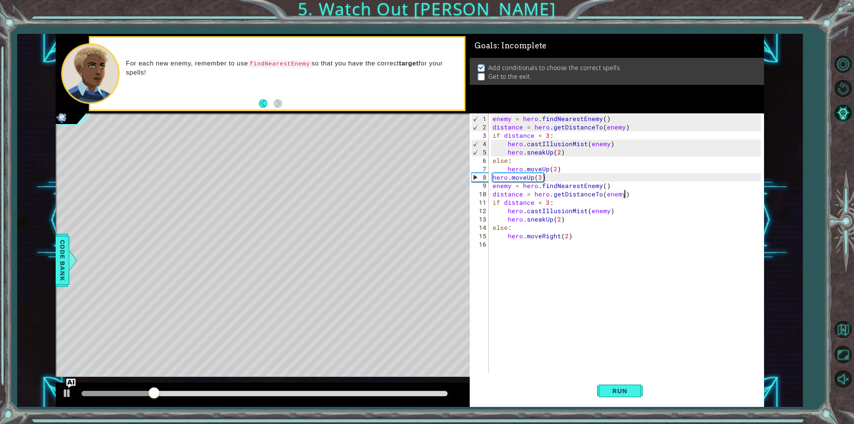
click at [564, 235] on div "enemy = hero . findNearestEnemy ( ) distance = hero . getDistanceTo ( enemy ) i…" at bounding box center [628, 253] width 274 height 277
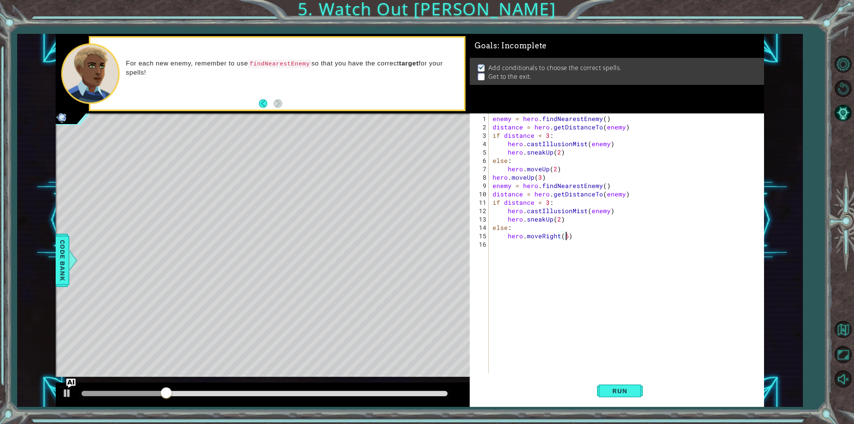
scroll to position [0, 4]
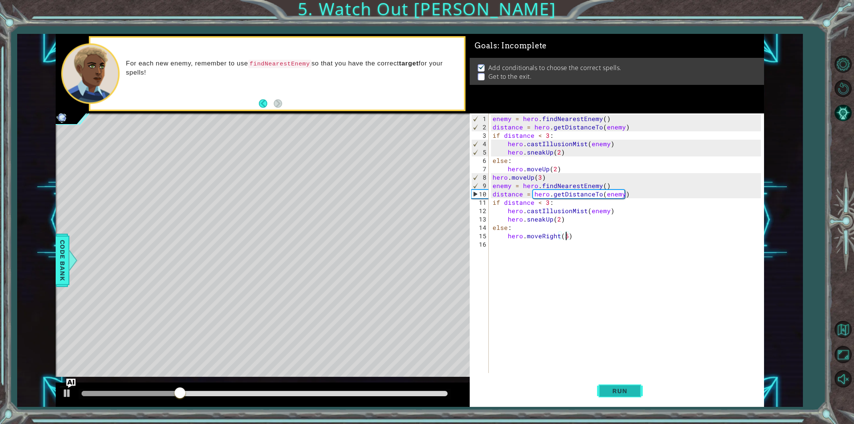
click at [615, 390] on span "Run" at bounding box center [619, 392] width 30 height 8
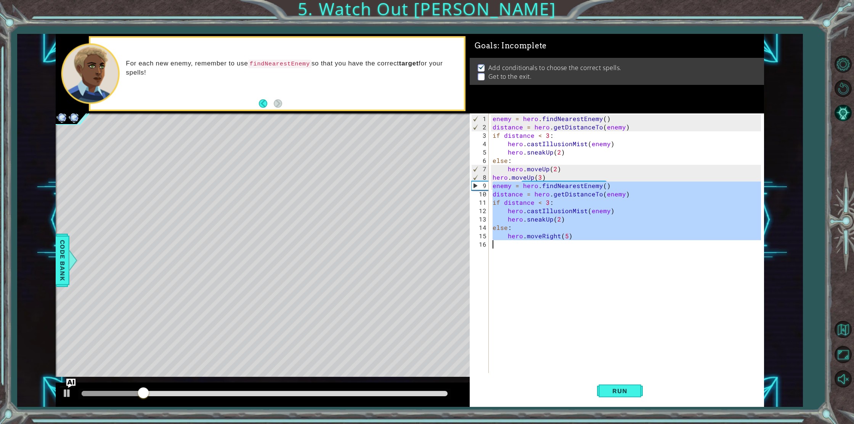
drag, startPoint x: 493, startPoint y: 186, endPoint x: 591, endPoint y: 242, distance: 113.2
click at [591, 242] on div "enemy = hero . findNearestEnemy ( ) distance = hero . getDistanceTo ( enemy ) i…" at bounding box center [628, 253] width 274 height 277
type textarea "hero.moveRight(5)"
paste textarea "Code Area"
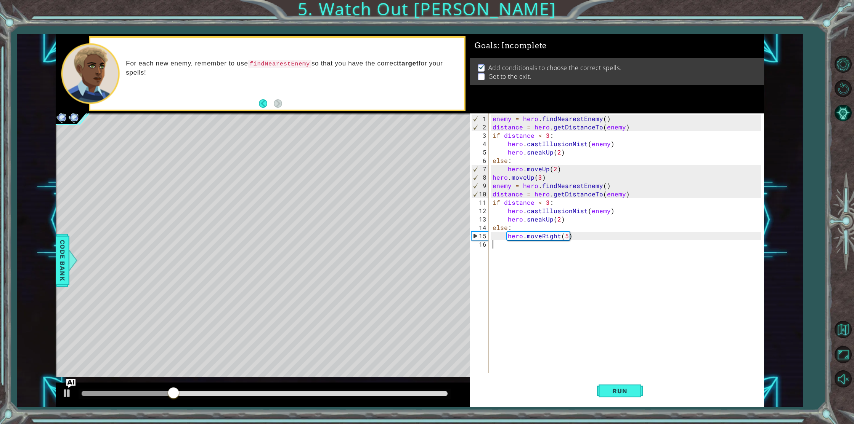
click at [500, 248] on div "enemy = hero . findNearestEnemy ( ) distance = hero . getDistanceTo ( enemy ) i…" at bounding box center [628, 253] width 274 height 277
paste textarea "hero.moveRight(5)"
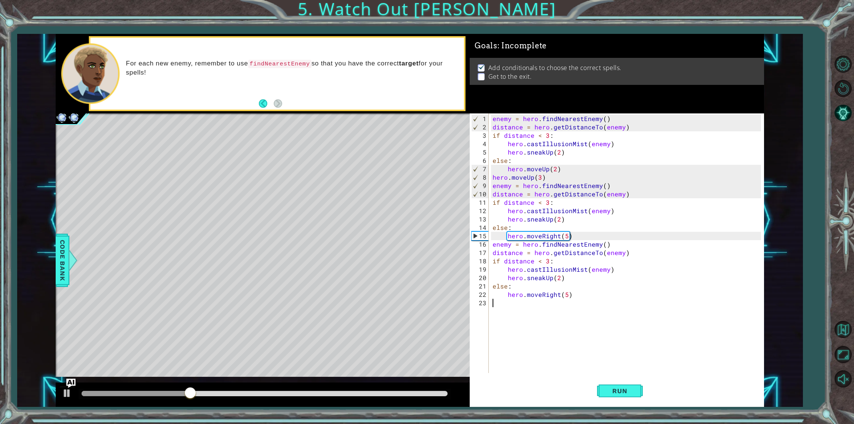
click at [557, 296] on div "enemy = hero . findNearestEnemy ( ) distance = hero . getDistanceTo ( enemy ) i…" at bounding box center [628, 253] width 274 height 277
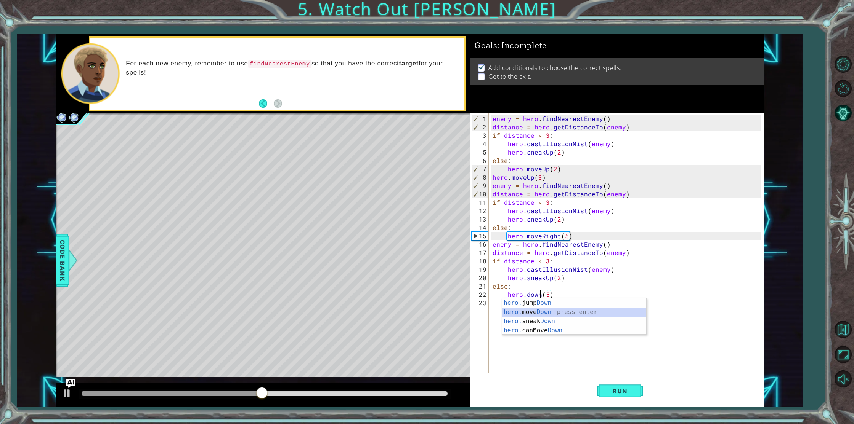
click at [538, 313] on div "hero. jump Down press enter hero. move Down press enter hero. sneak Down press …" at bounding box center [574, 326] width 144 height 55
click at [564, 295] on div "enemy = hero . findNearestEnemy ( ) distance = hero . getDistanceTo ( enemy ) i…" at bounding box center [628, 253] width 274 height 277
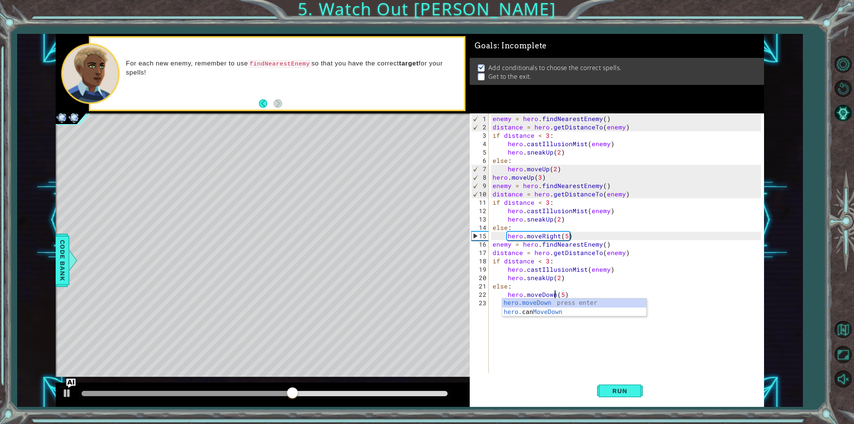
click at [549, 277] on div "enemy = hero . findNearestEnemy ( ) distance = hero . getDistanceTo ( enemy ) i…" at bounding box center [628, 253] width 274 height 277
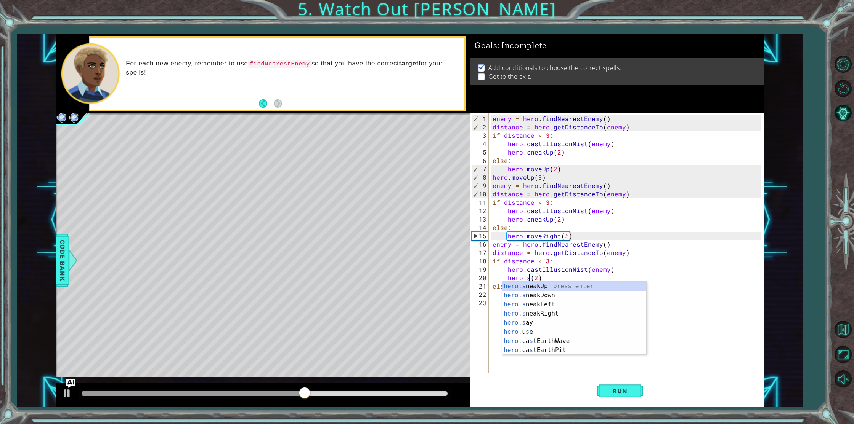
scroll to position [0, 2]
click at [543, 293] on div "hero.m oveUp press enter hero.m oveDown press enter hero.m oveLeft press enter …" at bounding box center [574, 327] width 144 height 91
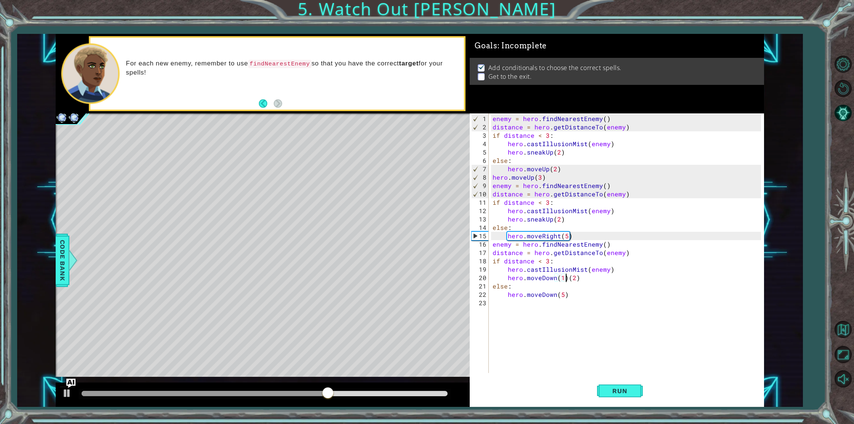
click at [565, 279] on div "enemy = hero . findNearestEnemy ( ) distance = hero . getDistanceTo ( enemy ) i…" at bounding box center [628, 253] width 274 height 277
click at [562, 277] on div "enemy = hero . findNearestEnemy ( ) distance = hero . getDistanceTo ( enemy ) i…" at bounding box center [628, 253] width 274 height 277
type textarea "hero.moveDown(5)"
click at [630, 392] on span "Run" at bounding box center [619, 392] width 30 height 8
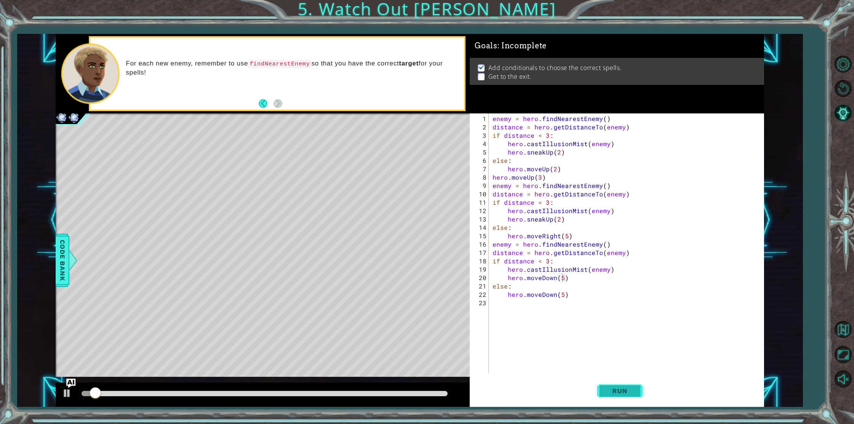
click at [627, 392] on span "Run" at bounding box center [619, 392] width 30 height 8
click at [619, 391] on span "Run" at bounding box center [619, 392] width 30 height 8
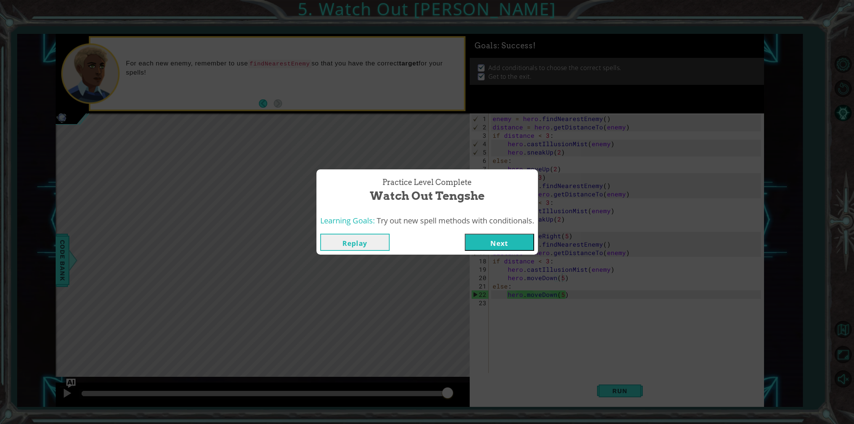
click at [502, 238] on button "Next" at bounding box center [499, 242] width 69 height 17
